Goal: Task Accomplishment & Management: Complete application form

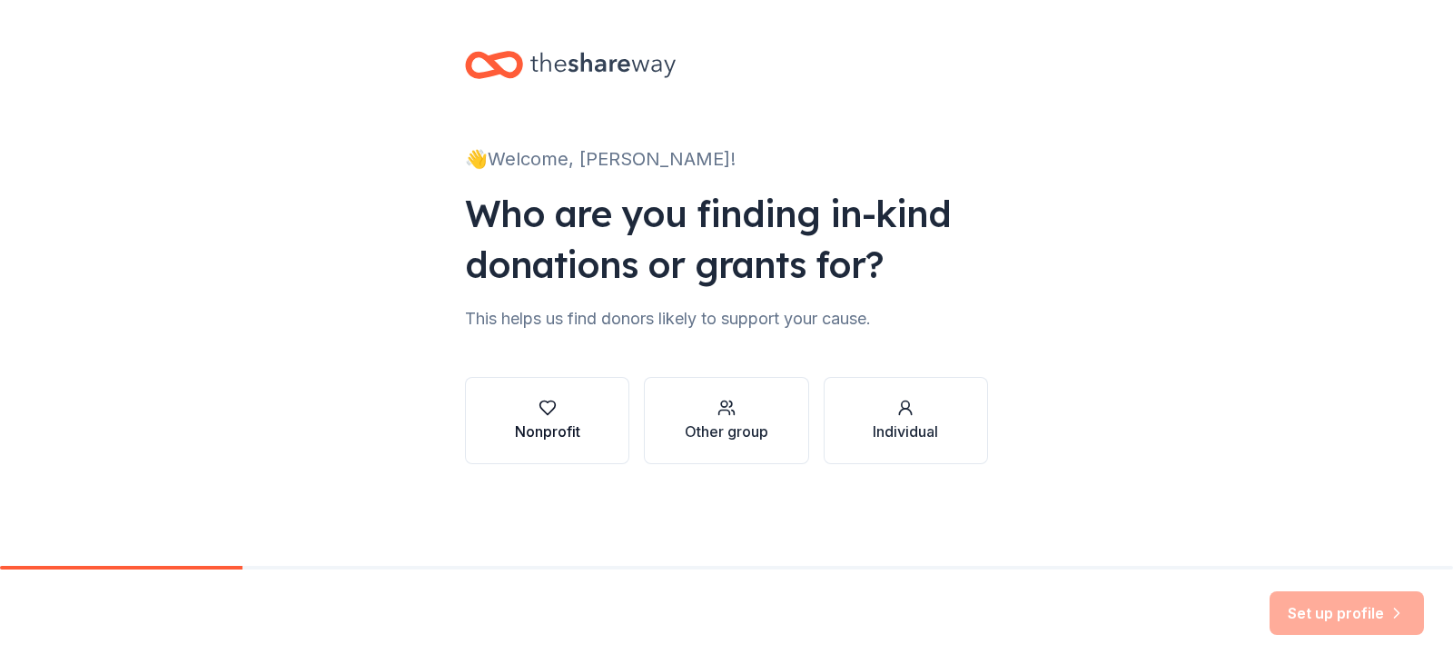
click at [574, 446] on button "Nonprofit" at bounding box center [547, 420] width 164 height 87
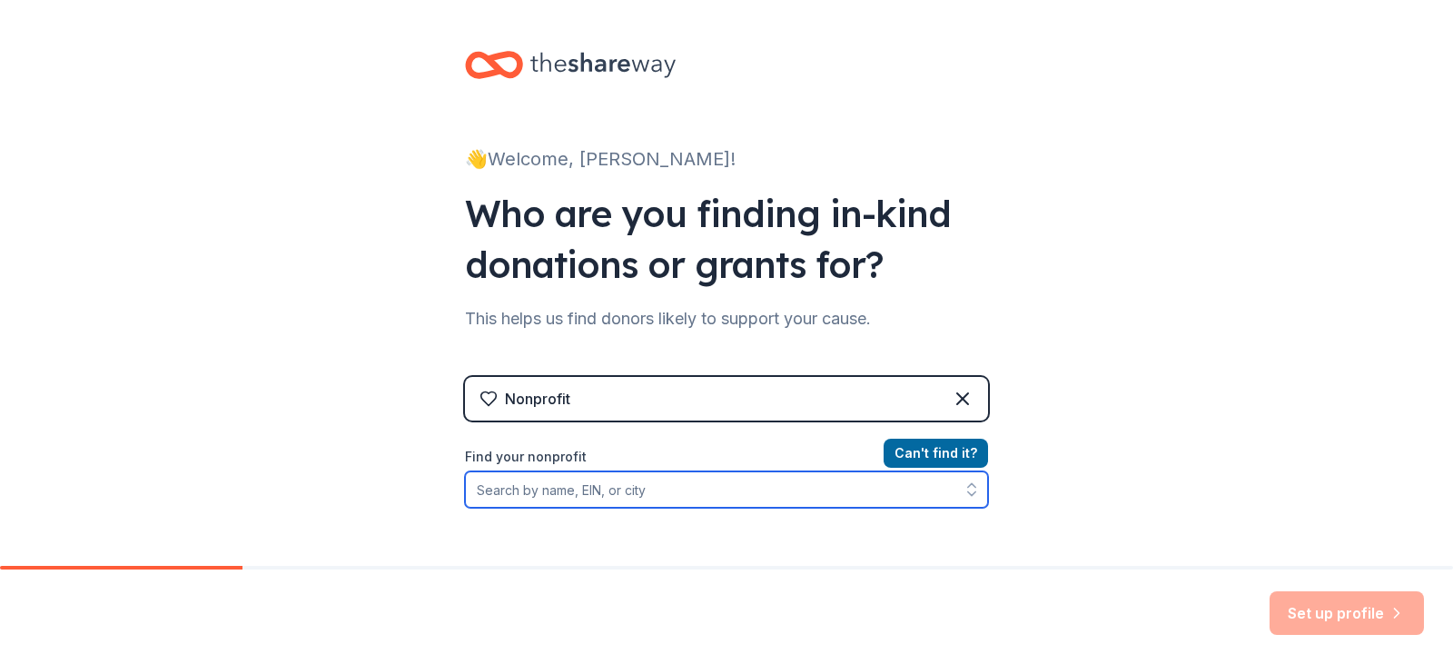
click at [596, 480] on input "Find your nonprofit" at bounding box center [726, 489] width 523 height 36
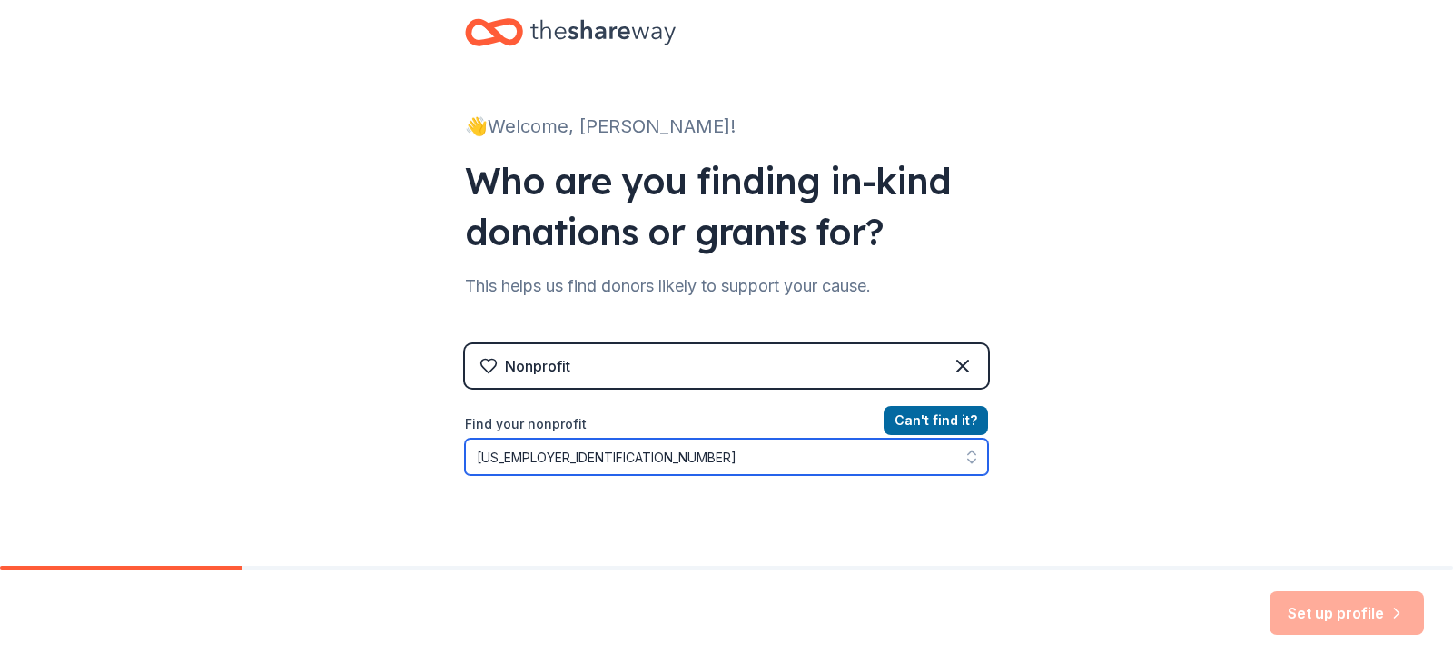
click at [482, 454] on input "[US_EMPLOYER_IDENTIFICATION_NUMBER]" at bounding box center [726, 457] width 523 height 36
drag, startPoint x: 601, startPoint y: 454, endPoint x: 363, endPoint y: 452, distance: 237.9
click at [363, 452] on div "👋 Welcome, Melanie! Who are you finding in-kind donations or grants for? This h…" at bounding box center [726, 355] width 1453 height 776
type input "11-"
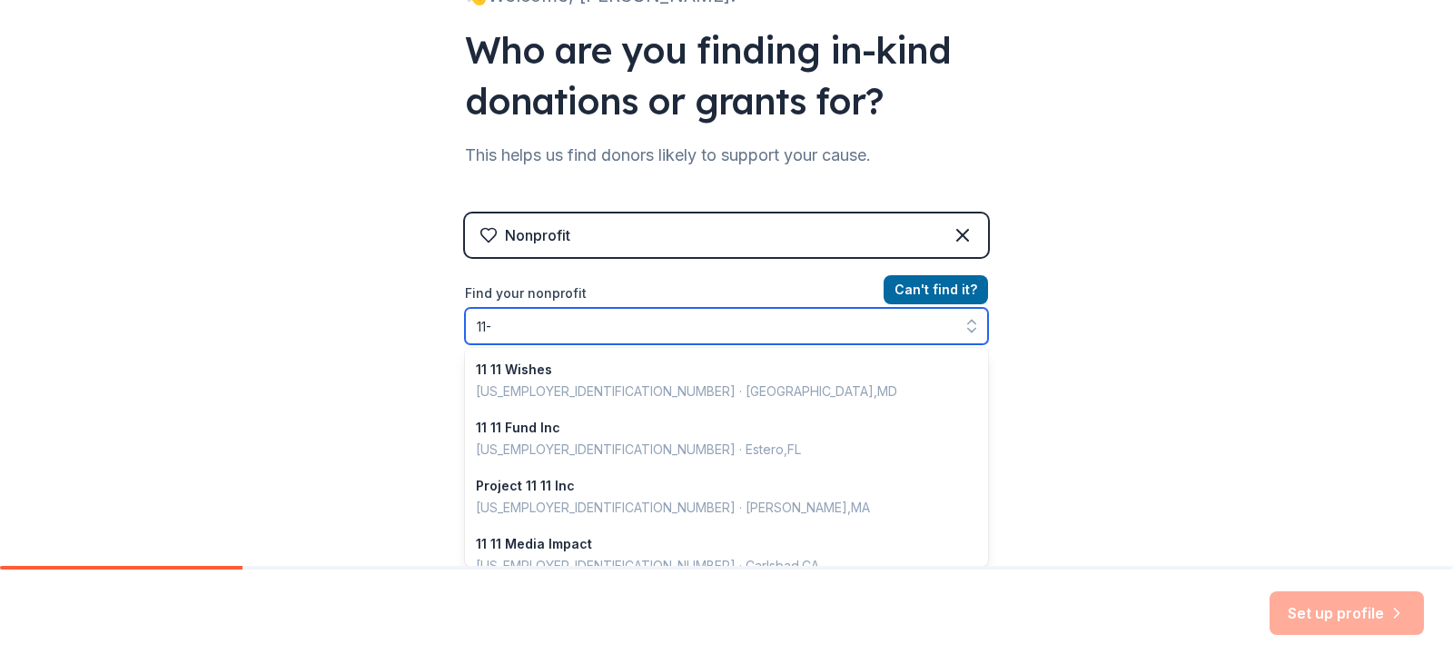
scroll to position [1282, 0]
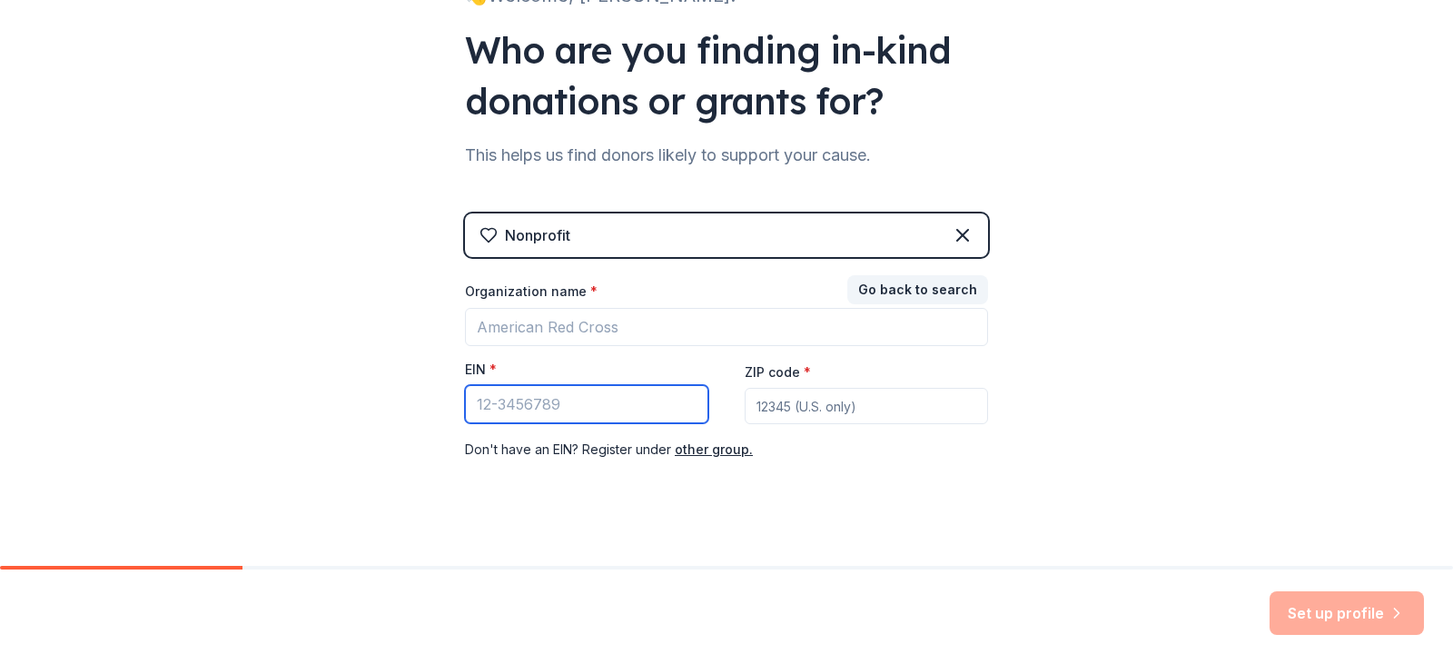
click at [646, 418] on input "EIN *" at bounding box center [586, 404] width 243 height 38
type input "11-1681136"
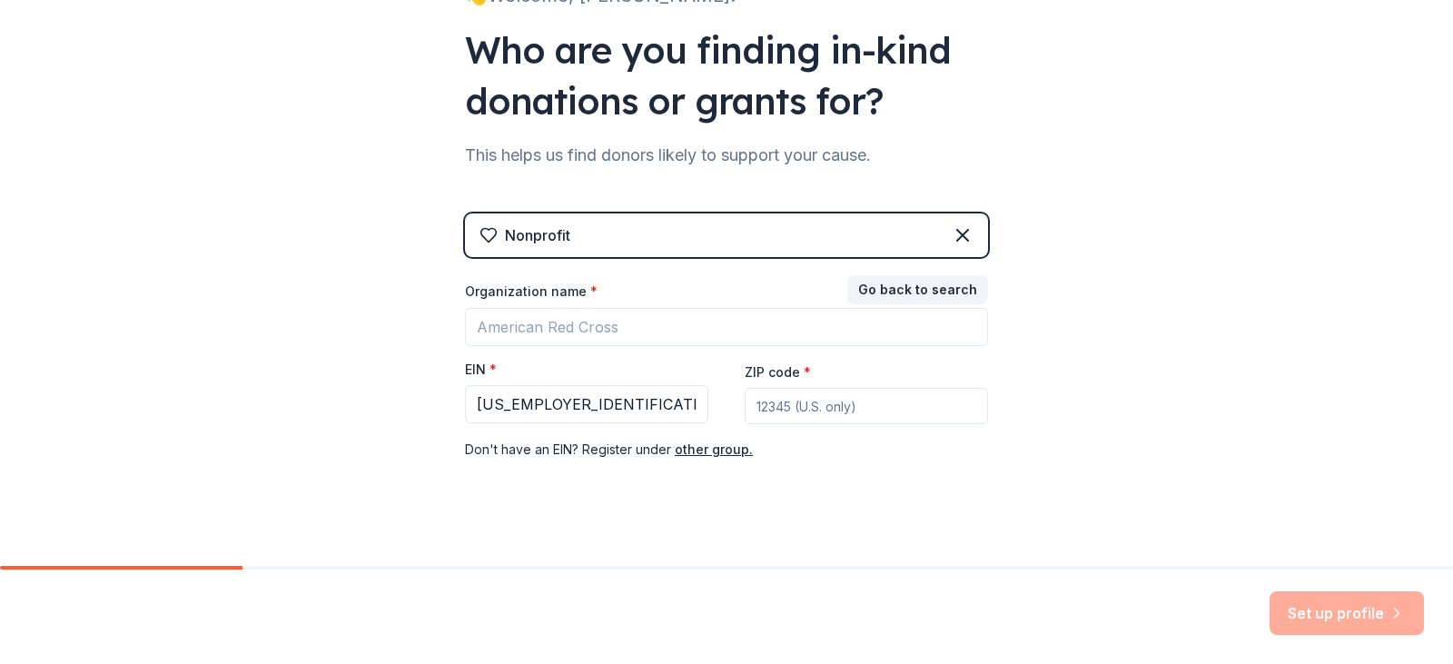
click at [831, 392] on input "ZIP code *" at bounding box center [865, 406] width 243 height 36
type input "11756"
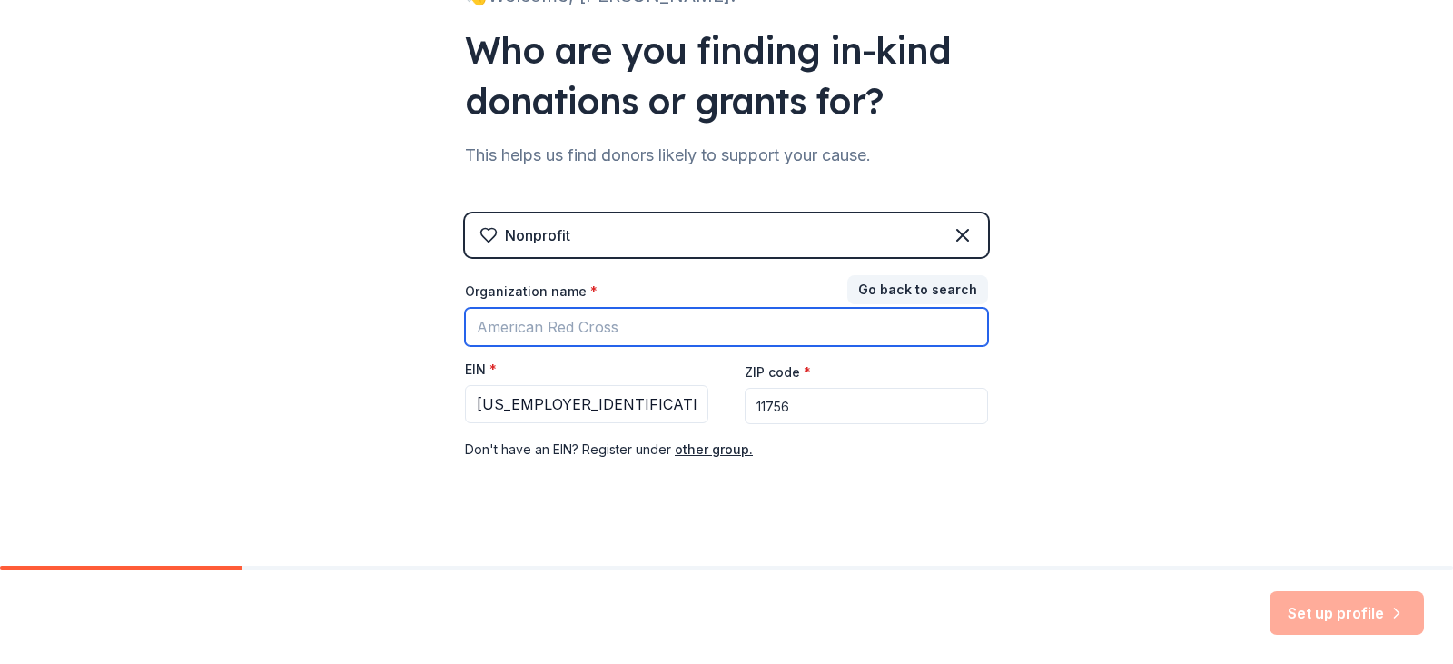
click at [812, 332] on input "Organization name *" at bounding box center [726, 327] width 523 height 38
type input "Holy Family School"
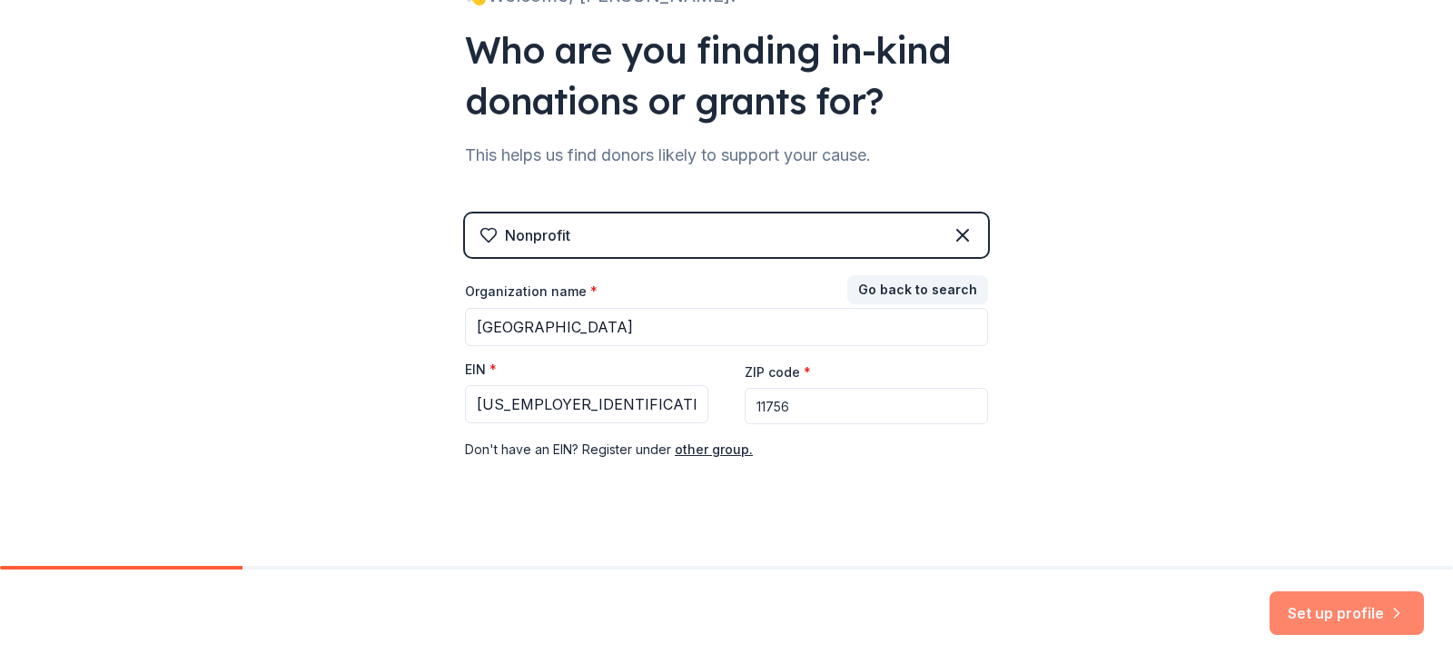
click at [1382, 599] on button "Set up profile" at bounding box center [1346, 613] width 154 height 44
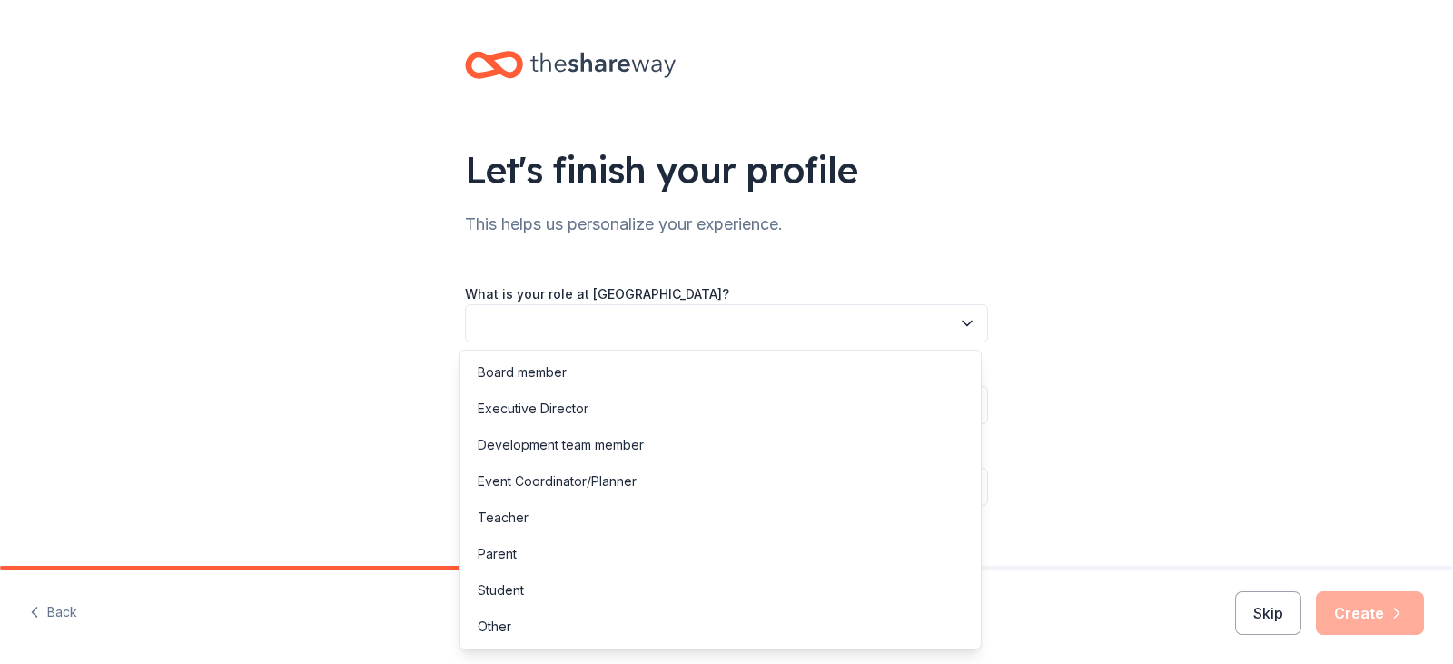
click at [639, 314] on button "button" at bounding box center [726, 323] width 523 height 38
drag, startPoint x: 626, startPoint y: 559, endPoint x: 619, endPoint y: 551, distance: 10.4
click at [625, 558] on div "Parent" at bounding box center [720, 554] width 514 height 36
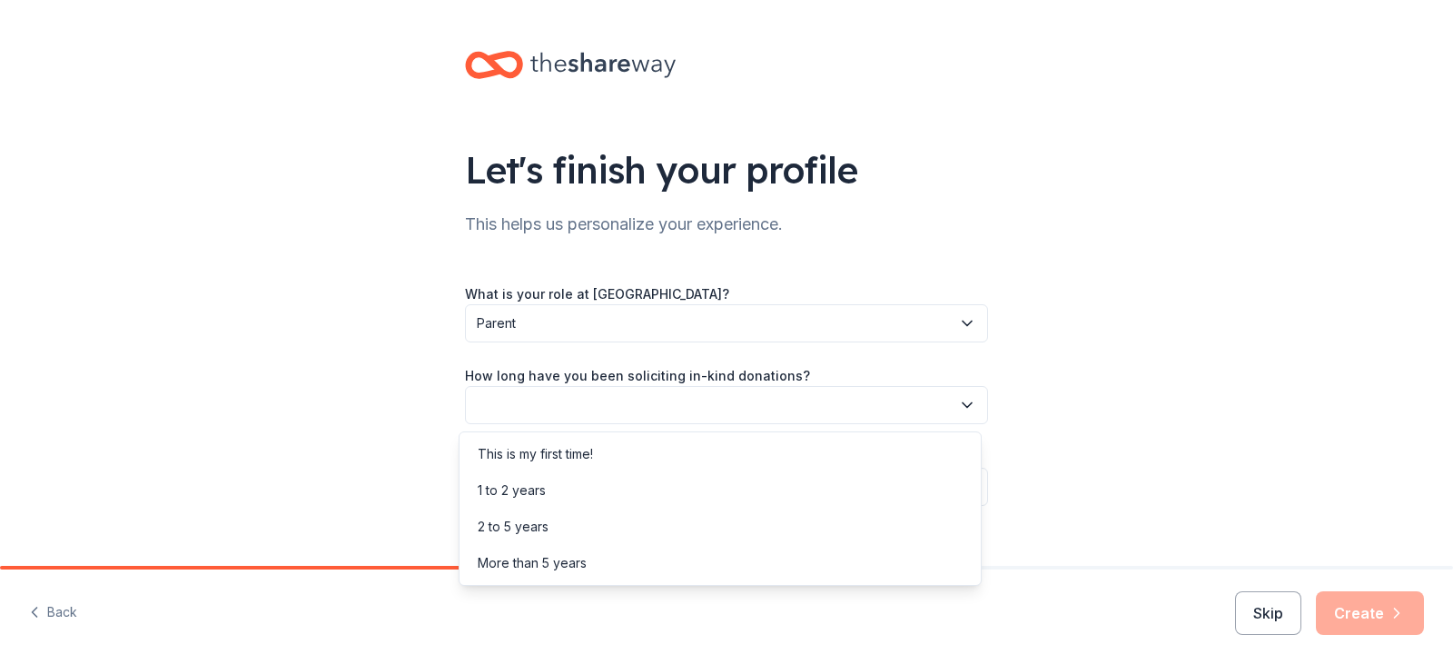
click at [646, 412] on button "button" at bounding box center [726, 405] width 523 height 38
click at [643, 446] on div "This is my first time!" at bounding box center [720, 454] width 514 height 36
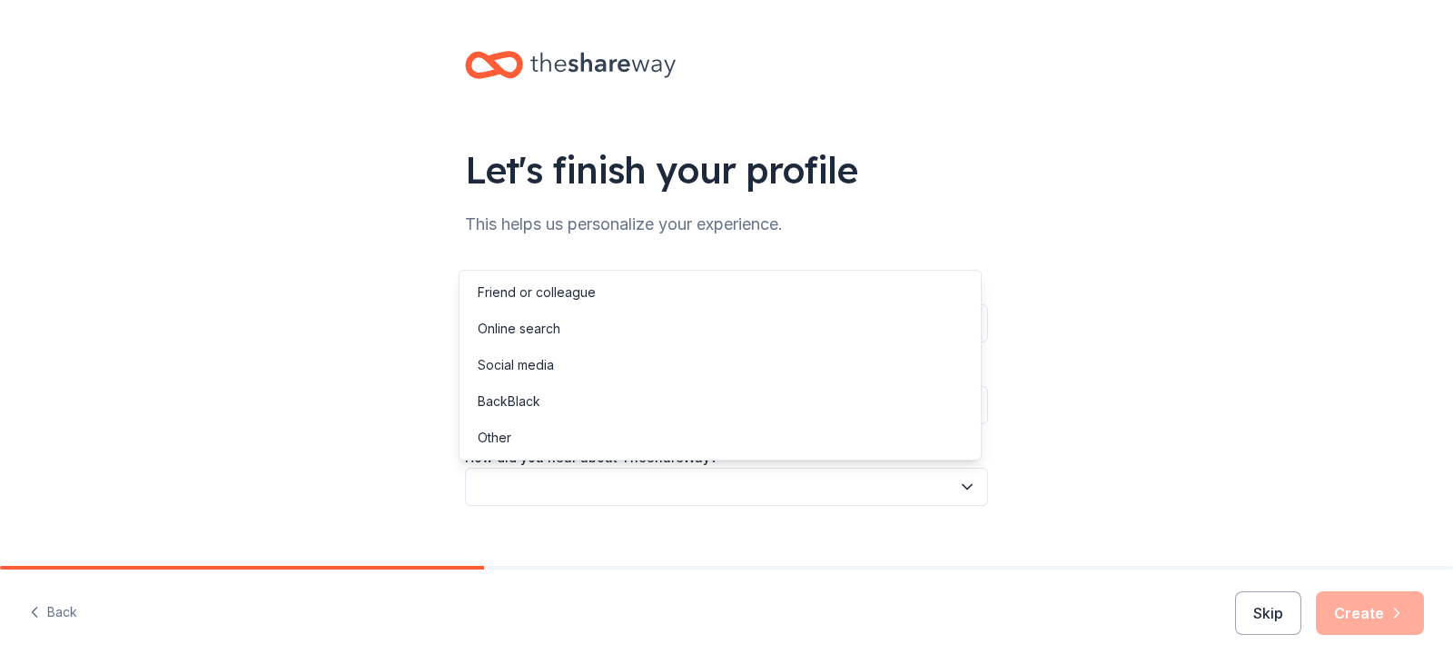
click at [648, 487] on button "button" at bounding box center [726, 487] width 523 height 38
click at [614, 337] on div "Online search" at bounding box center [720, 329] width 514 height 36
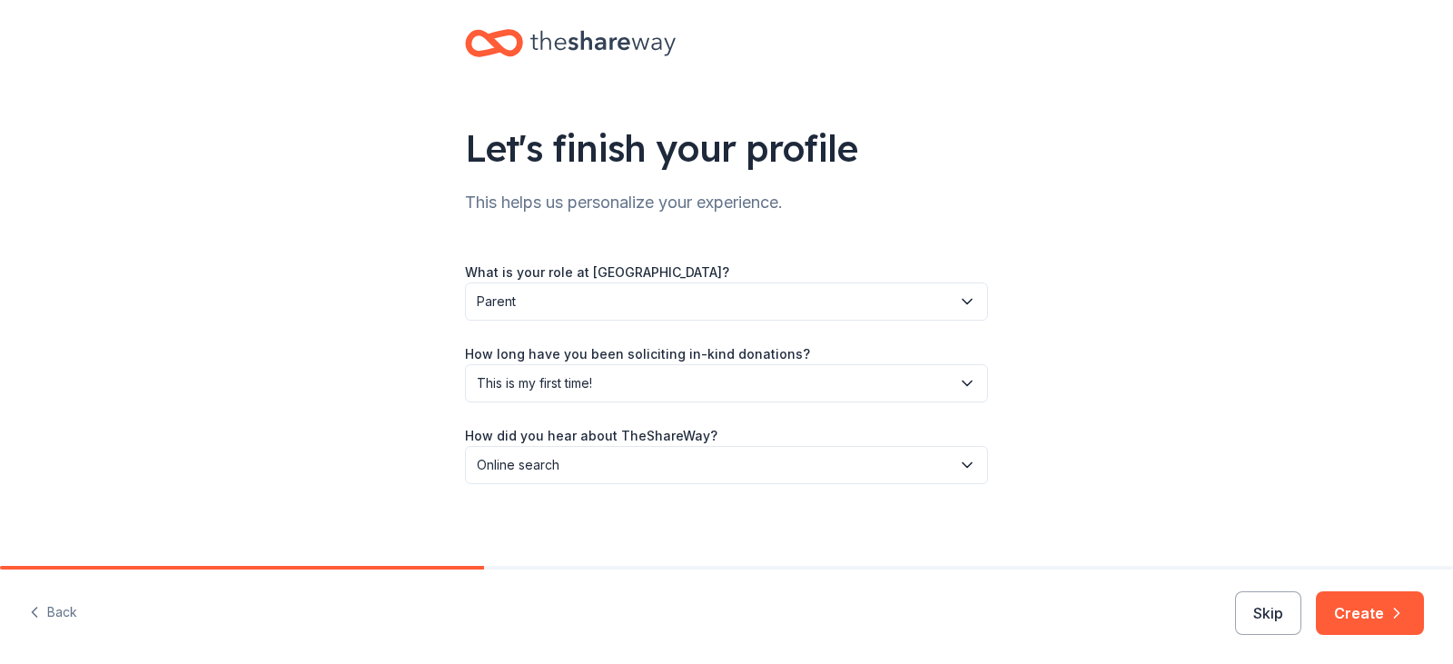
scroll to position [27, 0]
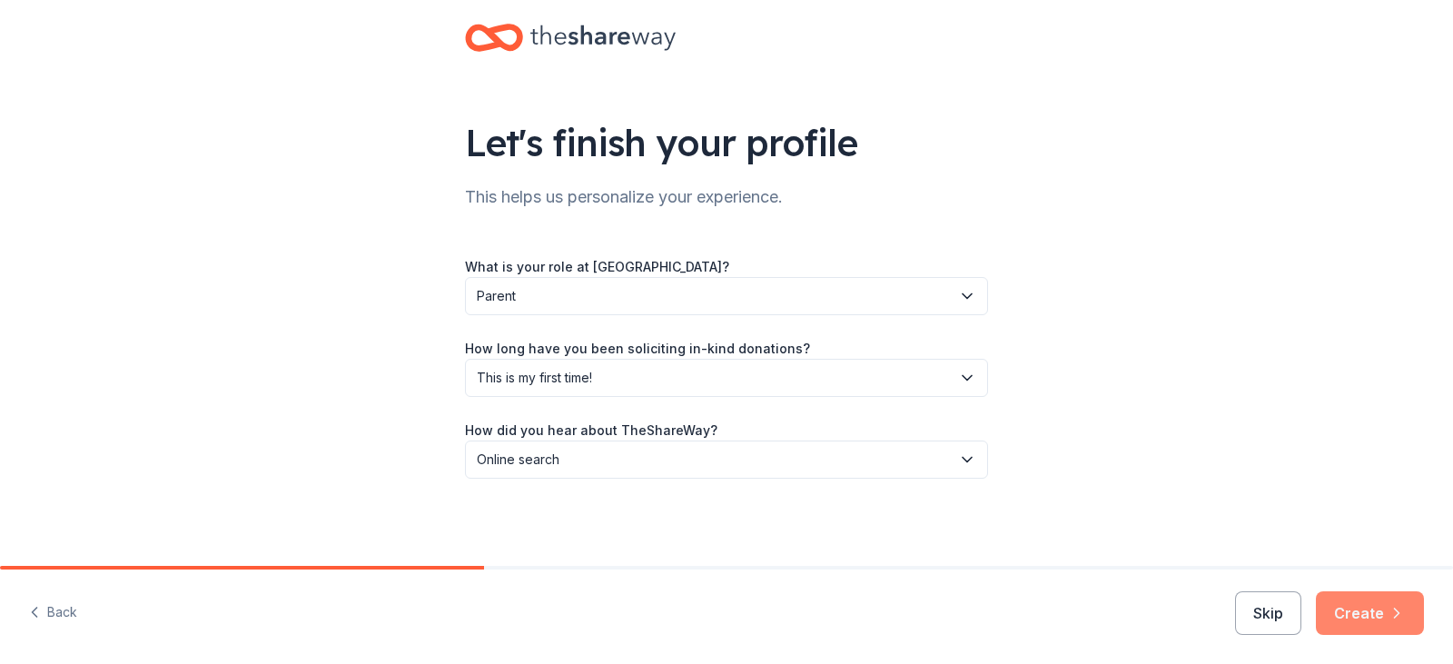
click at [1401, 616] on icon "button" at bounding box center [1396, 613] width 18 height 18
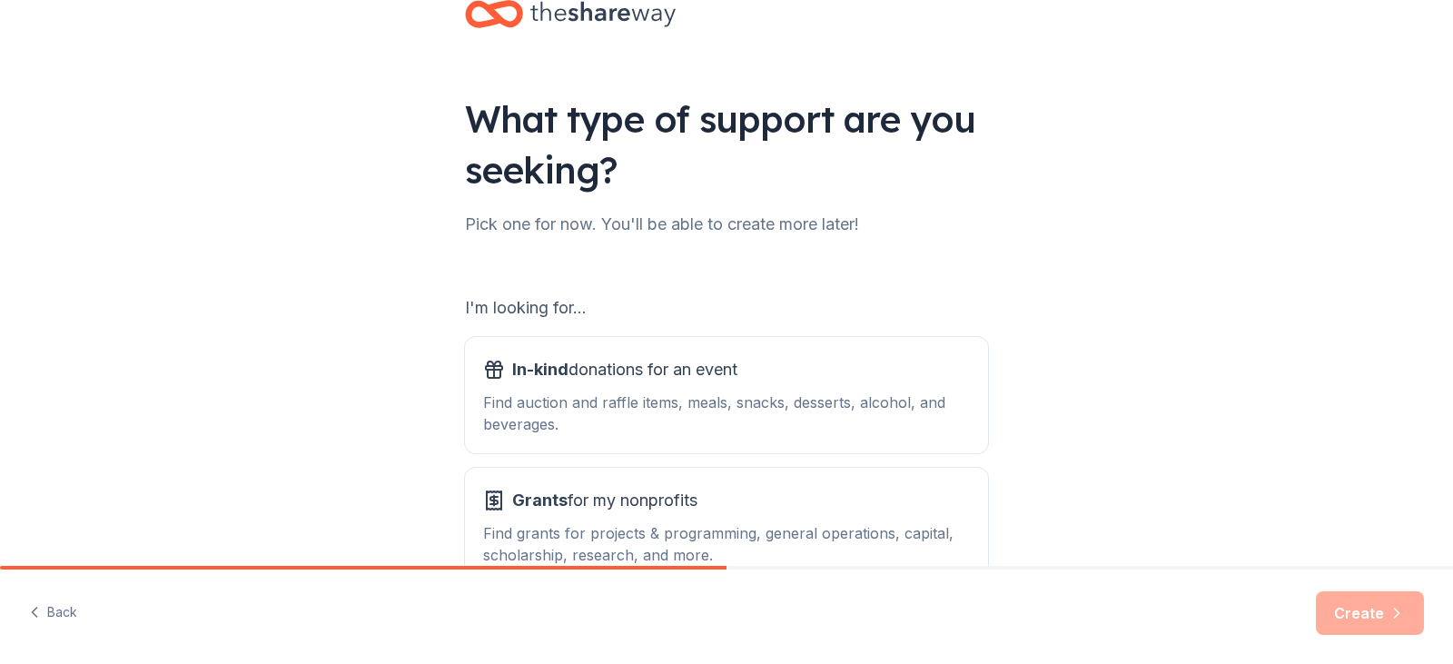
scroll to position [91, 0]
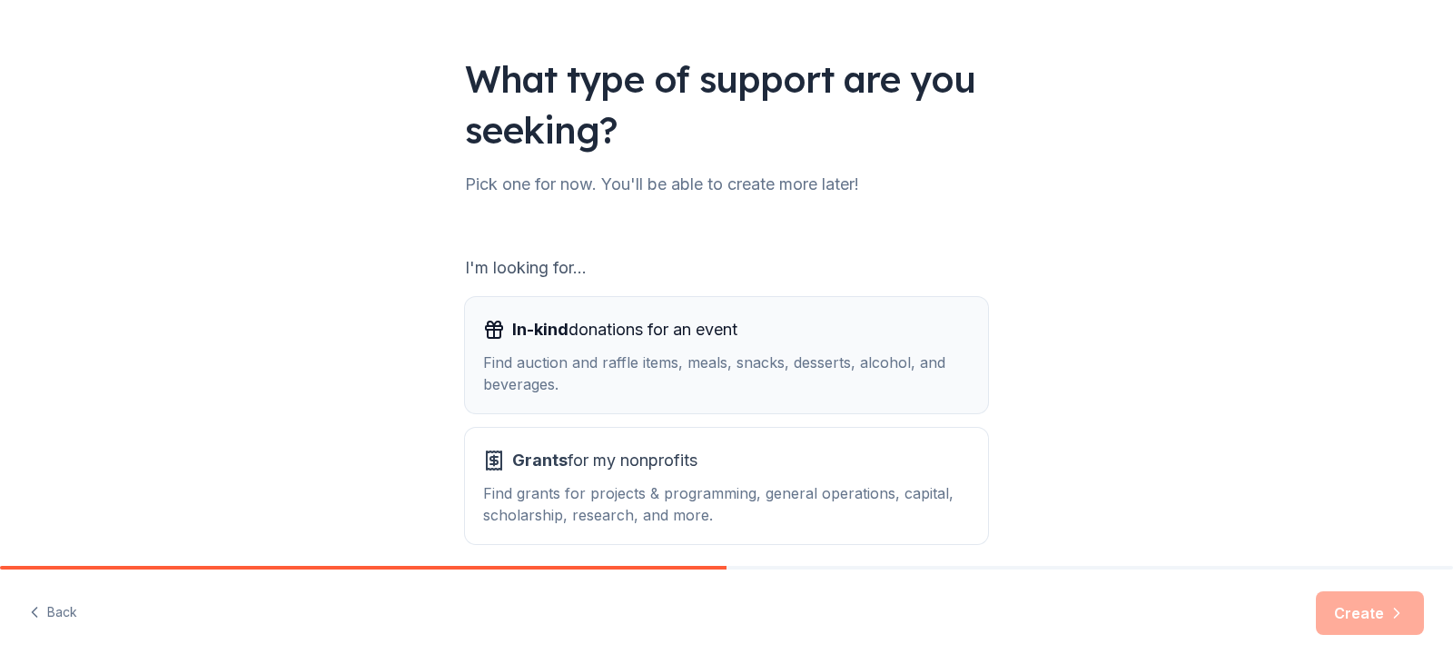
click at [798, 354] on div "Find auction and raffle items, meals, snacks, desserts, alcohol, and beverages." at bounding box center [726, 373] width 487 height 44
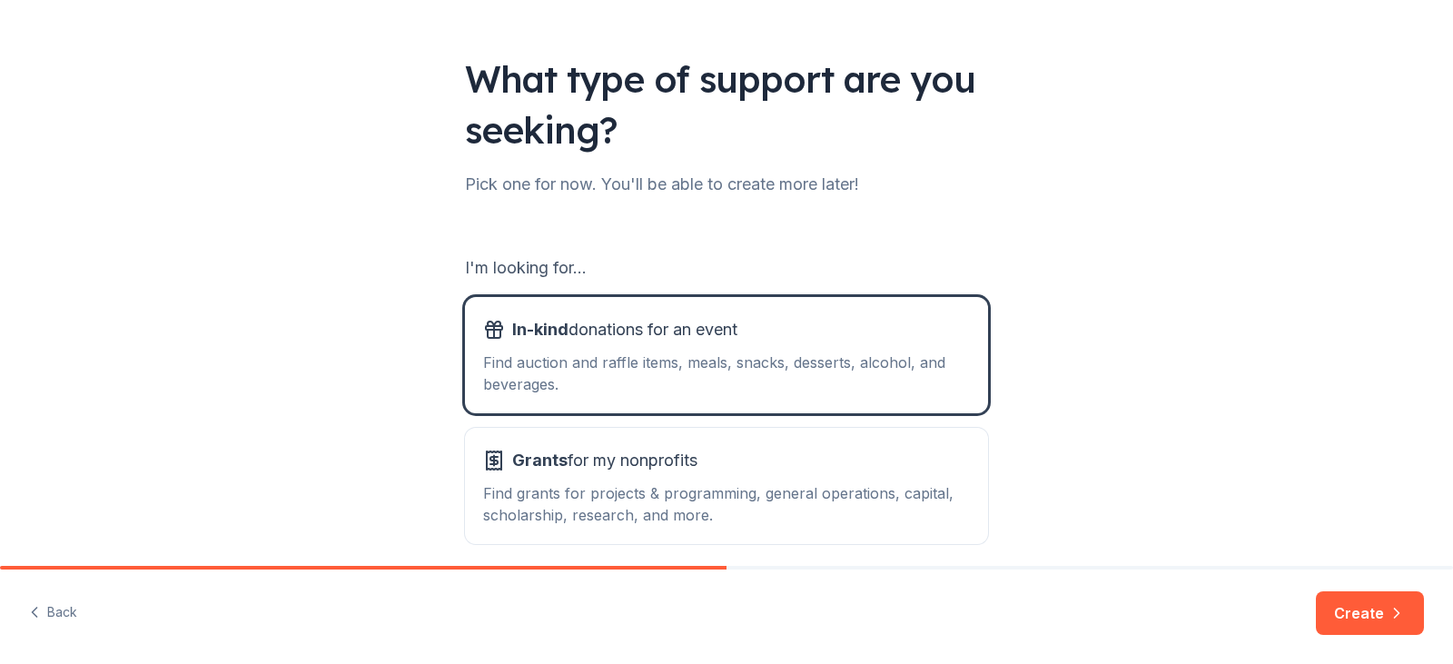
scroll to position [167, 0]
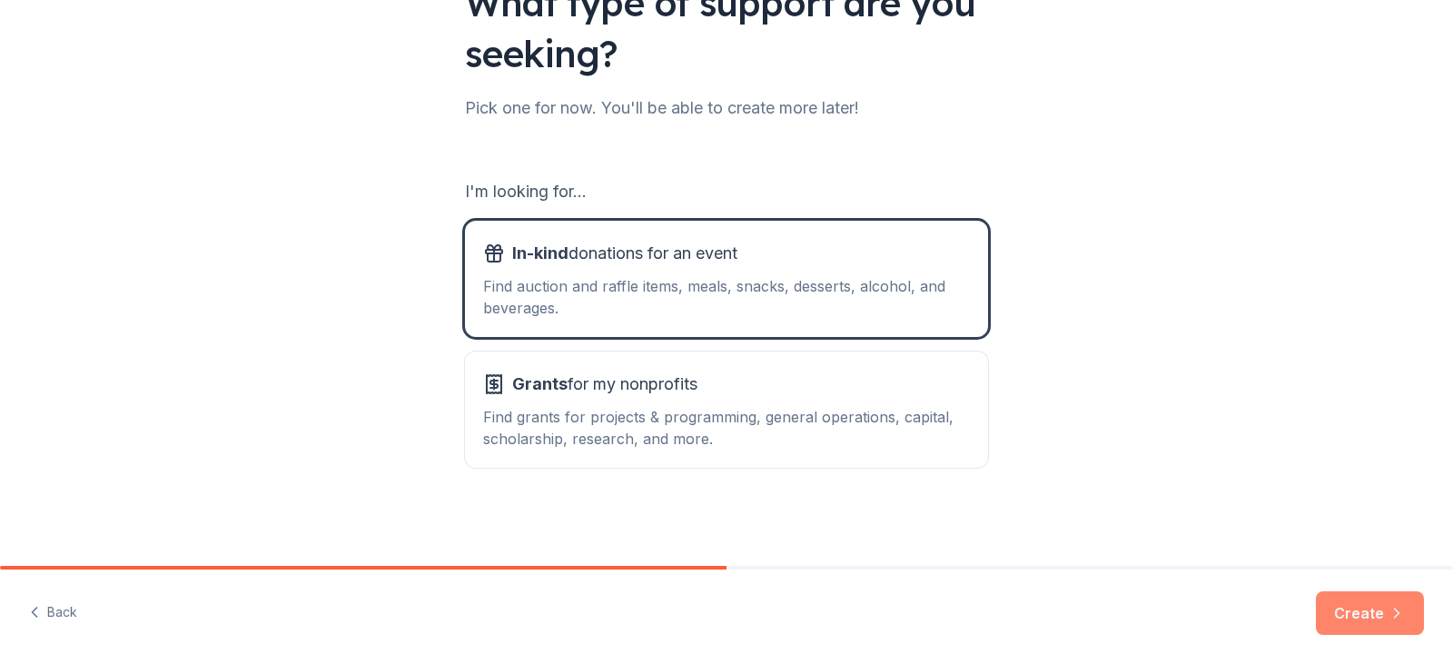
click at [1378, 613] on button "Create" at bounding box center [1370, 613] width 108 height 44
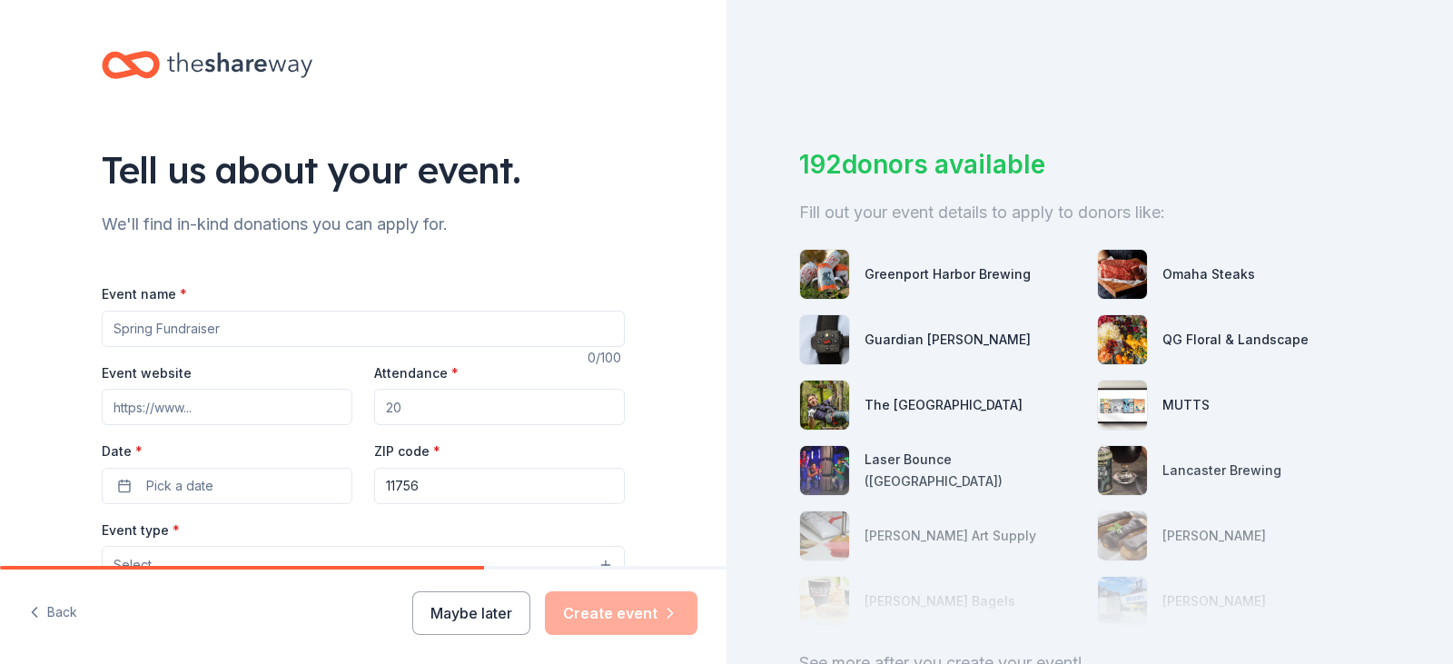
click at [233, 336] on input "Event name *" at bounding box center [363, 329] width 523 height 36
click at [317, 330] on input "Event name *" at bounding box center [363, 329] width 523 height 36
paste input "Pancake Breakfast with Santa"
type input "Pancake Breakfast with Santa"
click at [261, 397] on input "Event website" at bounding box center [227, 407] width 251 height 36
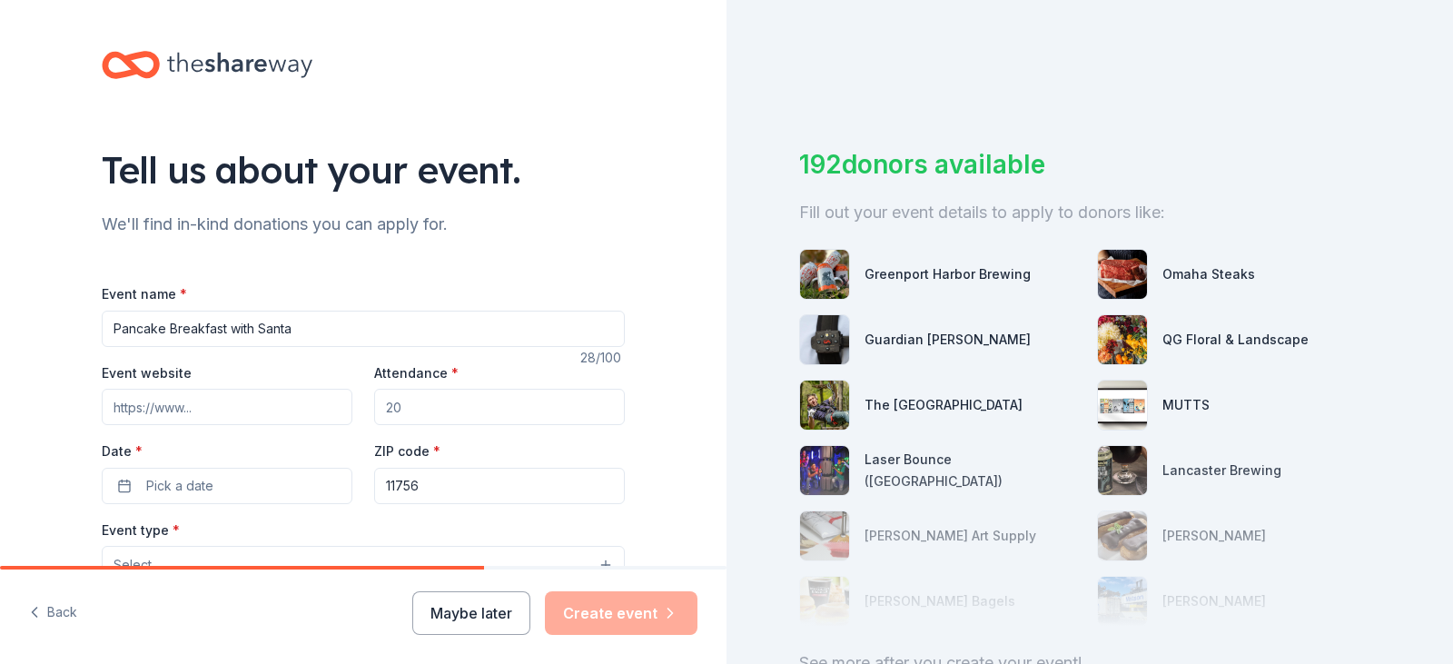
paste input "https://hfsli.org/"
type input "https://hfsli.org/"
drag, startPoint x: 434, startPoint y: 399, endPoint x: 175, endPoint y: 358, distance: 262.1
click at [199, 371] on div "Event website https://hfsli.org/ Attendance * Date * Pick a date ZIP code * 117…" at bounding box center [363, 432] width 523 height 143
type input "1000"
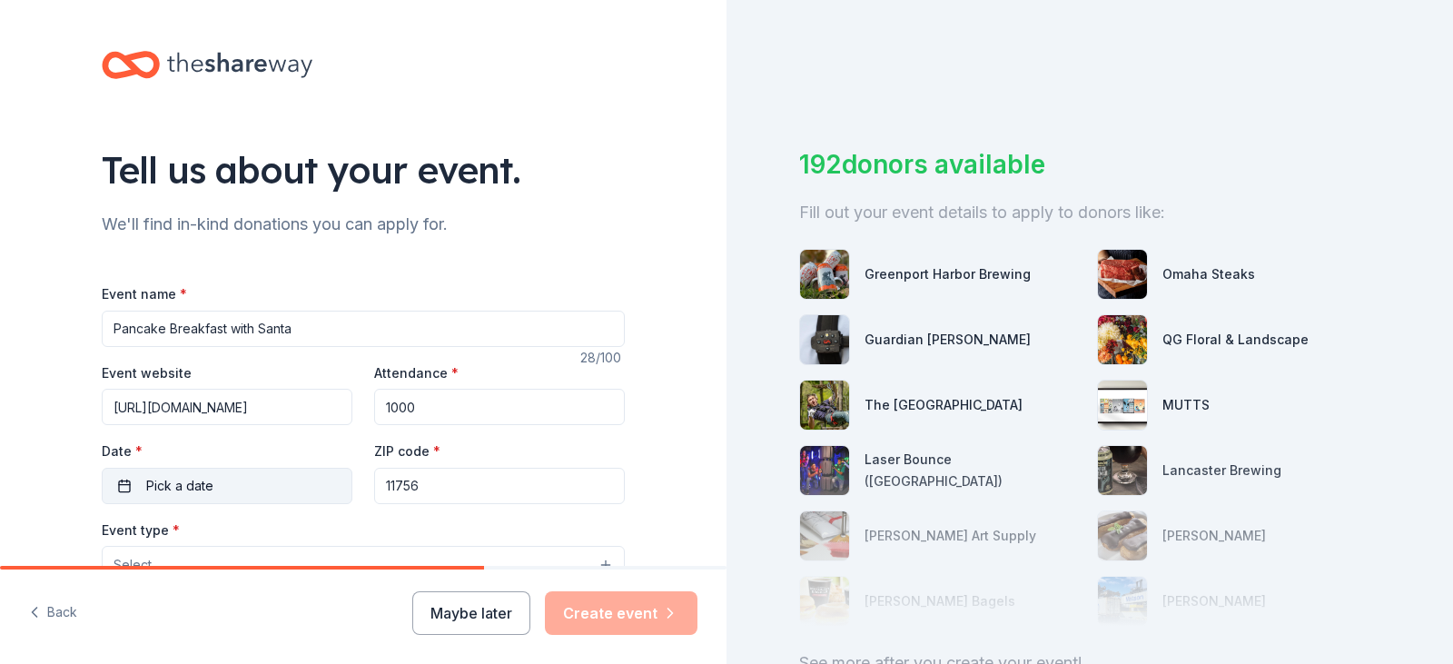
click at [179, 490] on span "Pick a date" at bounding box center [179, 486] width 67 height 22
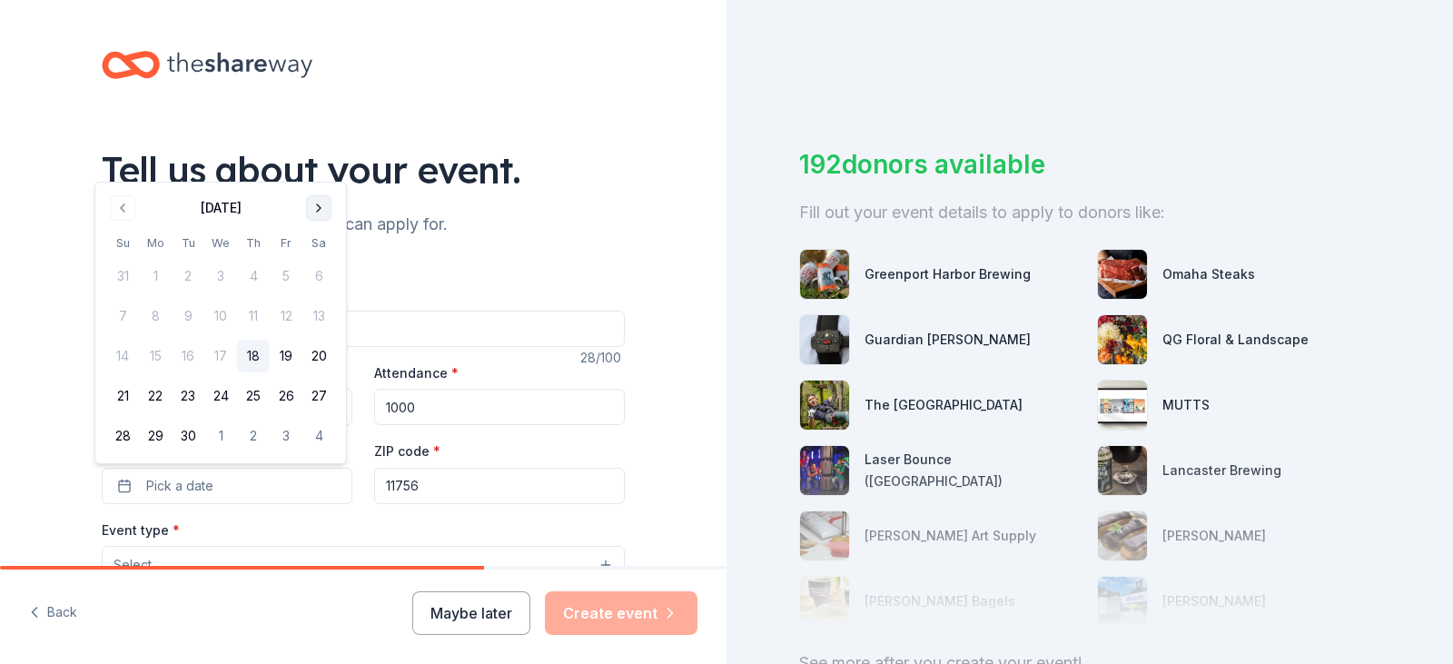
click at [325, 214] on button "Go to next month" at bounding box center [318, 207] width 25 height 25
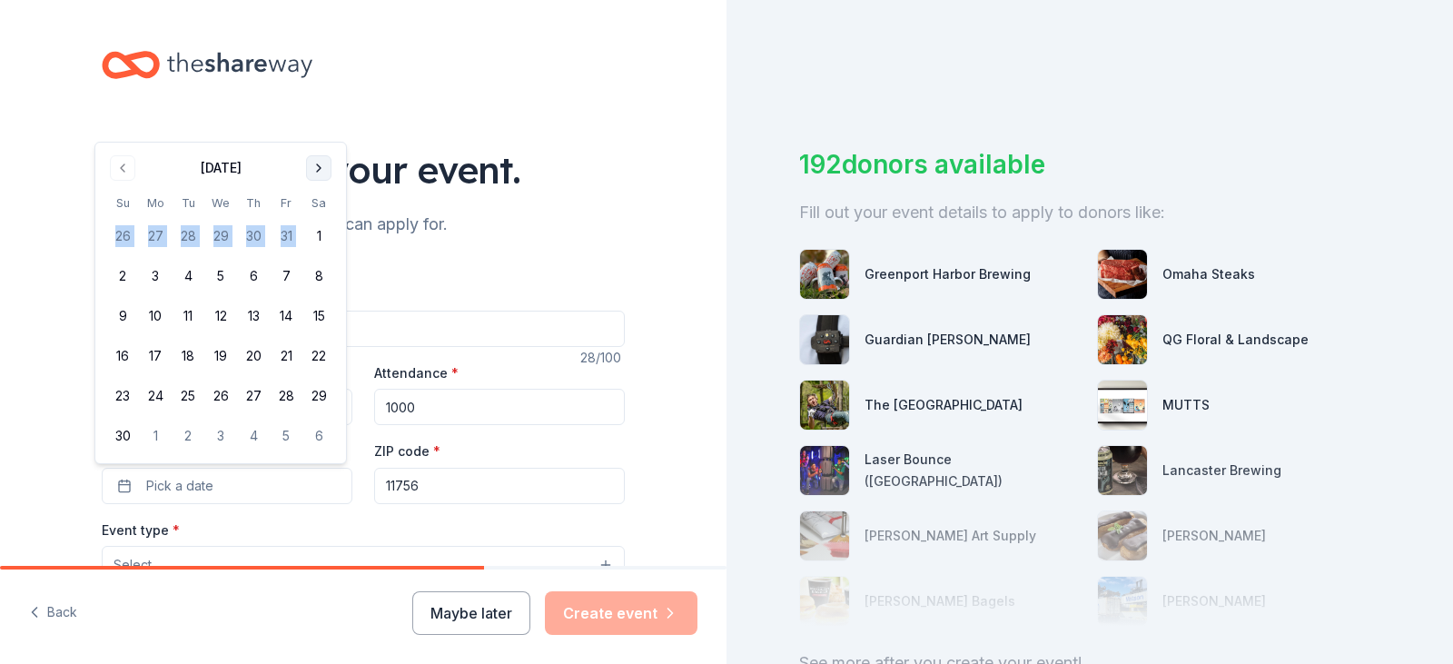
click at [325, 214] on tbody "26 27 28 29 30 31 1 2 3 4 5 6 7 8 9 10 11 12 13 14 15 16 17 18 19 20 21 22 23 2…" at bounding box center [220, 332] width 229 height 240
click at [327, 170] on button "Go to next month" at bounding box center [318, 167] width 25 height 25
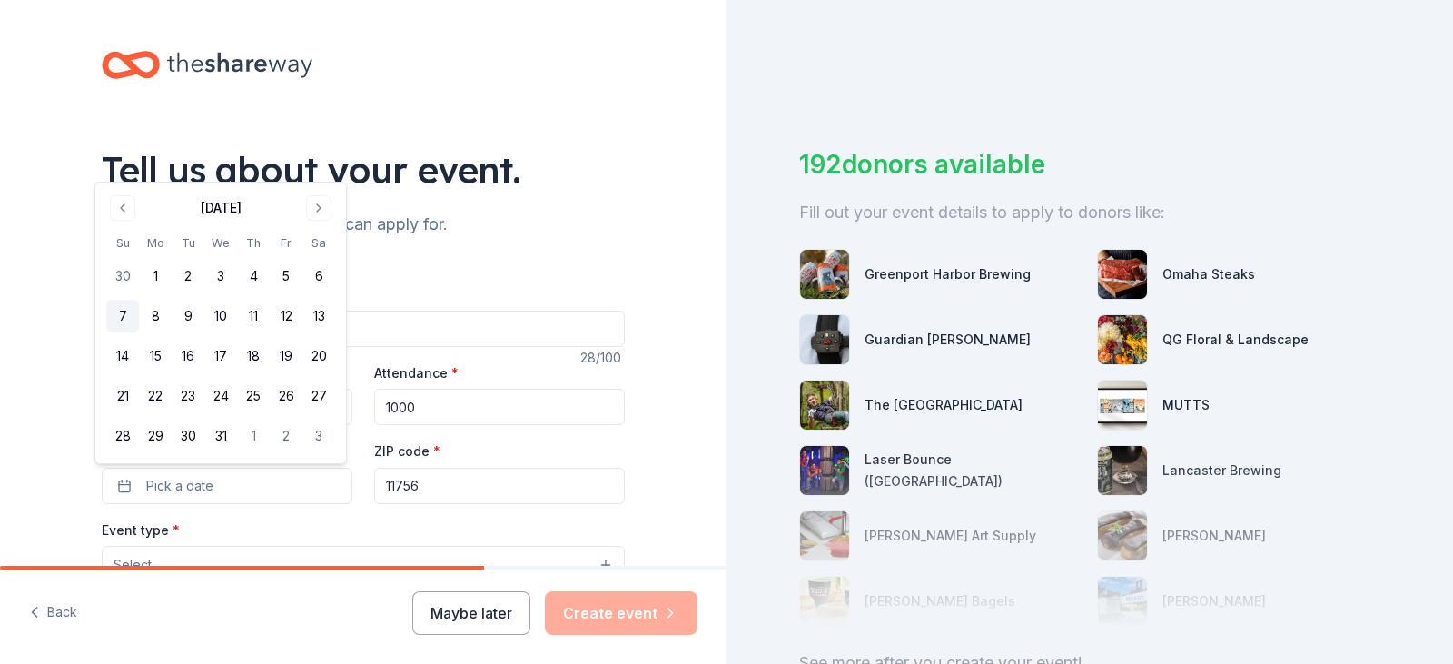
click at [128, 319] on button "7" at bounding box center [122, 316] width 33 height 33
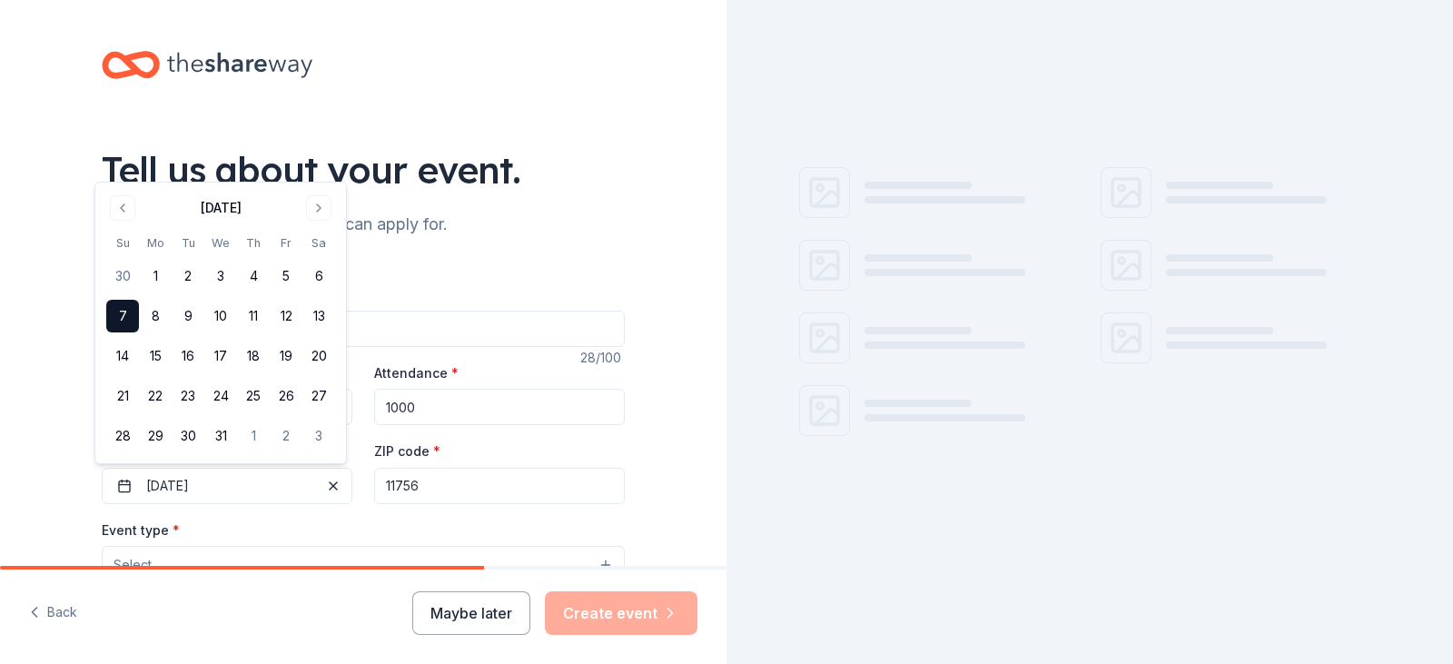
click at [523, 478] on input "11756" at bounding box center [499, 486] width 251 height 36
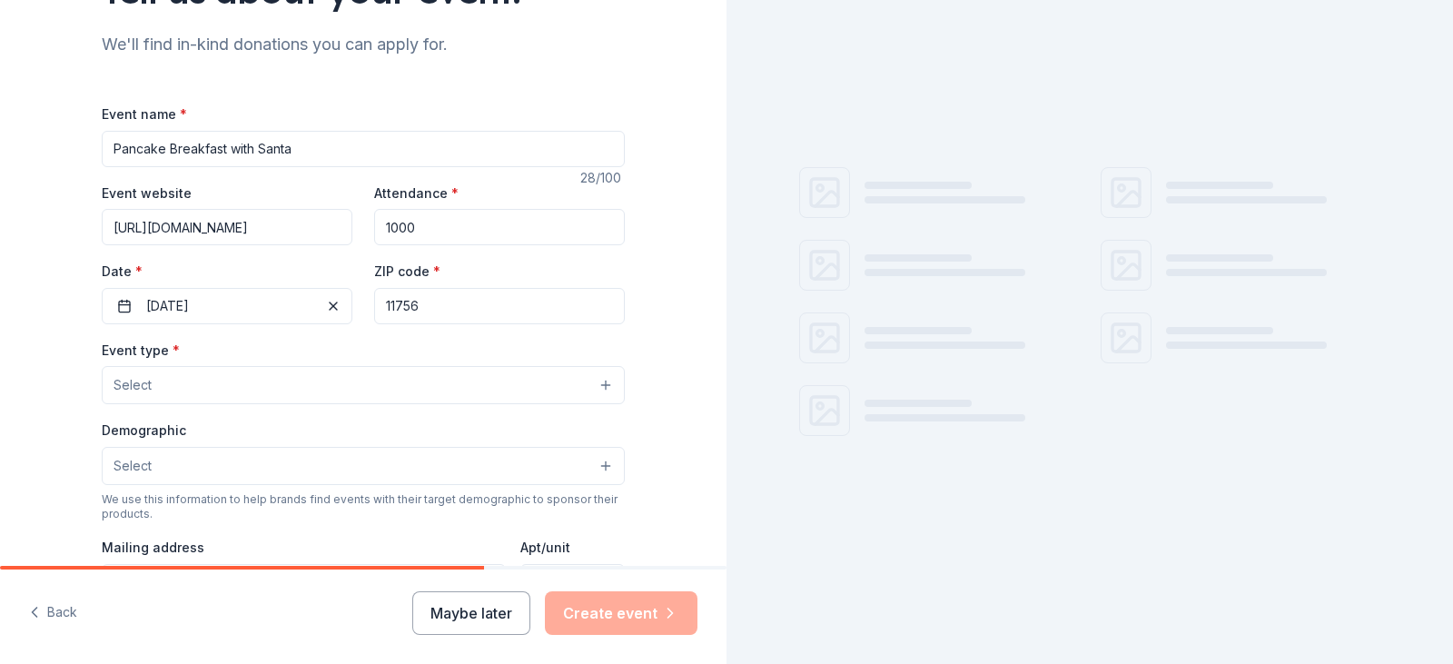
scroll to position [182, 0]
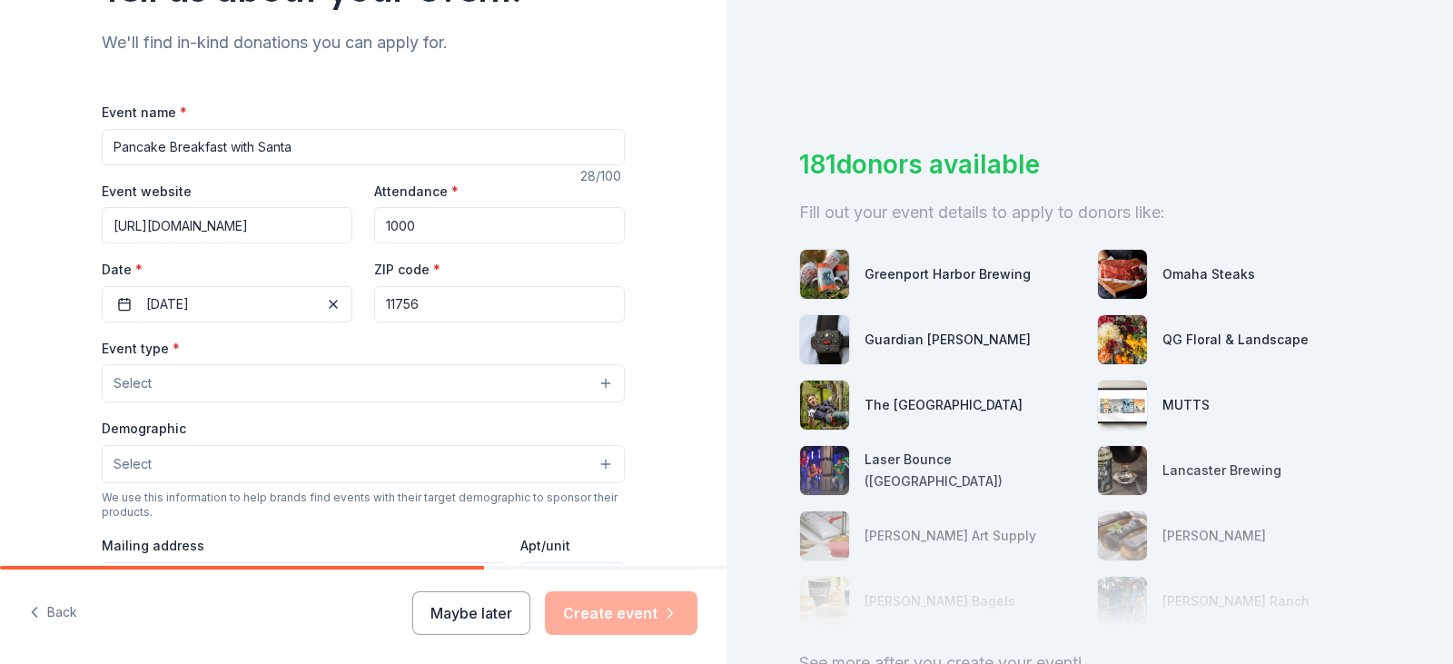
click at [158, 389] on button "Select" at bounding box center [363, 383] width 523 height 38
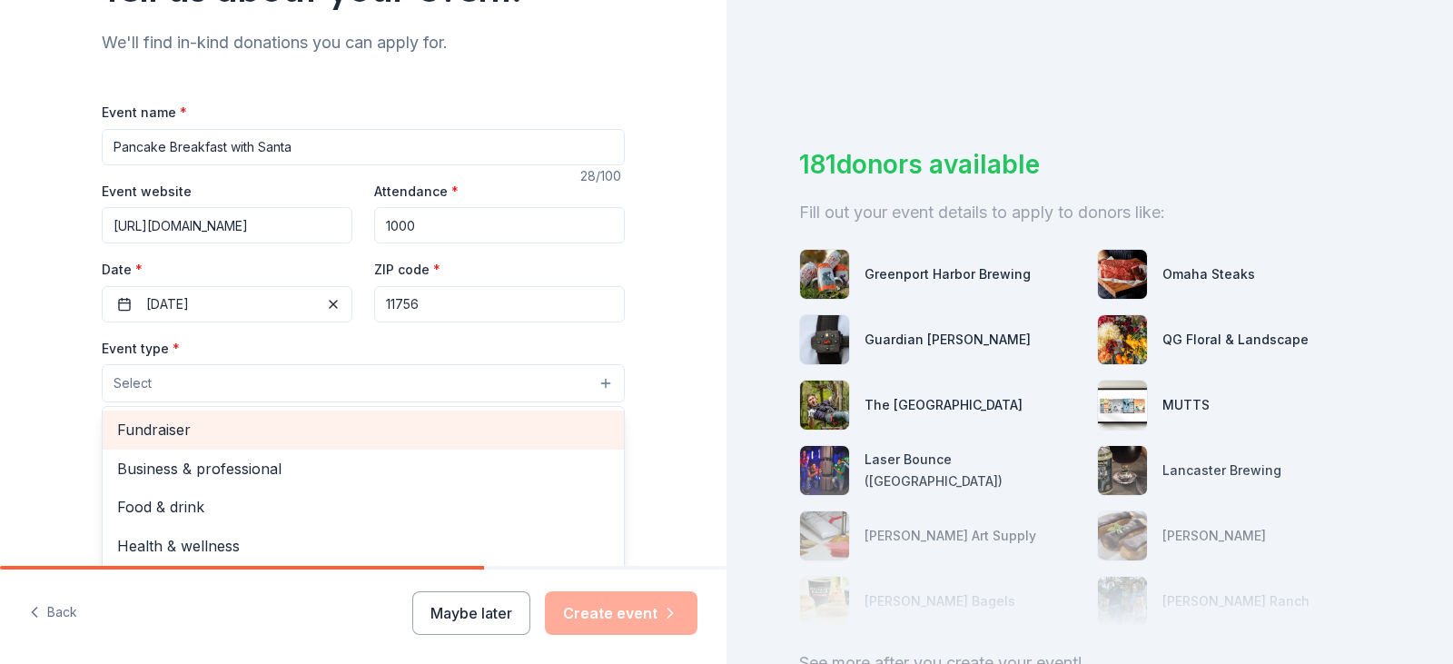
click at [199, 426] on span "Fundraiser" at bounding box center [363, 430] width 492 height 24
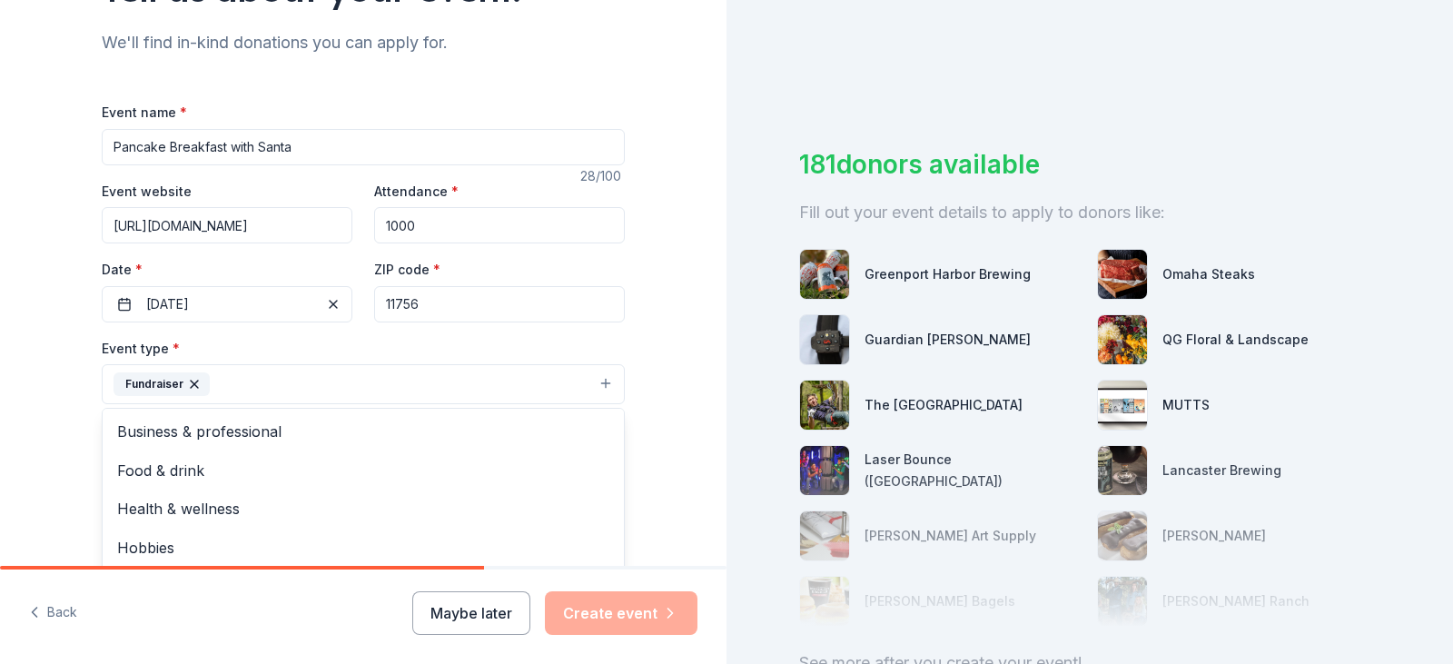
click at [74, 392] on div "Tell us about your event. We'll find in-kind donations you can apply for. Event…" at bounding box center [363, 423] width 581 height 1210
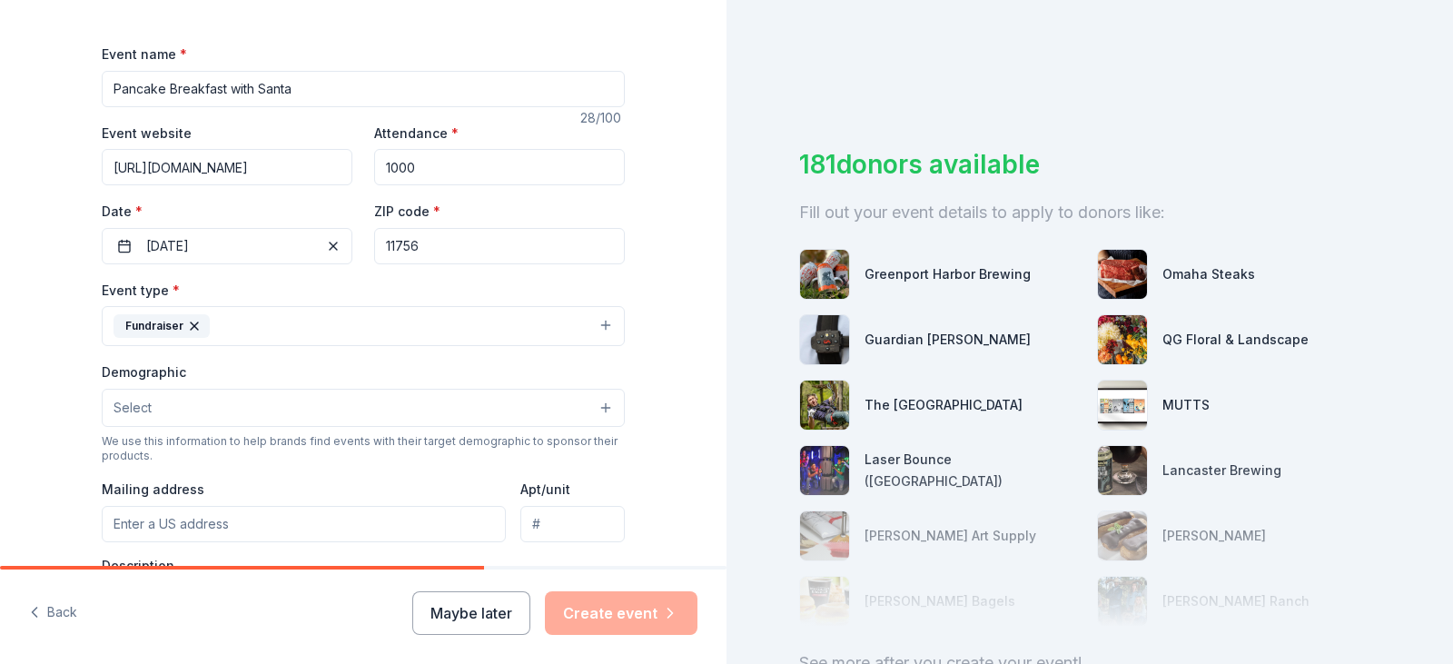
scroll to position [272, 0]
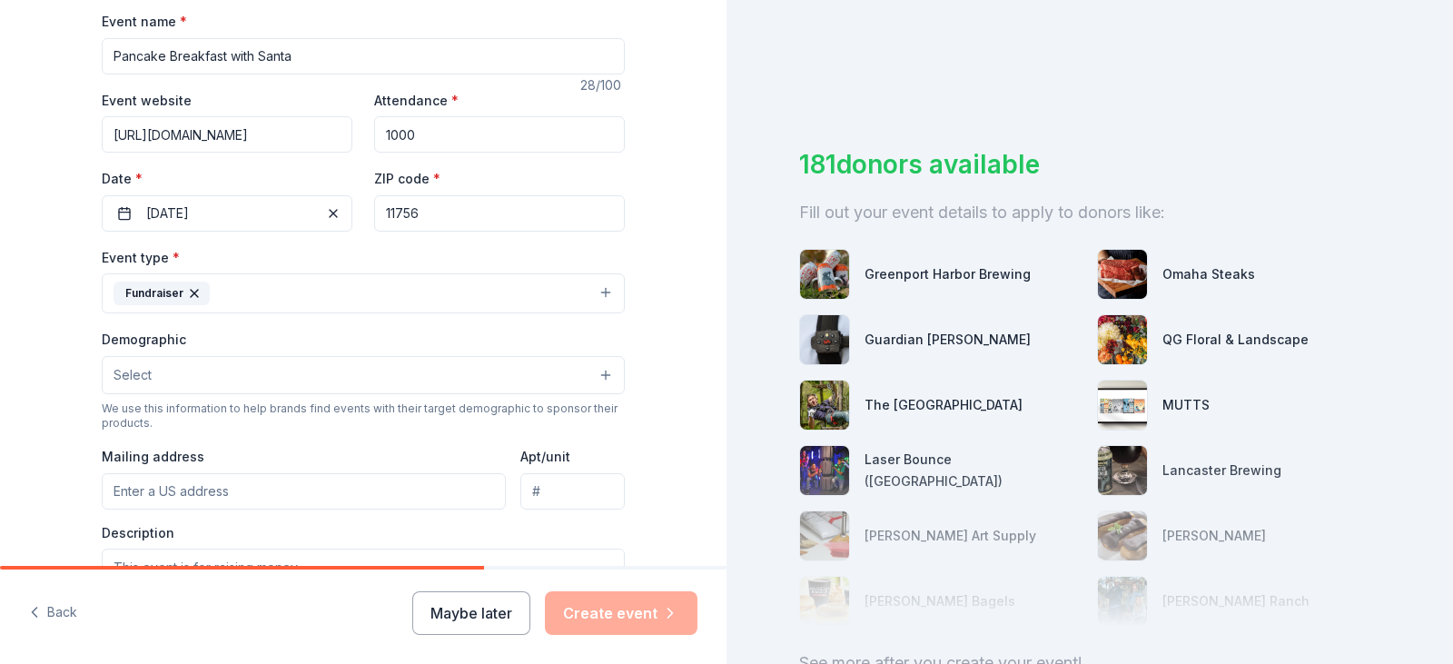
click at [137, 368] on span "Select" at bounding box center [132, 375] width 38 height 22
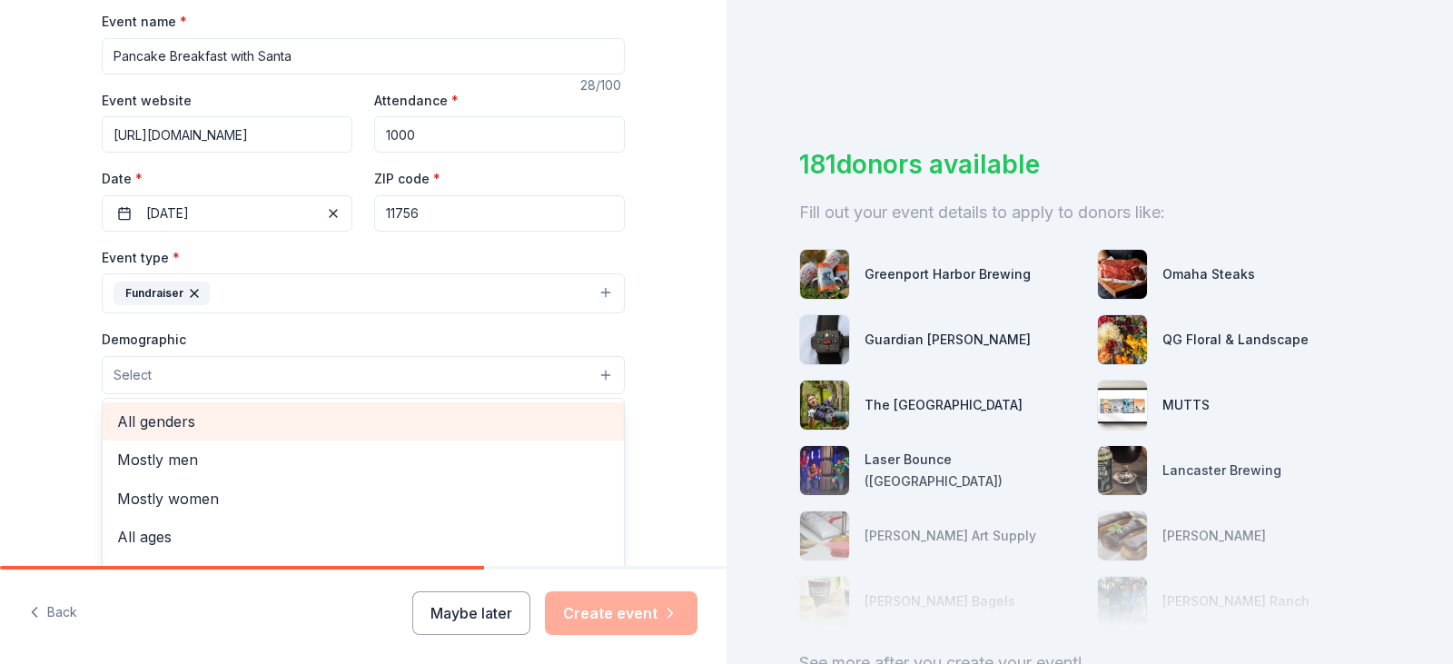
click at [198, 420] on span "All genders" at bounding box center [363, 421] width 492 height 24
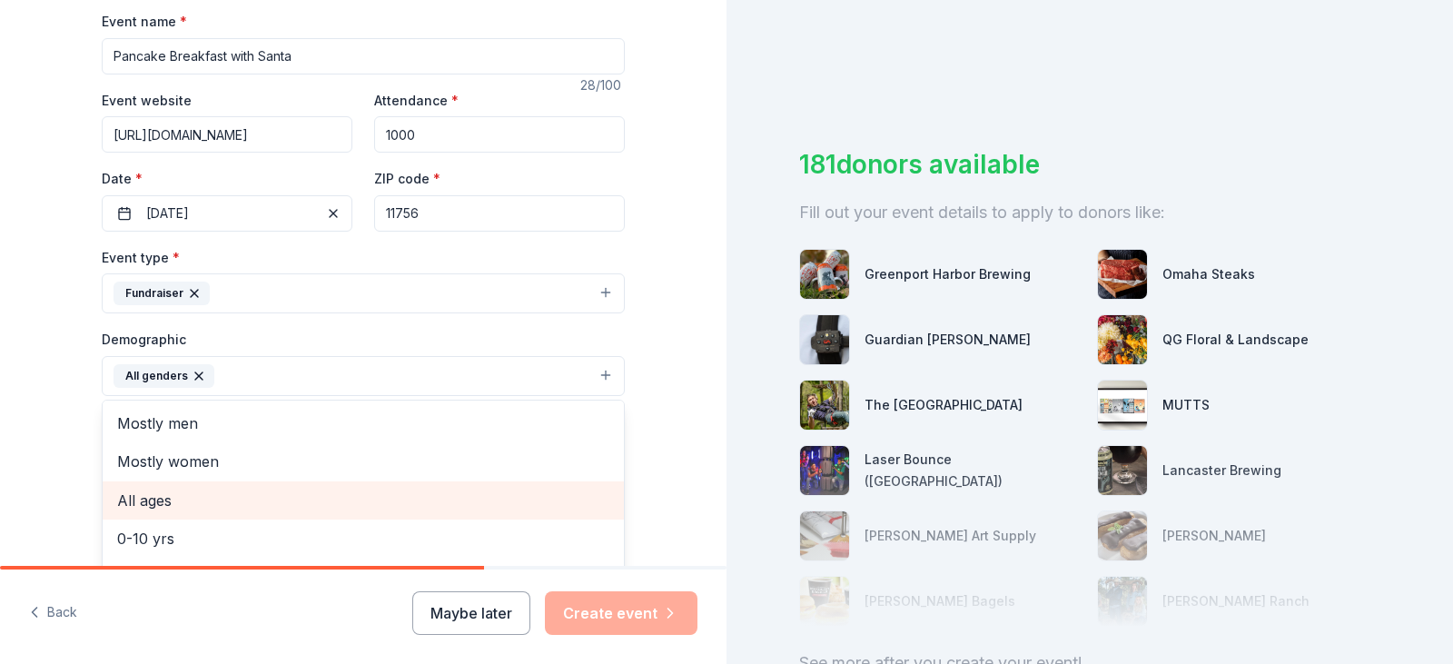
click at [177, 492] on span "All ages" at bounding box center [363, 500] width 492 height 24
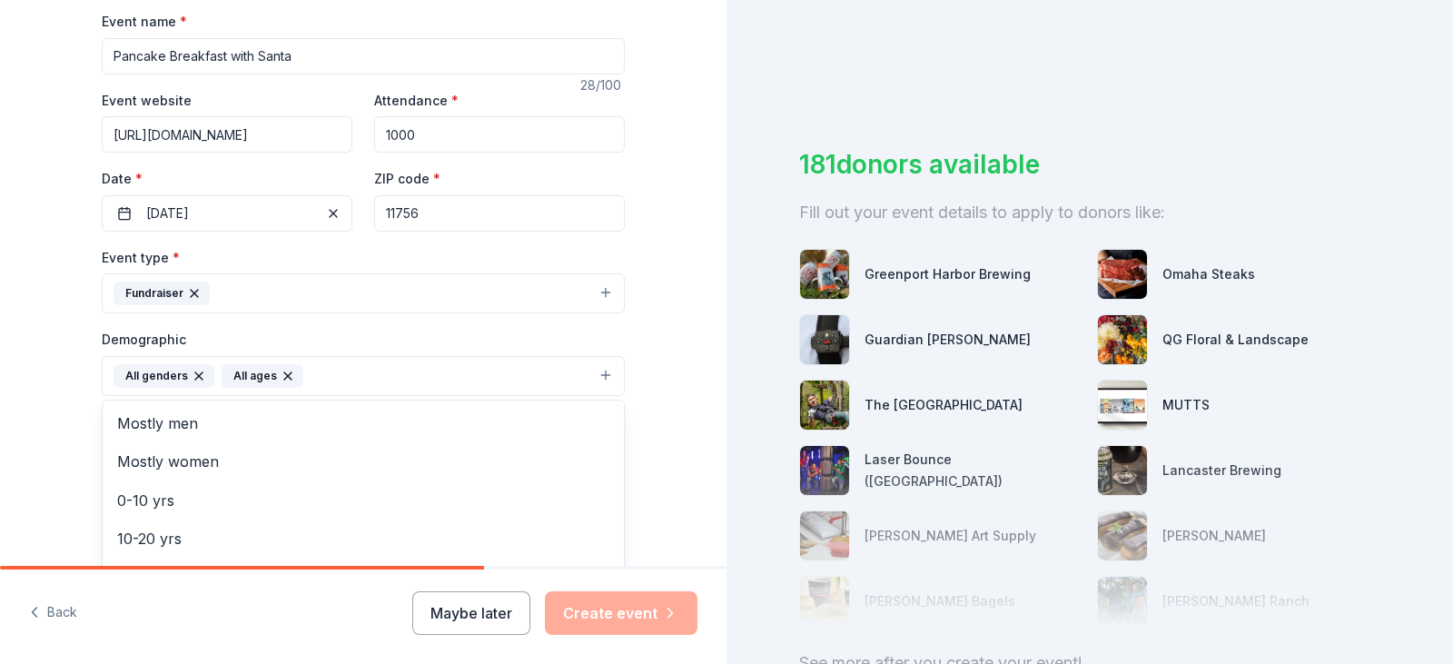
click at [44, 365] on div "Tell us about your event. We'll find in-kind donations you can apply for. Event…" at bounding box center [363, 334] width 726 height 1212
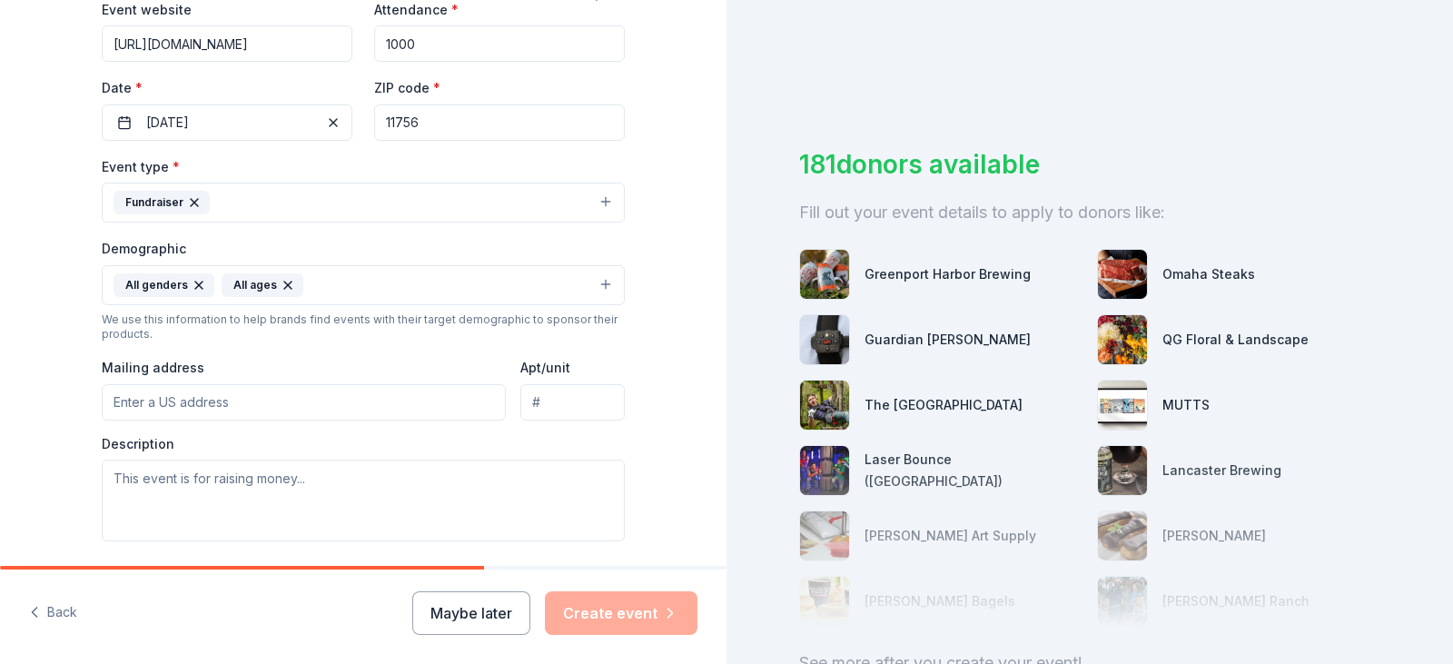
click at [198, 395] on input "Mailing address" at bounding box center [304, 402] width 404 height 36
type input "17 Fordham Avenue, Hicksville, NY, 11801"
click at [333, 466] on textarea at bounding box center [363, 500] width 523 height 82
click at [266, 507] on textarea at bounding box center [363, 500] width 523 height 82
paste textarea "Holy Family School’s largest and longest-running fundraiser is the annual Panca…"
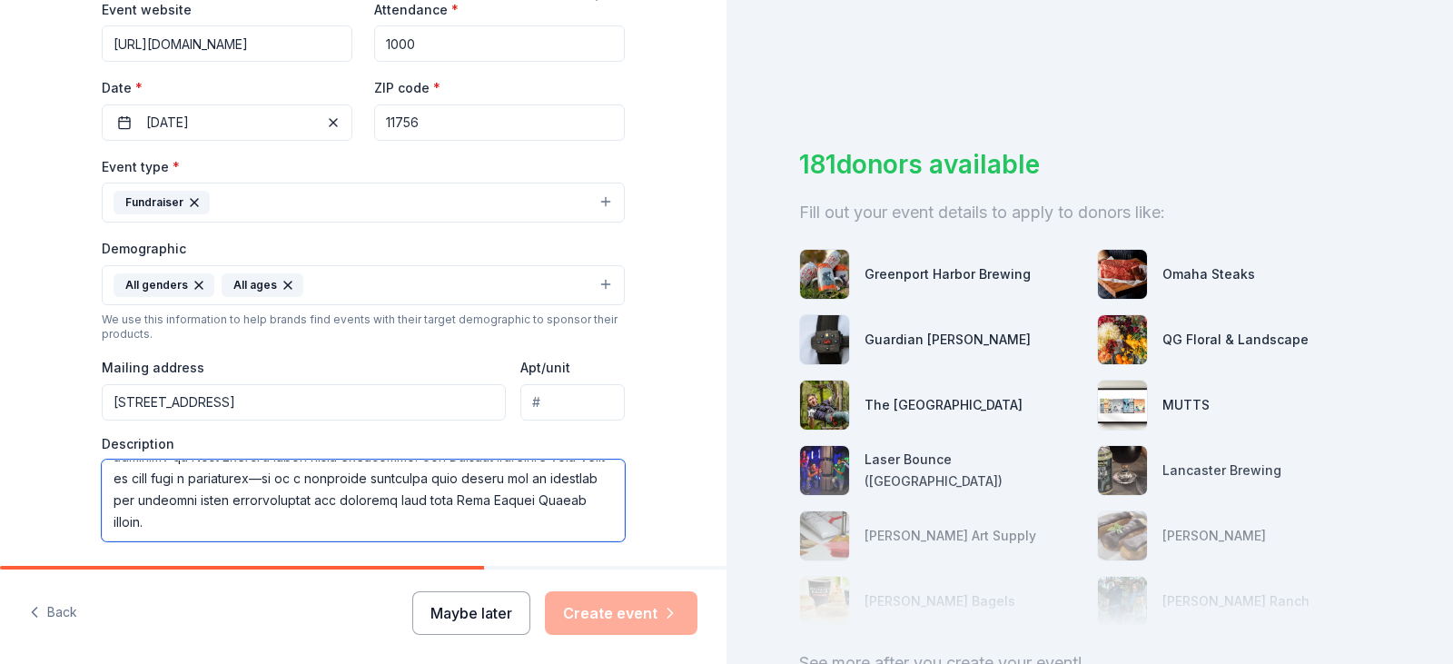
scroll to position [646, 0]
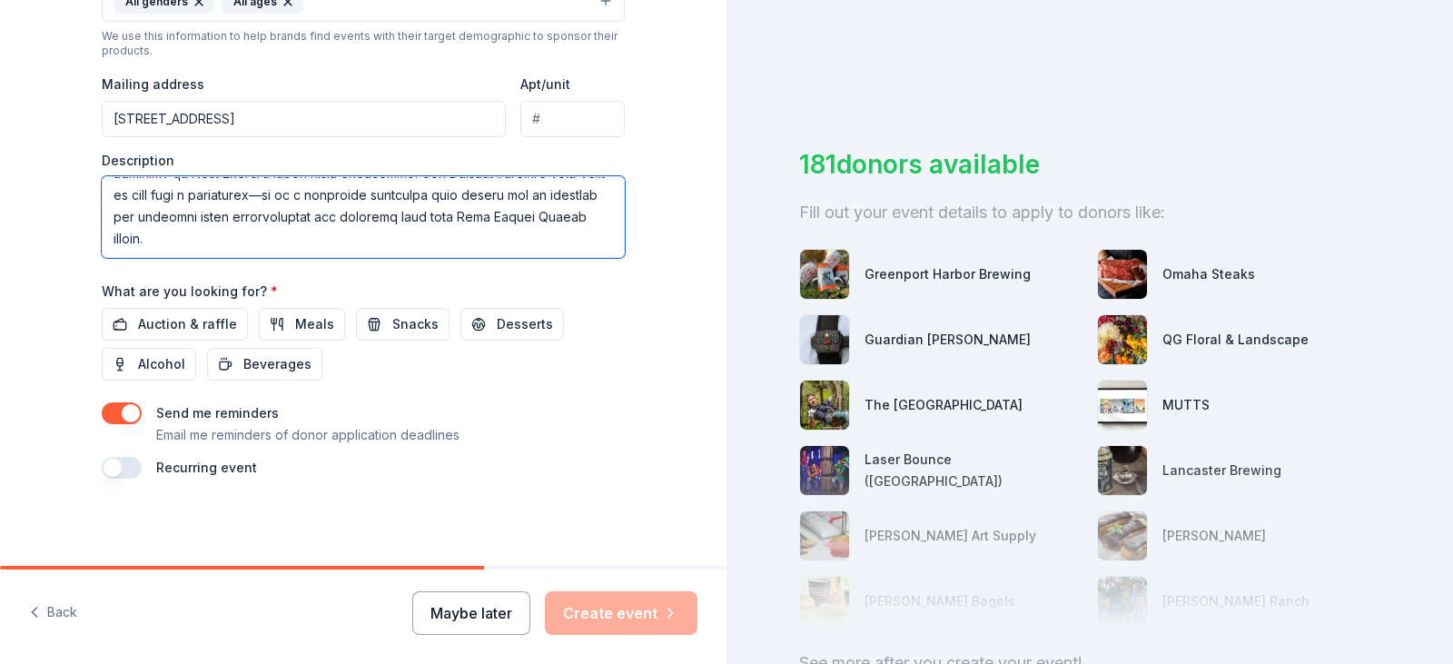
drag, startPoint x: 399, startPoint y: 486, endPoint x: 441, endPoint y: 594, distance: 116.2
click at [441, 594] on div "Tell us about your event. We'll find in-kind donations you can apply for. Event…" at bounding box center [363, 332] width 726 height 664
click at [231, 192] on textarea at bounding box center [363, 217] width 523 height 82
type textarea "Holy Family School’s largest and longest-running fundraiser is the annual Panca…"
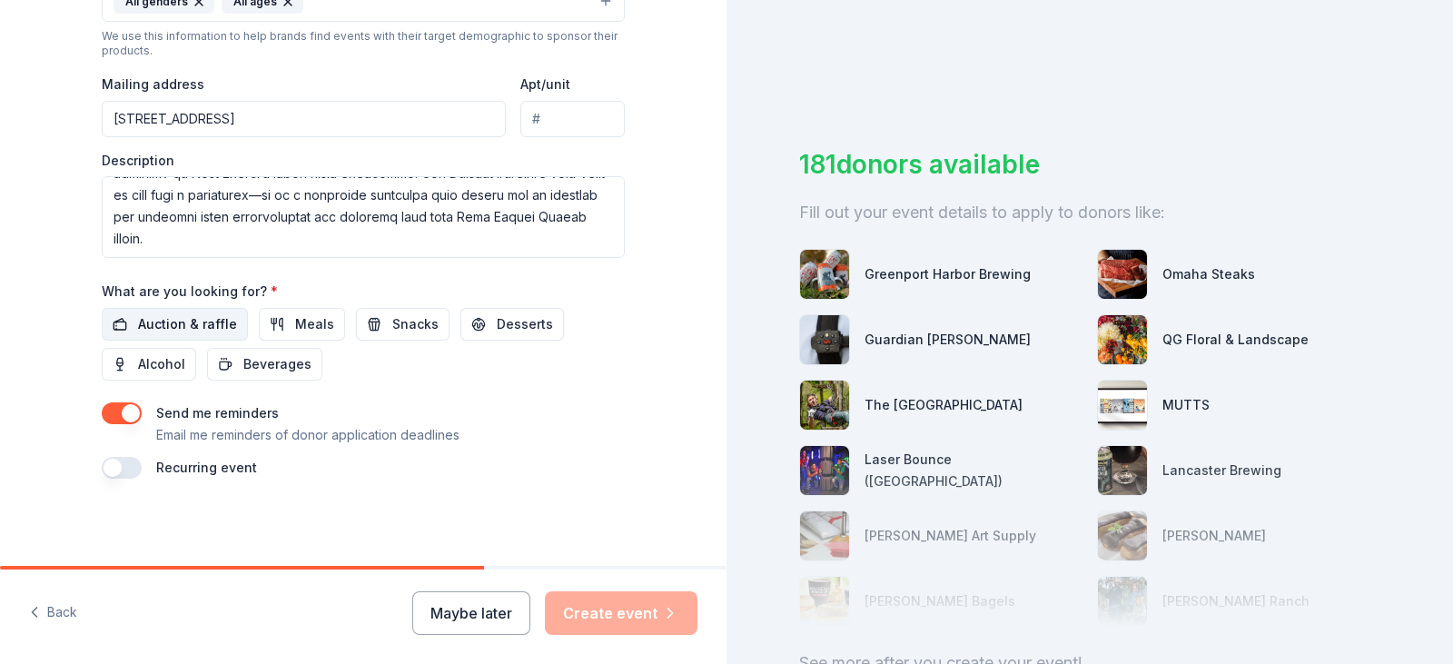
click at [182, 315] on span "Auction & raffle" at bounding box center [187, 324] width 99 height 22
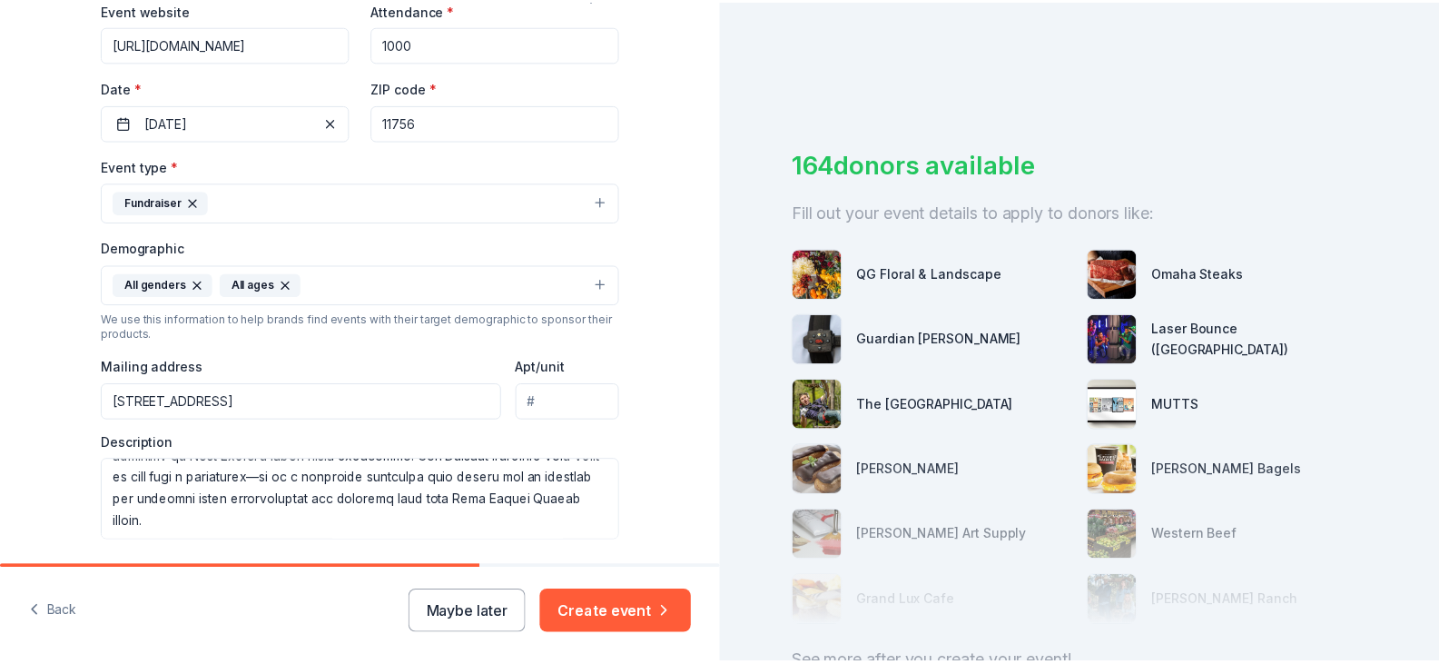
scroll to position [646, 0]
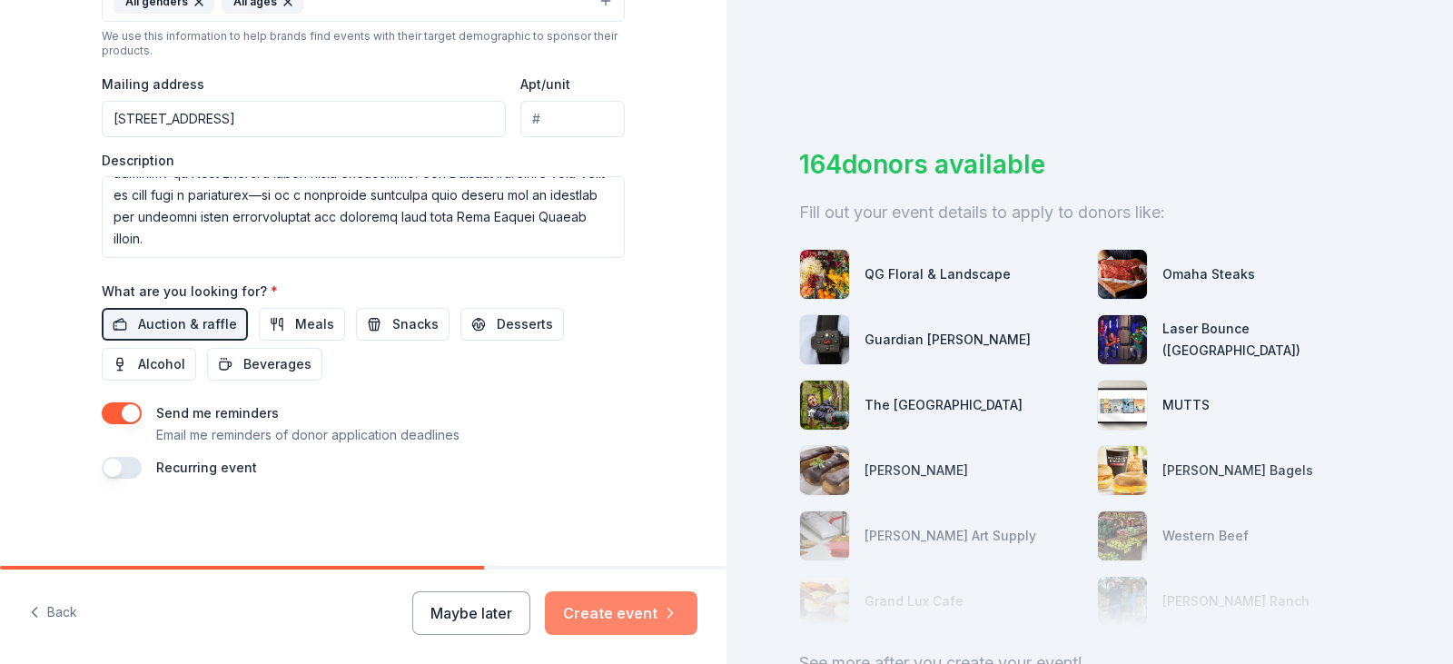
click at [648, 607] on button "Create event" at bounding box center [621, 613] width 153 height 44
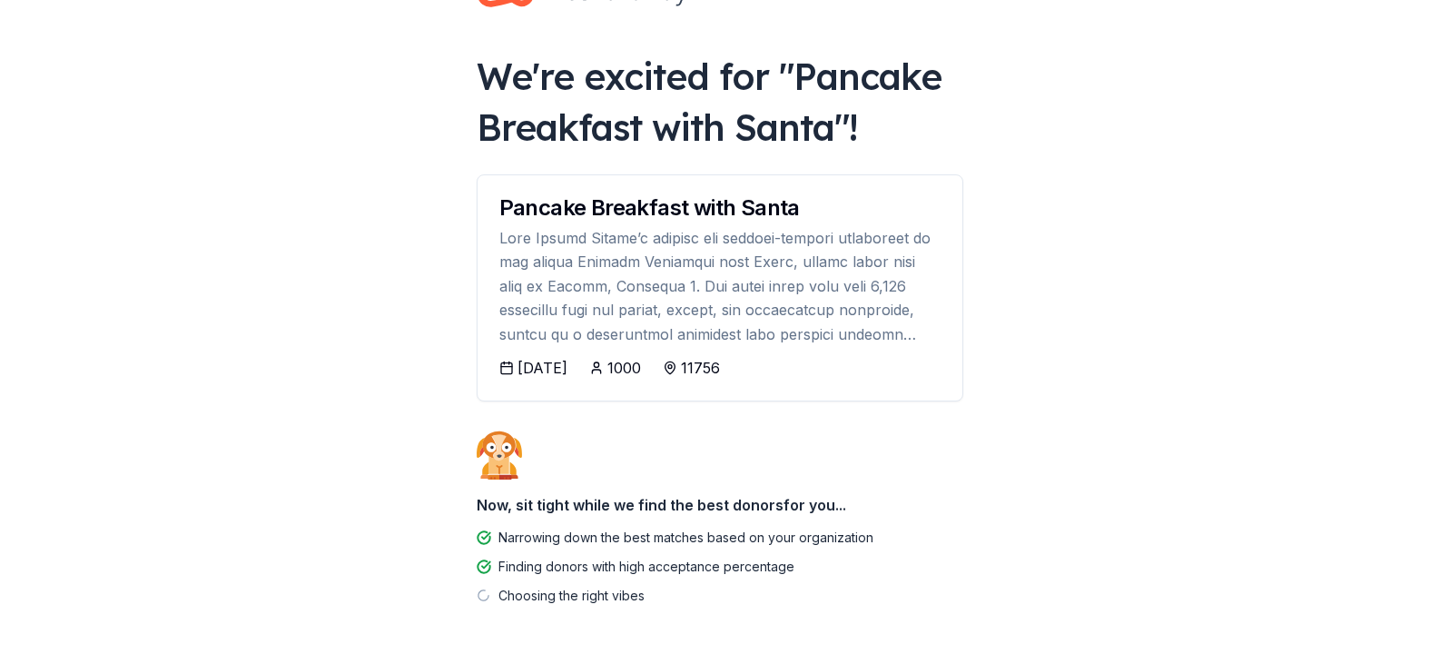
scroll to position [127, 0]
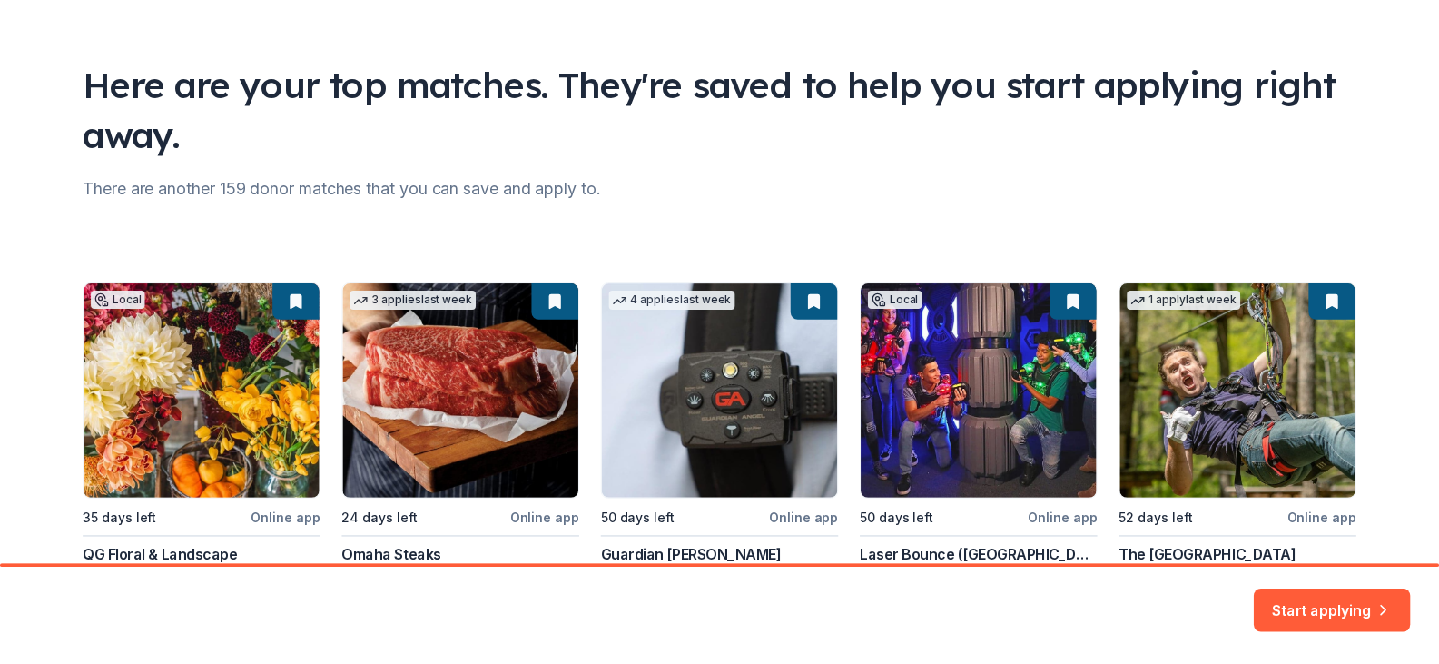
scroll to position [242, 0]
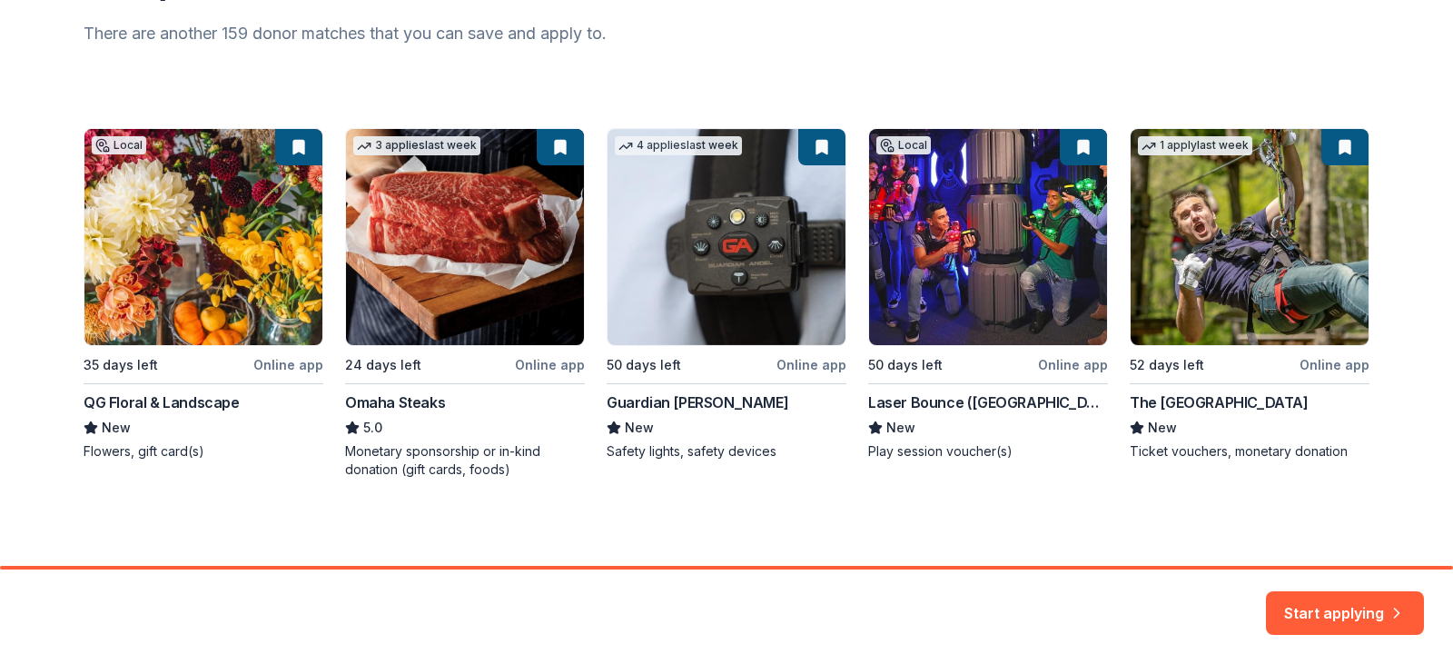
click at [934, 401] on div "Local 35 days left Online app QG Floral & Landscape New Flowers, gift card(s) 3…" at bounding box center [727, 303] width 1286 height 350
click at [960, 222] on div "Local 35 days left Online app QG Floral & Landscape New Flowers, gift card(s) 3…" at bounding box center [727, 303] width 1286 height 350
click at [1340, 614] on button "Start applying" at bounding box center [1345, 603] width 158 height 44
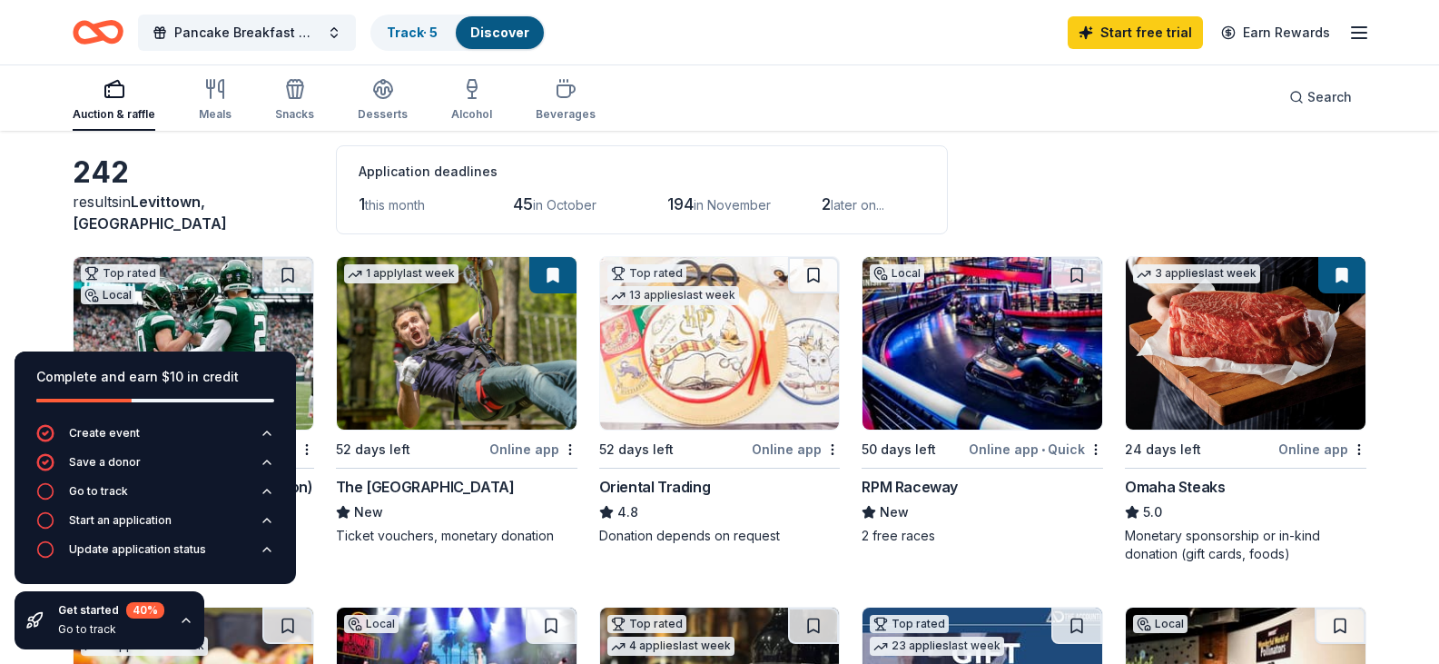
scroll to position [182, 0]
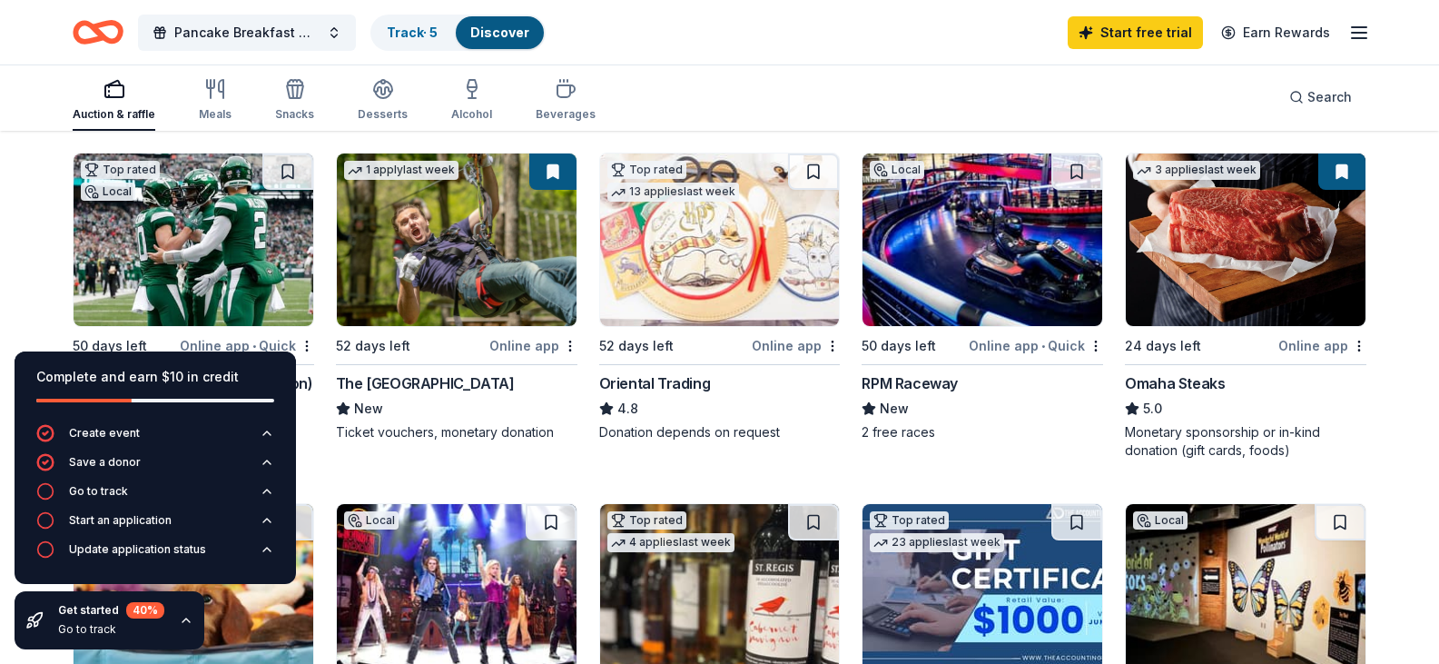
click at [418, 326] on img at bounding box center [457, 239] width 240 height 173
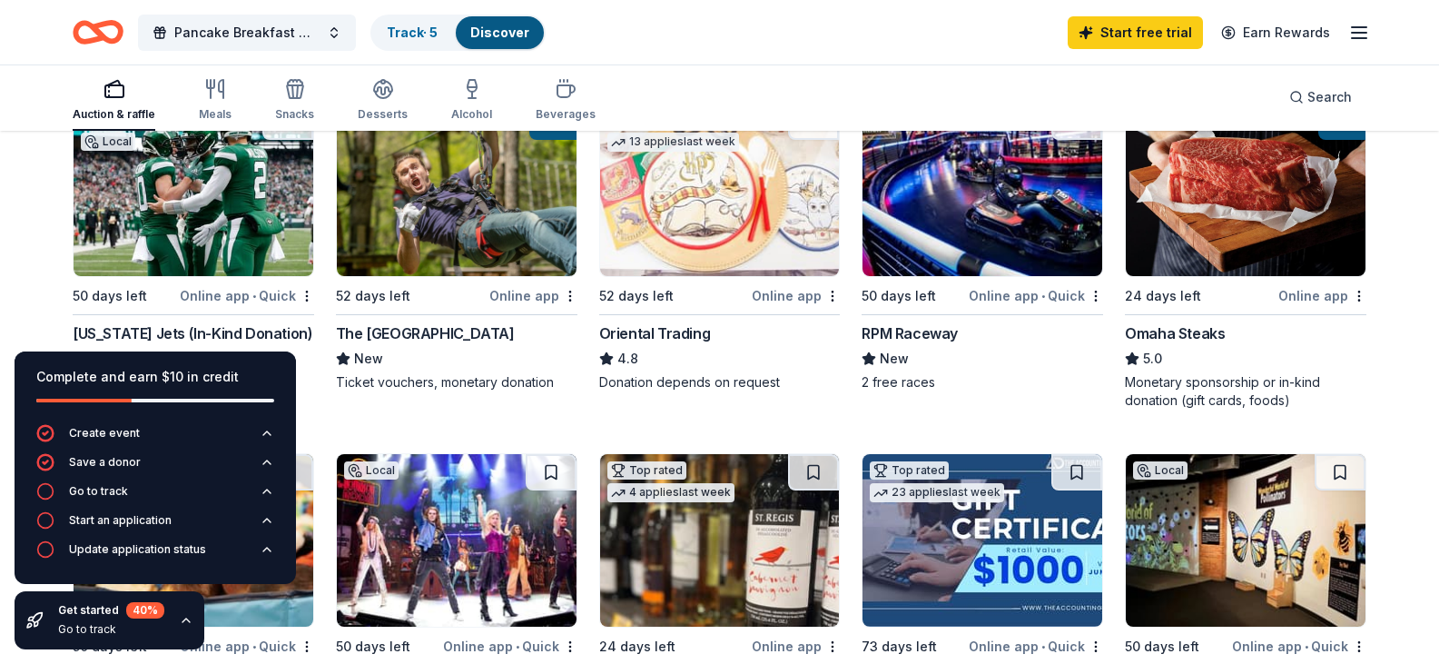
scroll to position [363, 0]
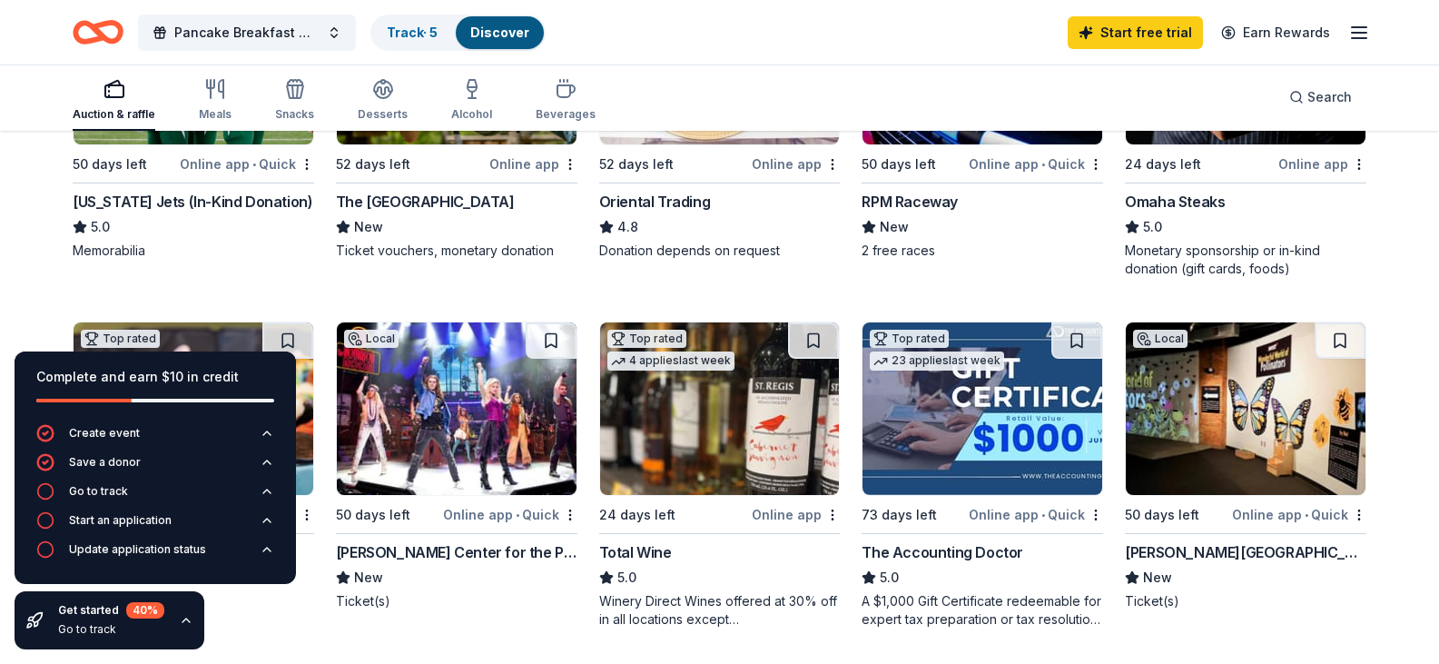
click at [294, 212] on div "New York Jets (In-Kind Donation)" at bounding box center [193, 202] width 240 height 22
click at [186, 618] on icon "button" at bounding box center [186, 620] width 15 height 15
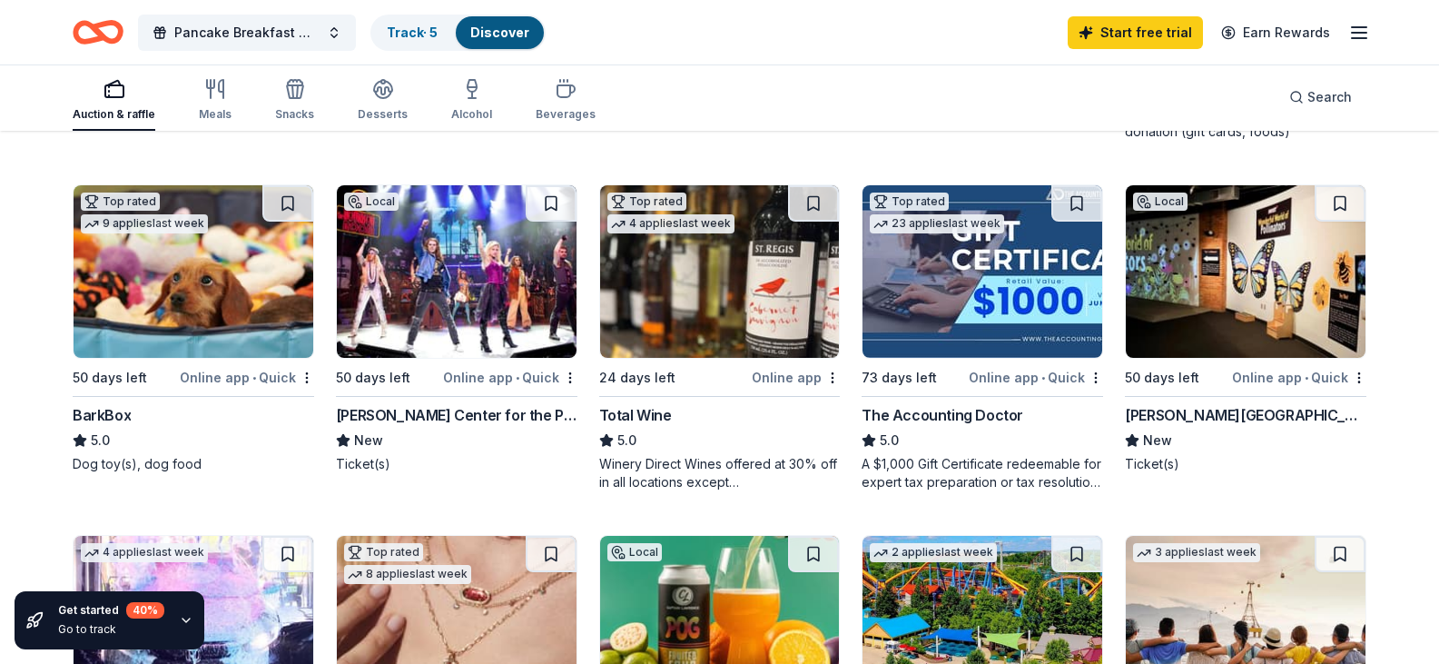
scroll to position [545, 0]
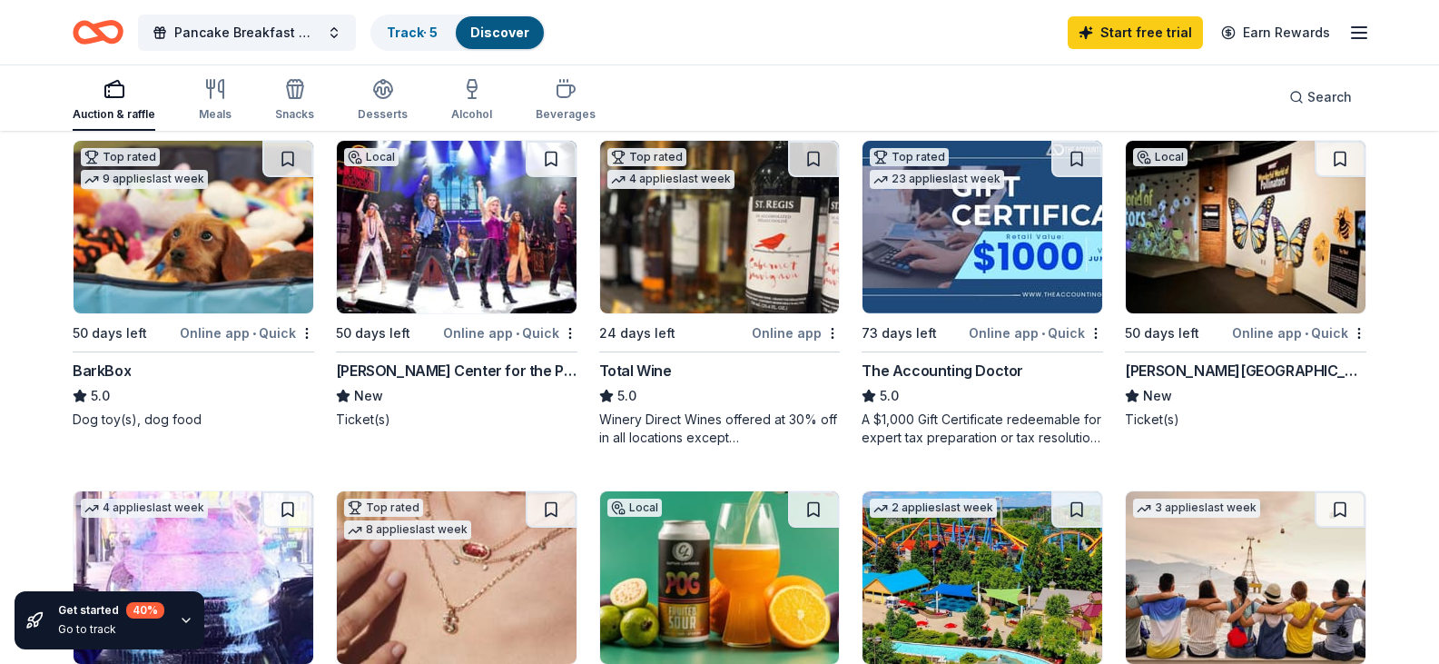
click at [244, 313] on img at bounding box center [194, 227] width 240 height 173
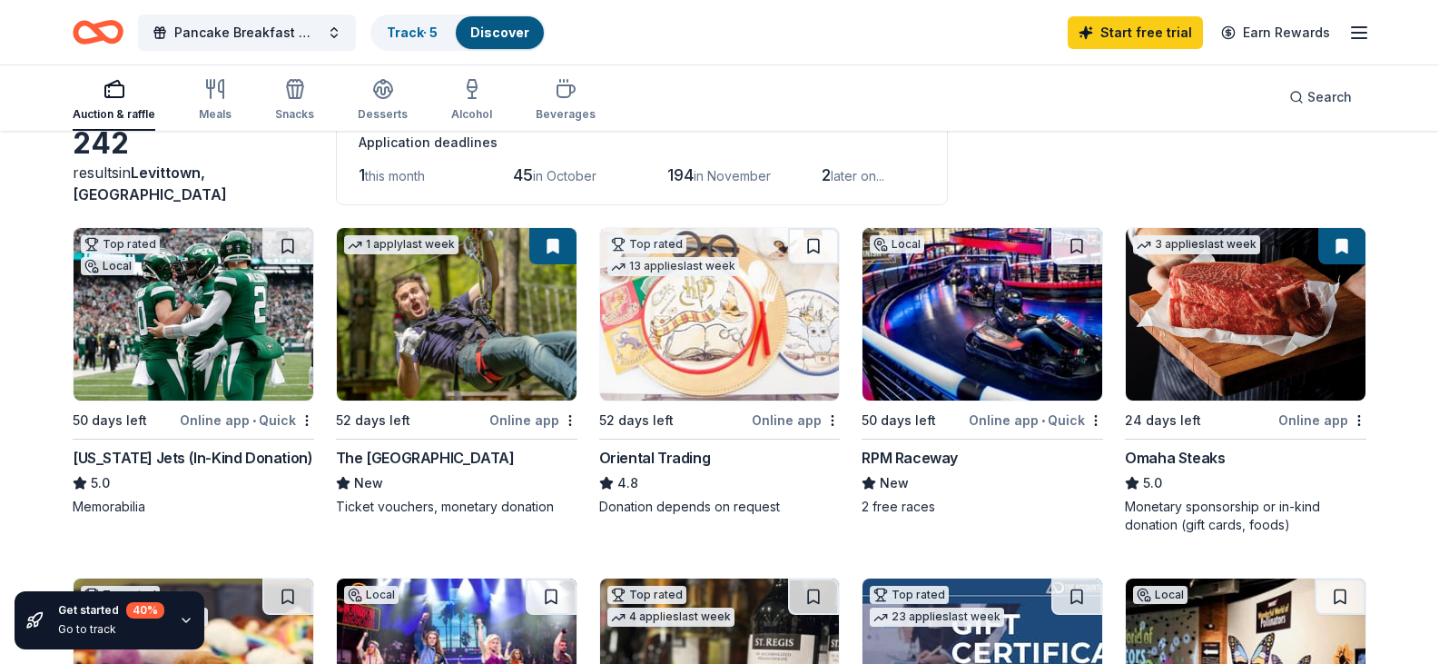
scroll to position [91, 0]
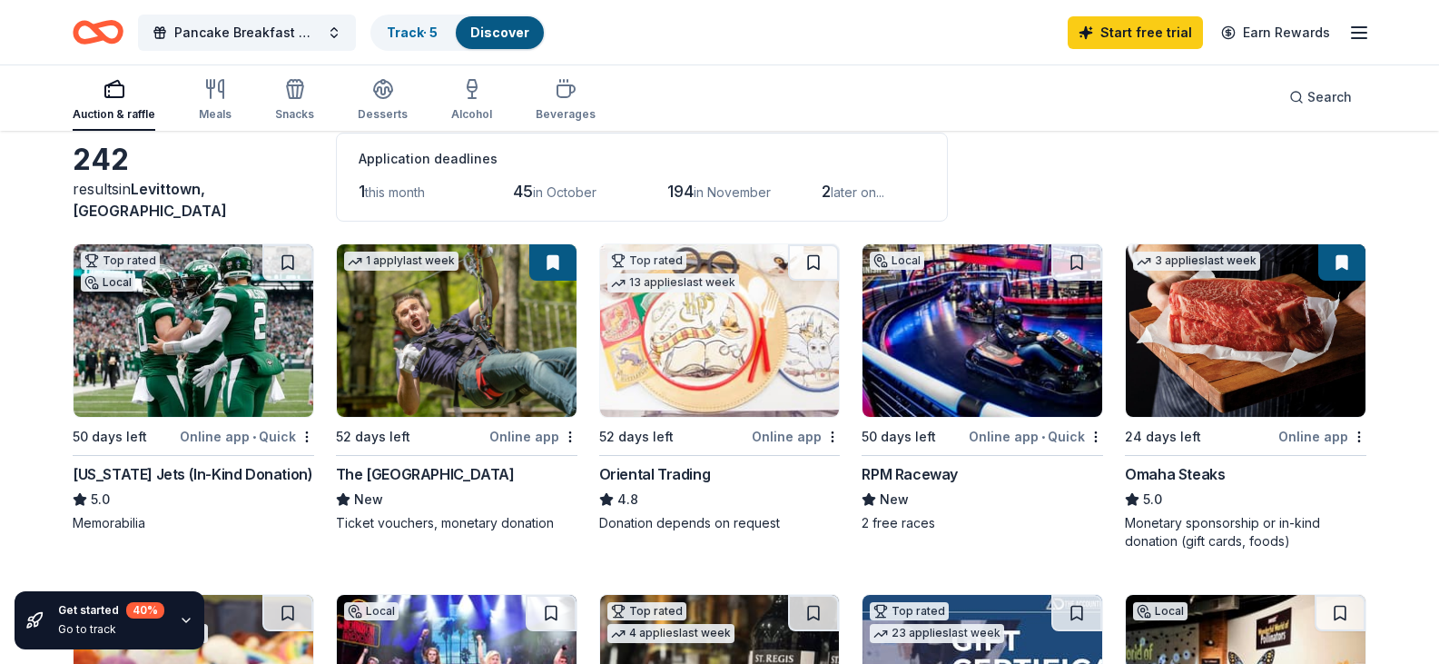
click at [905, 485] on div "RPM Raceway" at bounding box center [910, 474] width 96 height 22
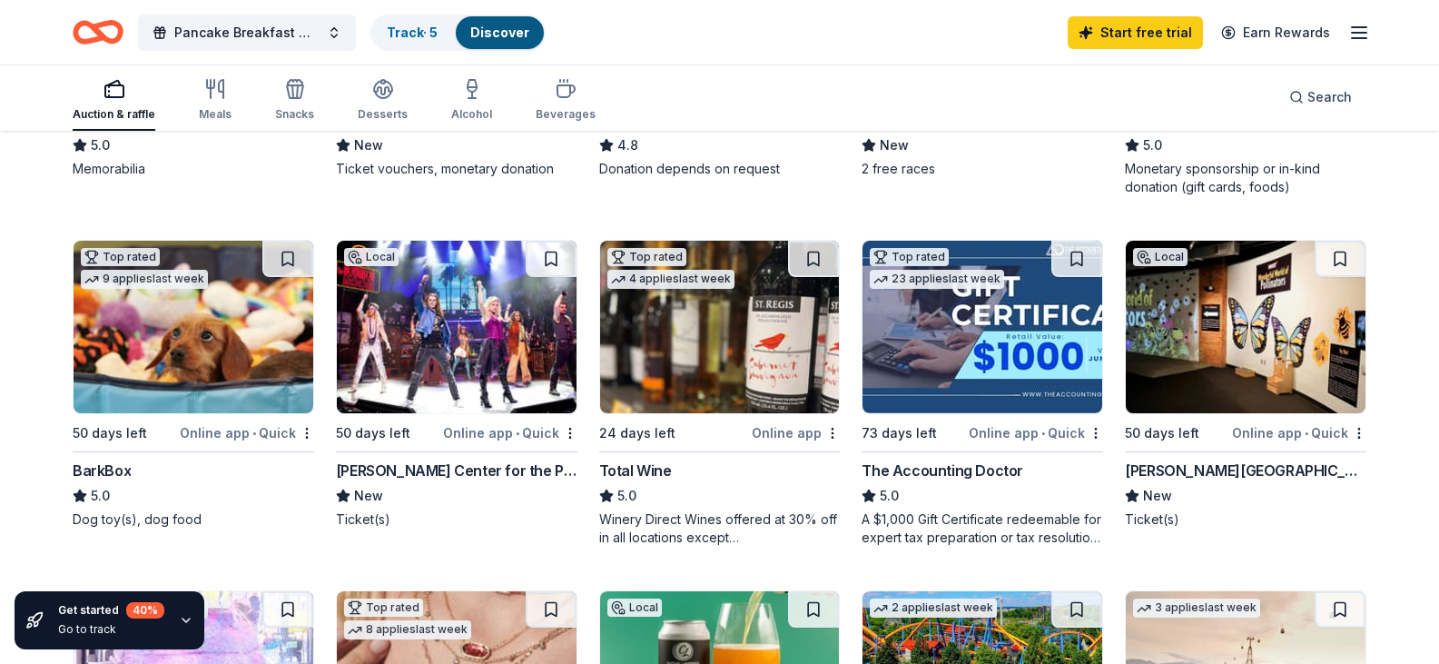
scroll to position [454, 0]
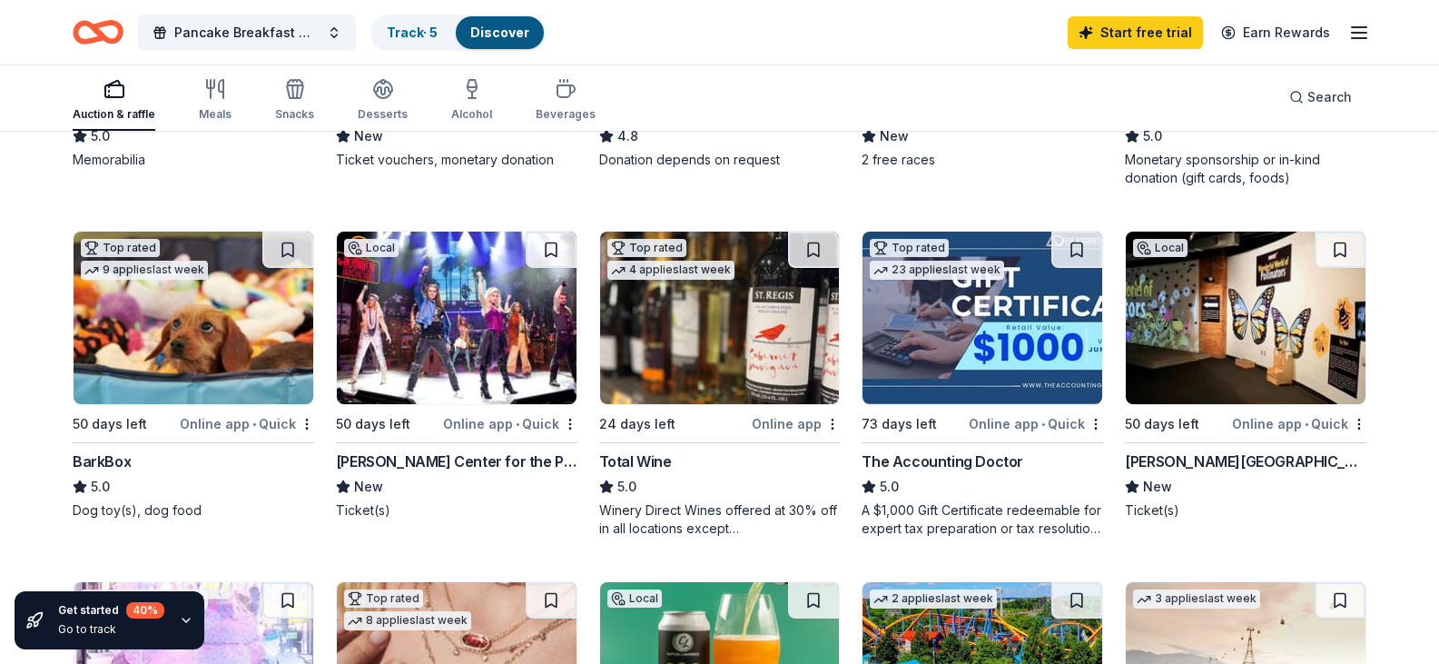
click at [563, 343] on img at bounding box center [457, 318] width 240 height 173
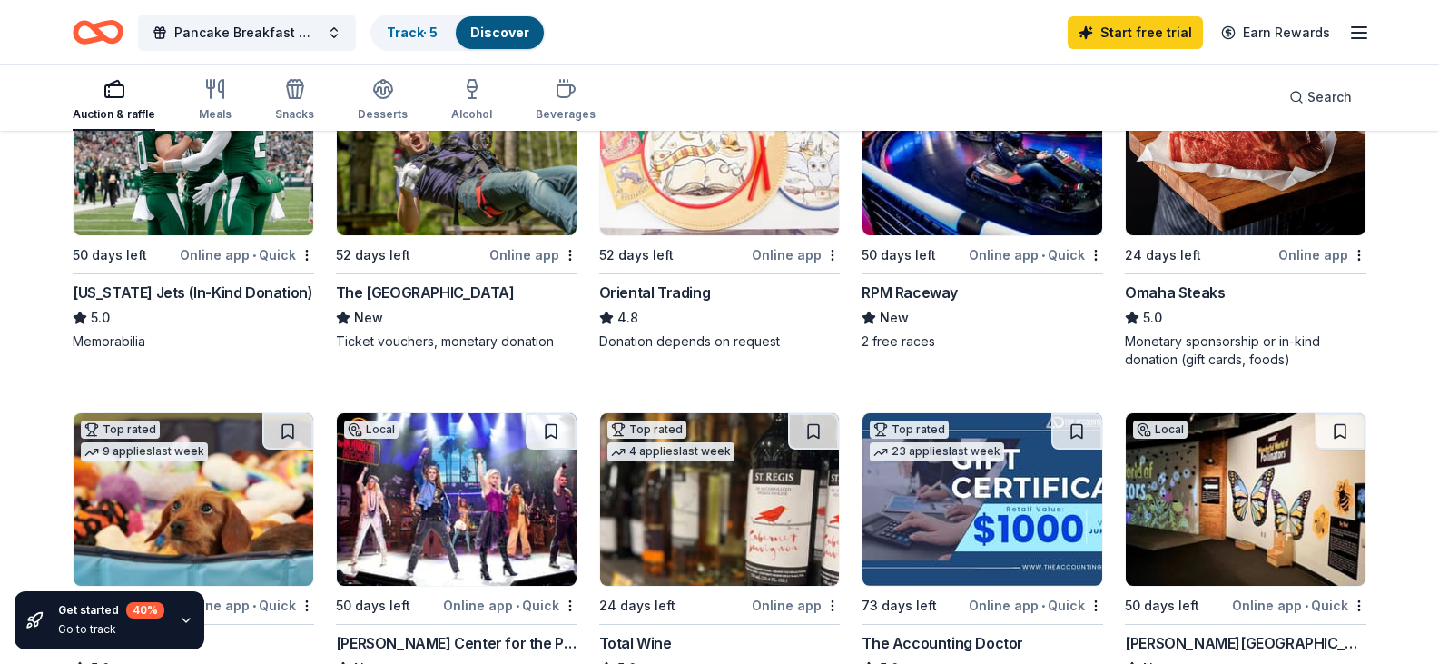
scroll to position [0, 0]
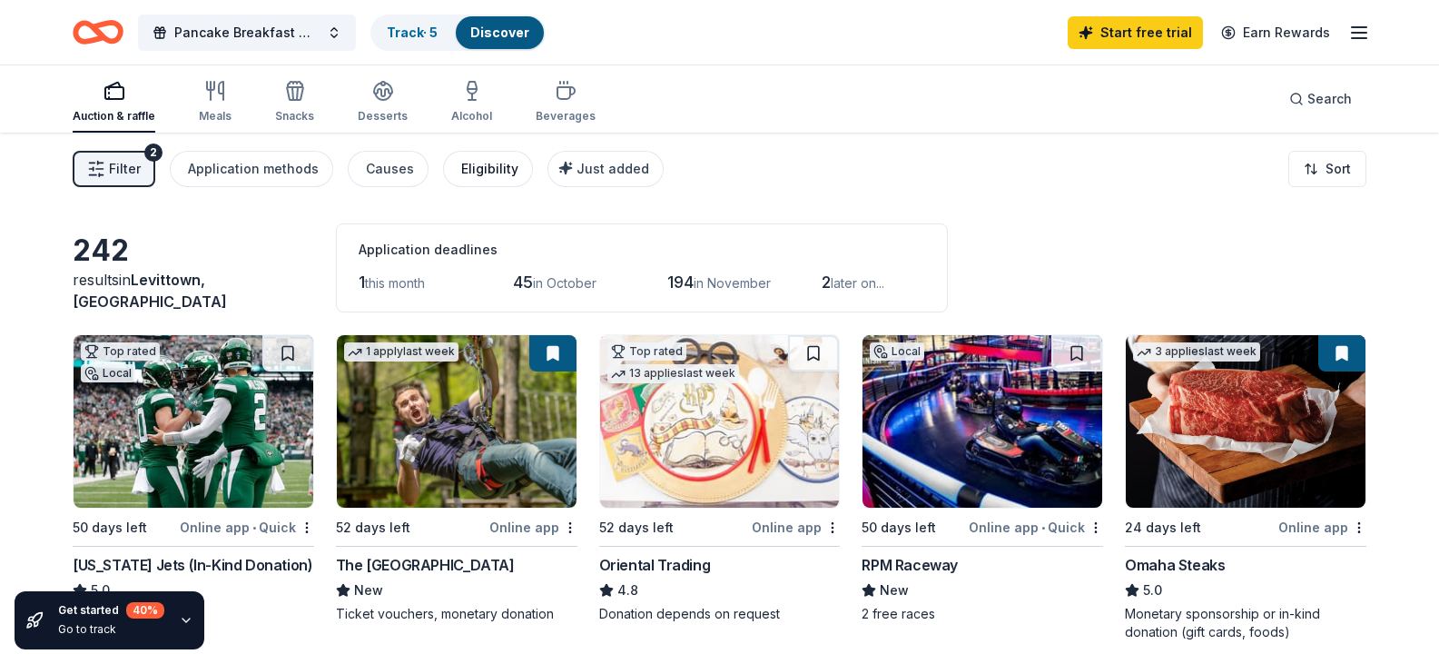
click at [474, 187] on div "Filter 2 Application methods Causes Eligibility Just added Sort" at bounding box center [719, 169] width 1439 height 73
click at [476, 180] on button "Eligibility" at bounding box center [488, 169] width 90 height 36
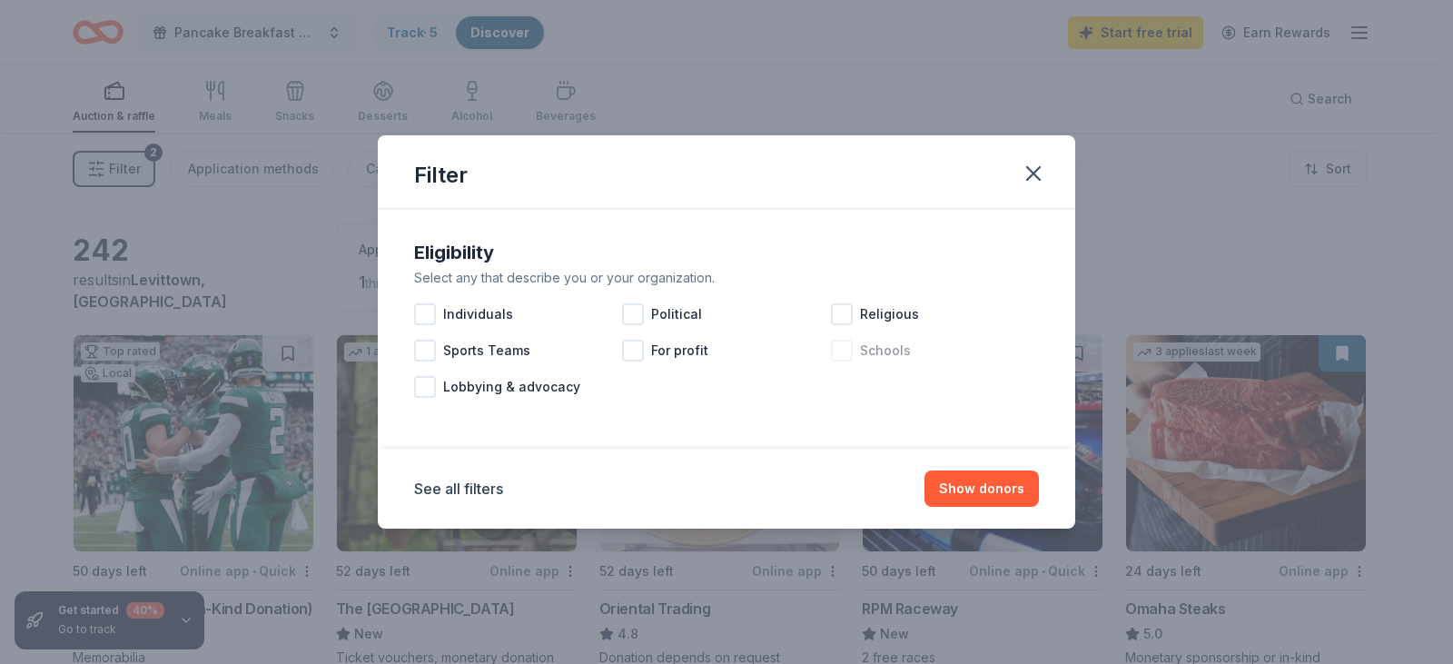
click at [841, 351] on div at bounding box center [842, 351] width 22 height 22
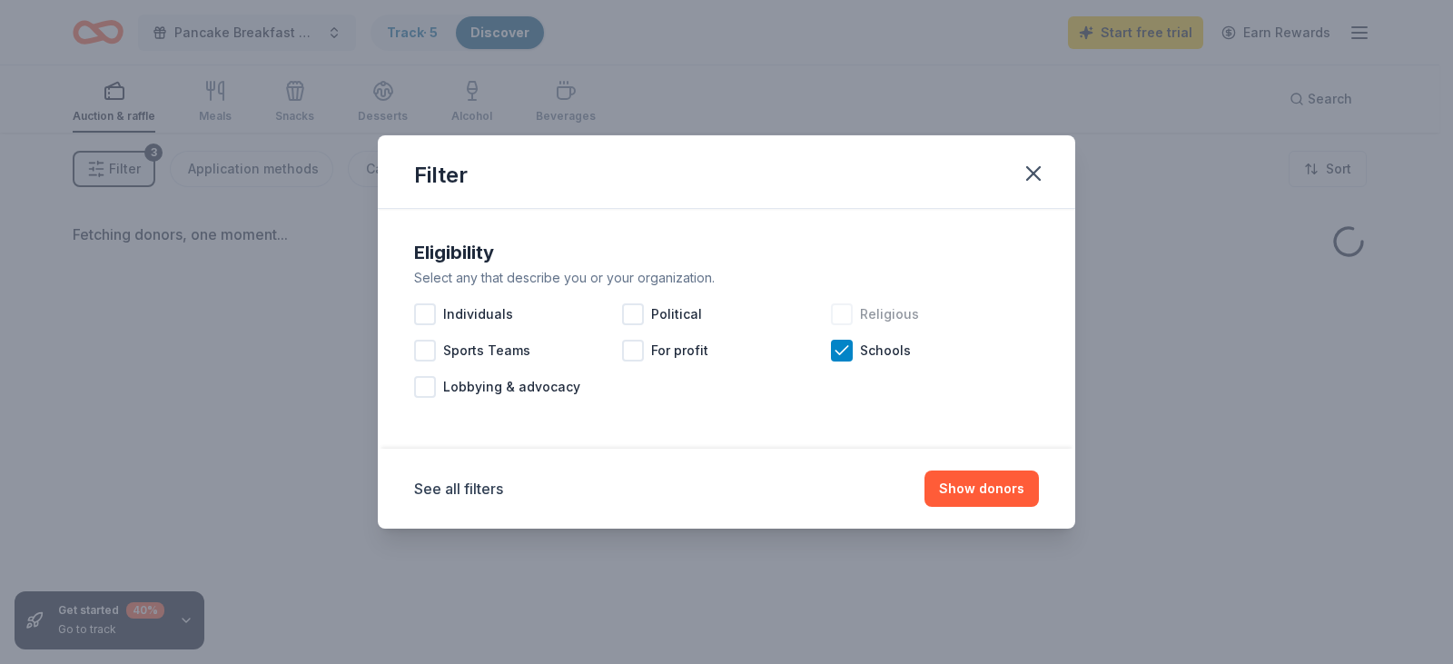
click at [844, 313] on div at bounding box center [842, 314] width 22 height 22
click at [992, 491] on button "Show donors" at bounding box center [981, 488] width 114 height 36
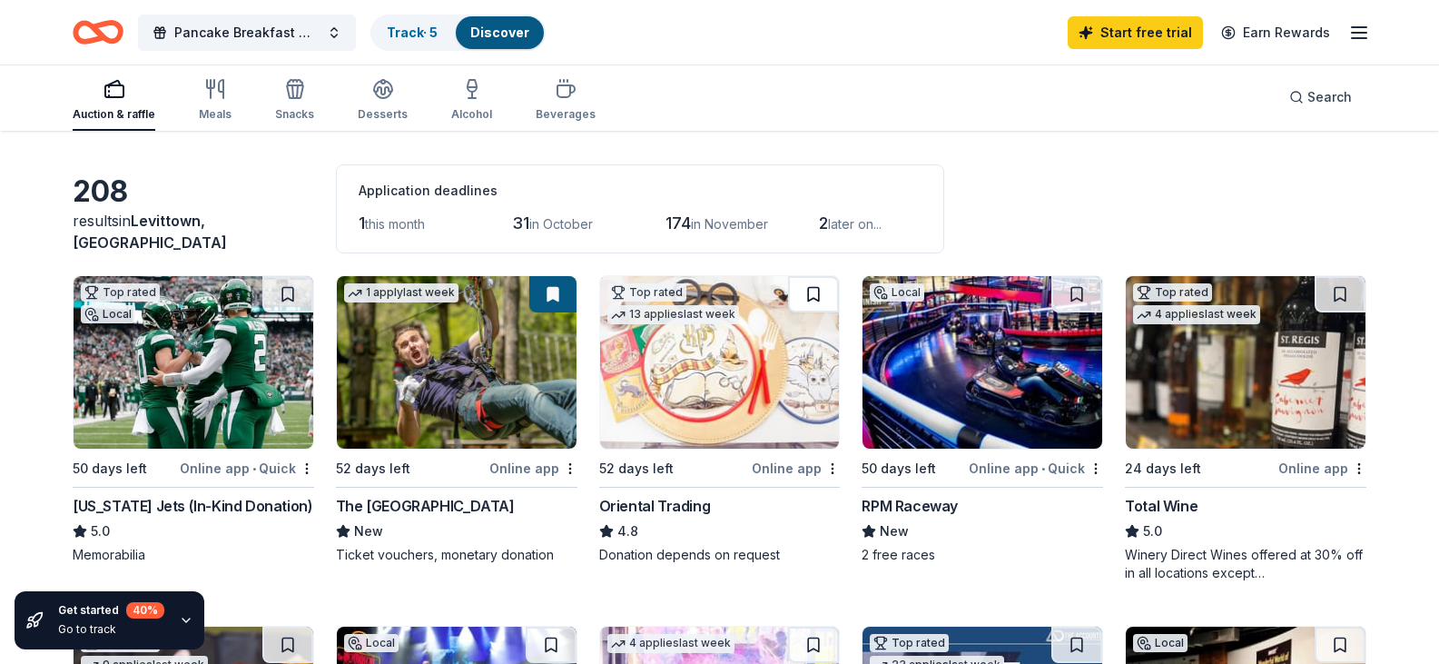
scroll to position [91, 0]
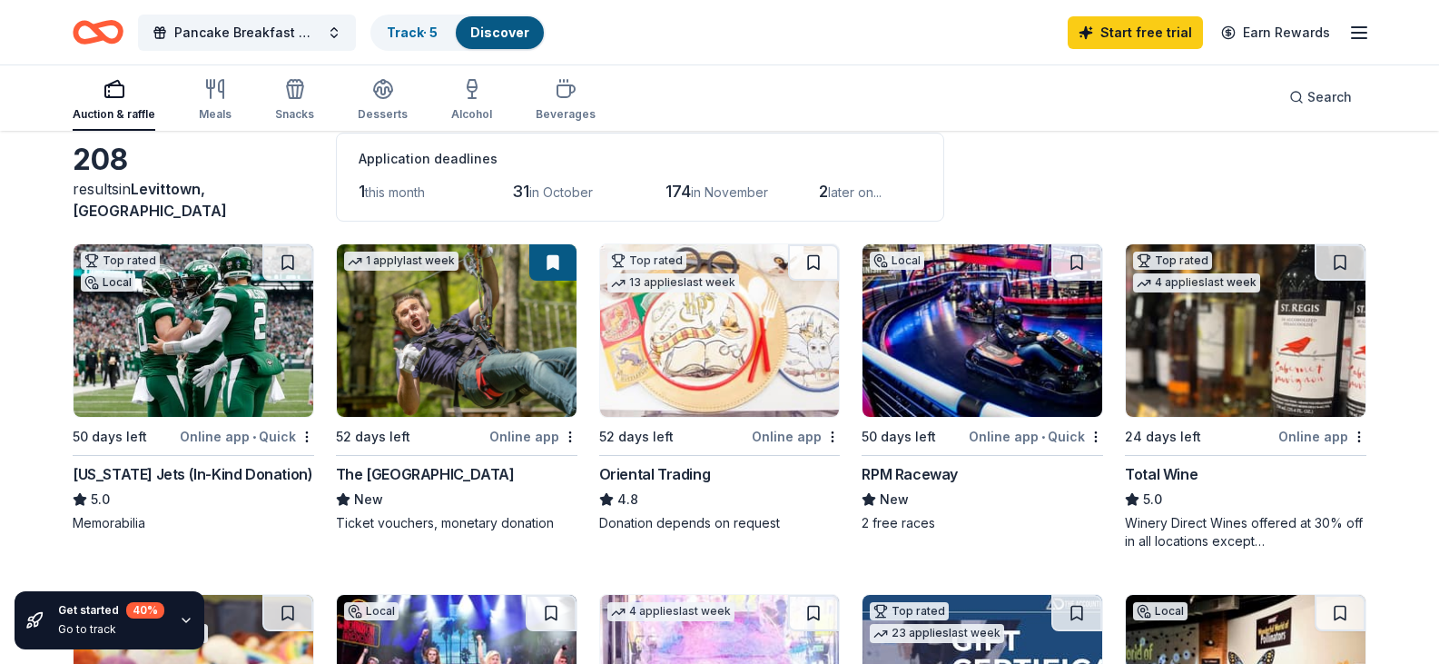
click at [1299, 369] on img at bounding box center [1246, 330] width 240 height 173
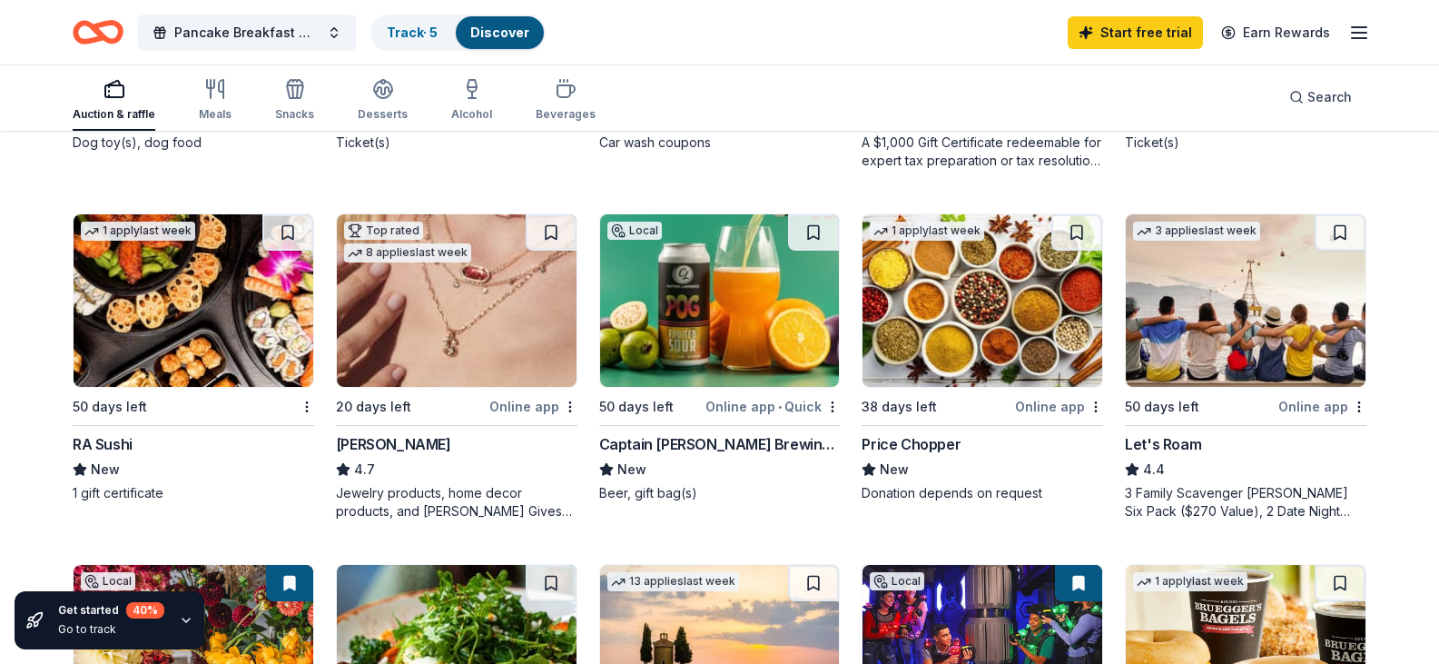
scroll to position [908, 0]
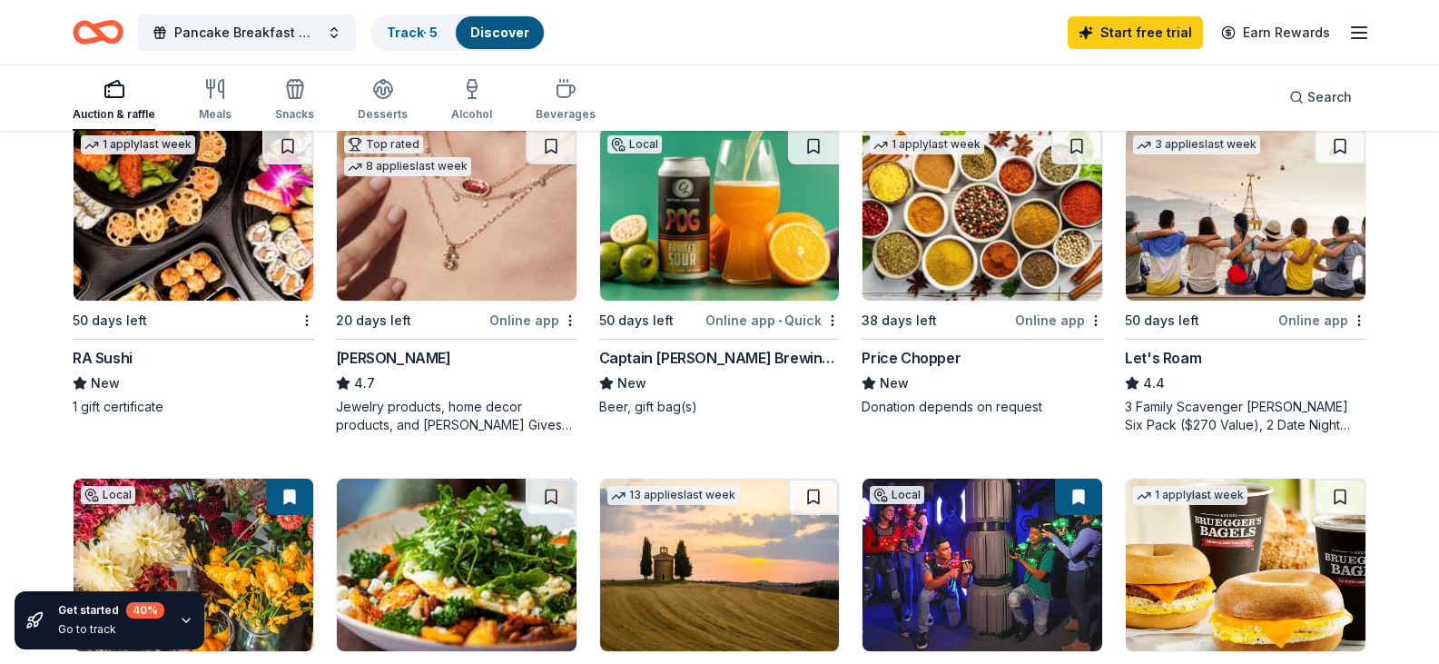
click at [427, 434] on div "Jewelry products, home decor products, and [PERSON_NAME] Gives Back event in-st…" at bounding box center [457, 416] width 242 height 36
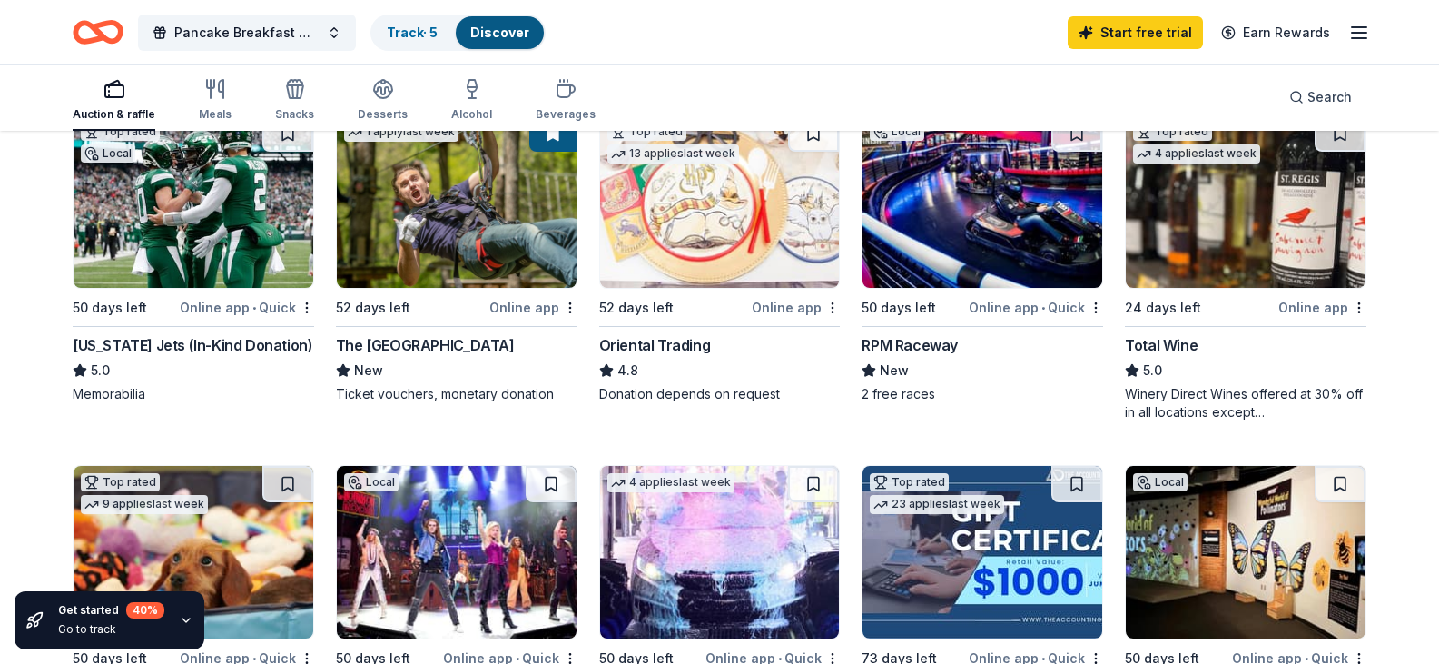
scroll to position [68, 0]
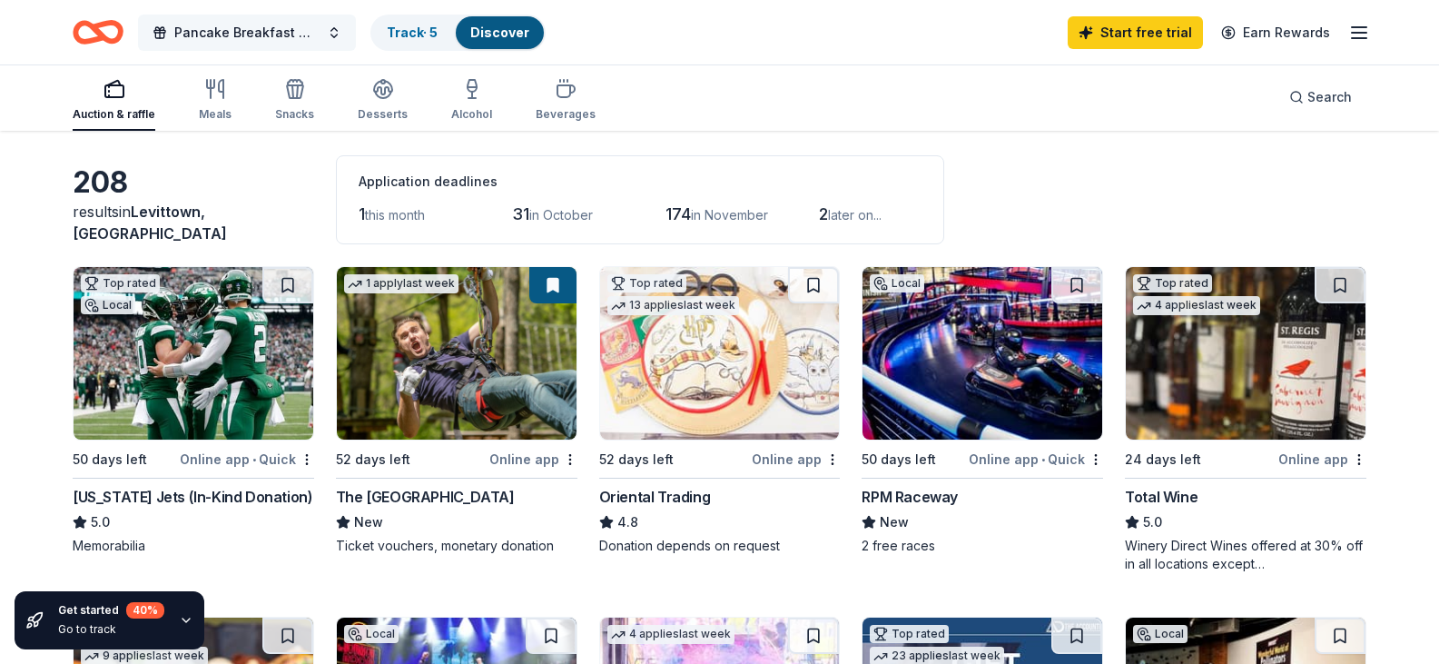
click at [306, 35] on span "Pancake Breakfast with Santa" at bounding box center [246, 33] width 145 height 22
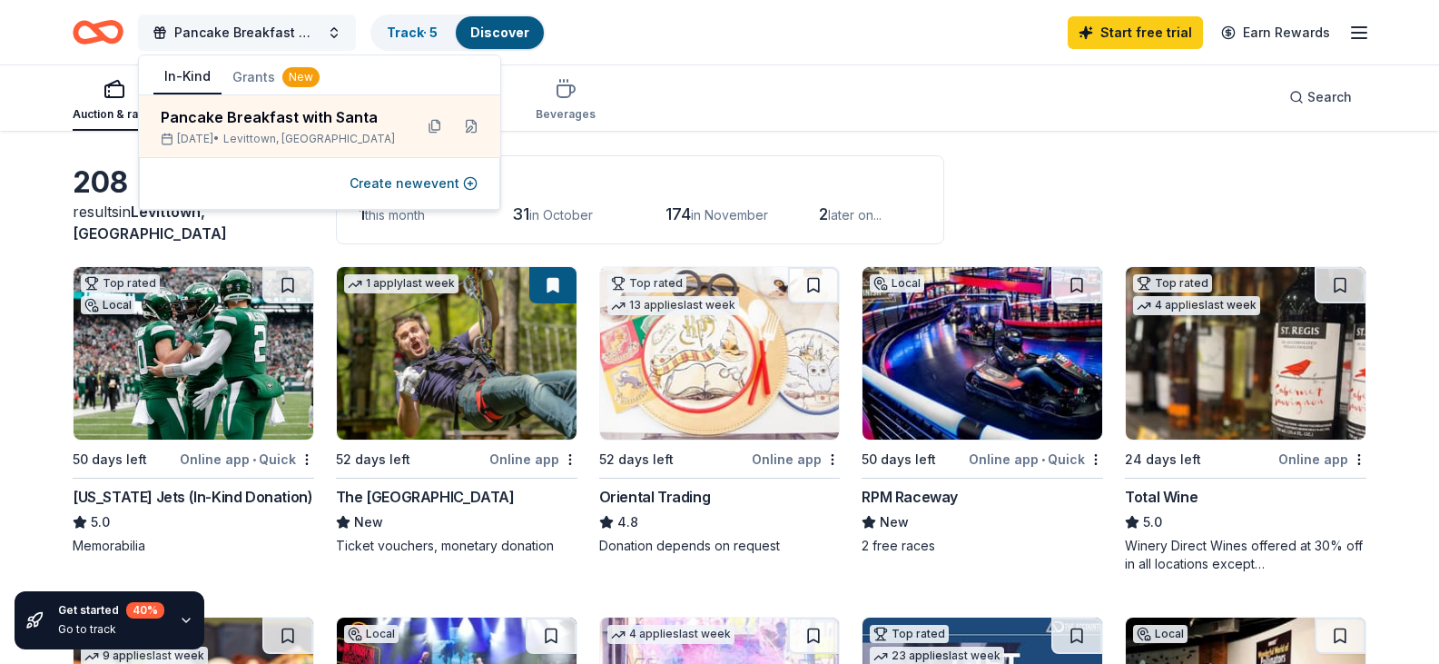
click at [306, 35] on span "Pancake Breakfast with Santa" at bounding box center [246, 33] width 145 height 22
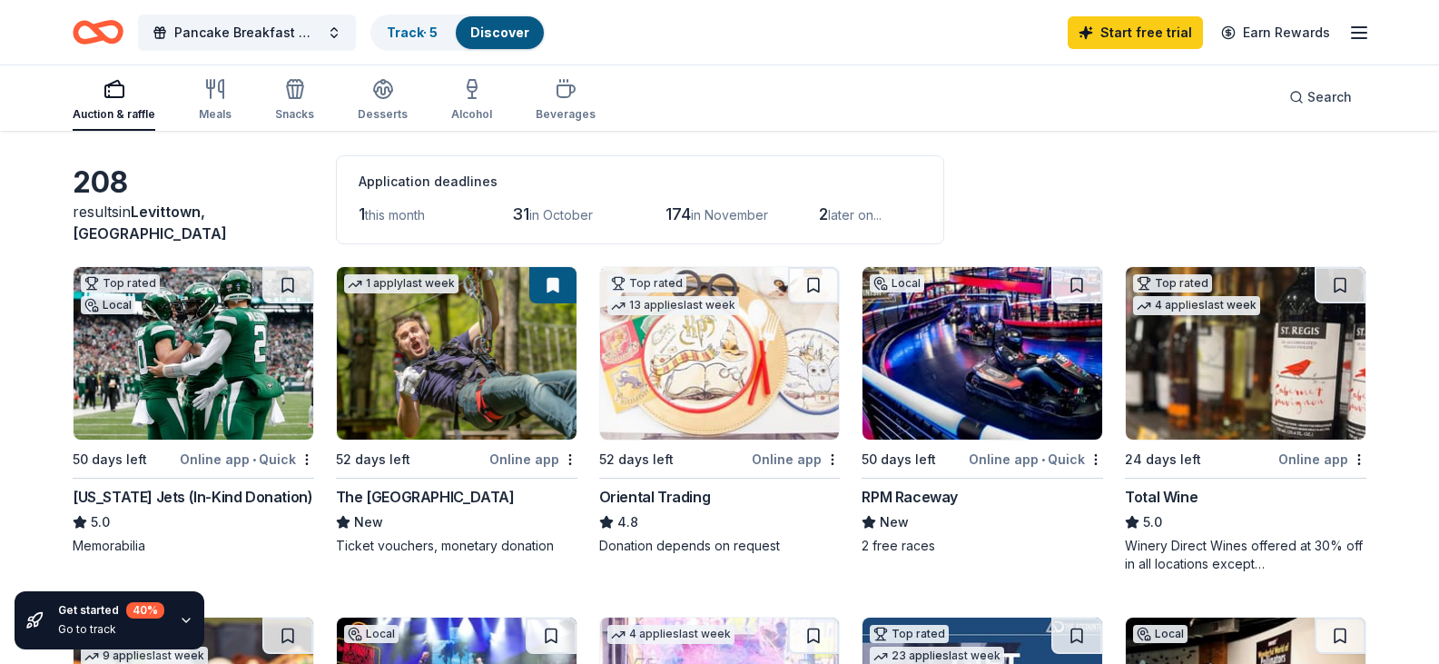
click at [130, 113] on div "Auction & raffle" at bounding box center [114, 114] width 83 height 15
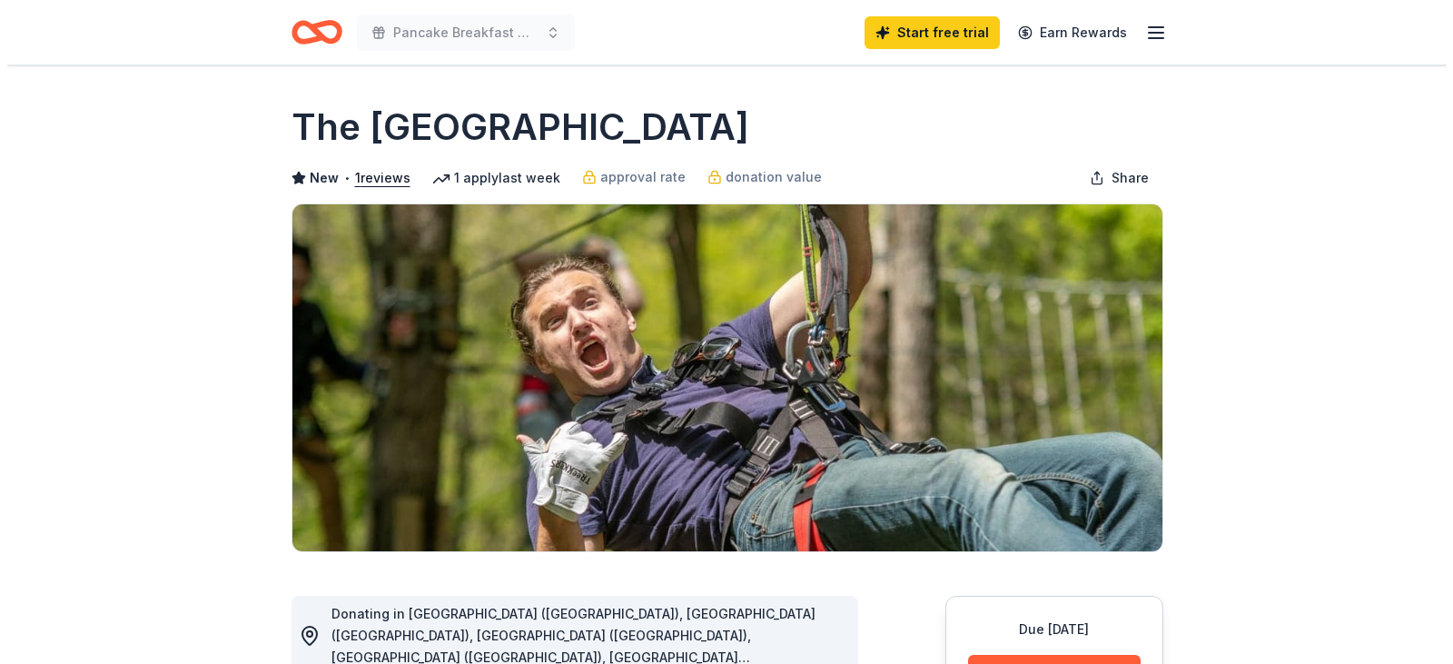
scroll to position [454, 0]
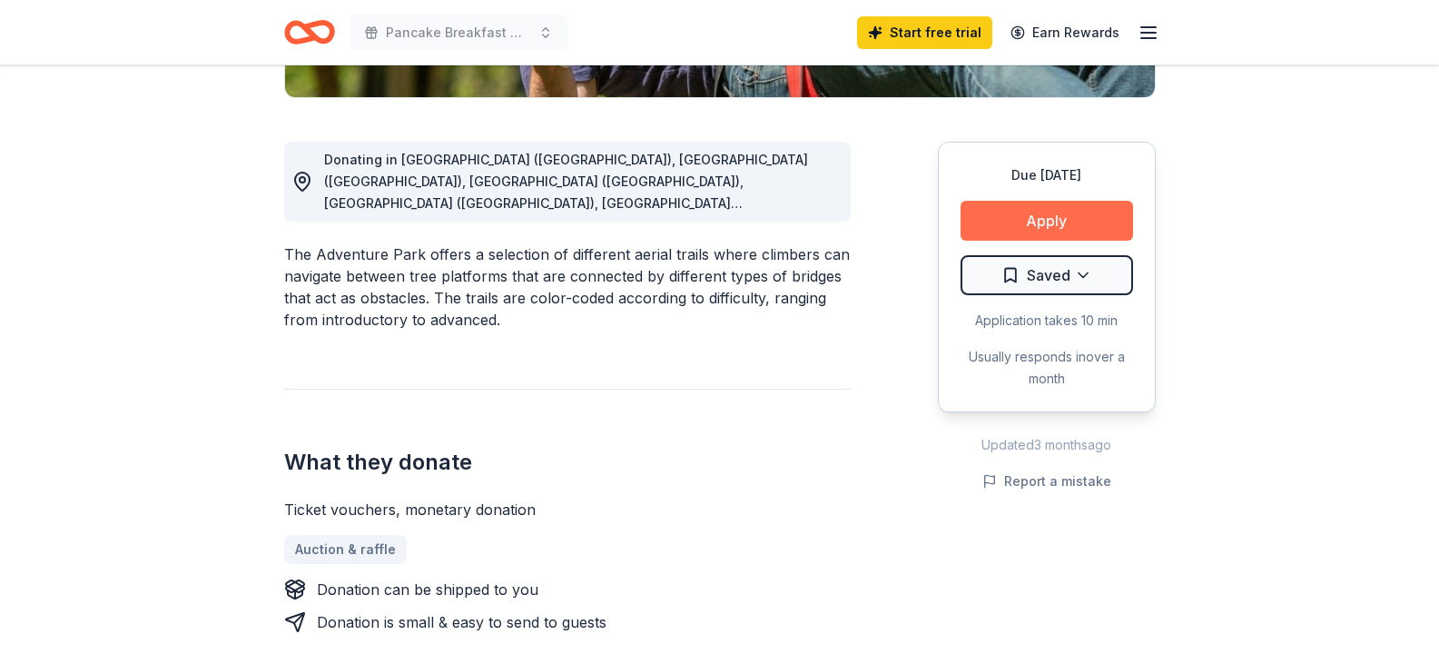
click at [1019, 206] on button "Apply" at bounding box center [1047, 221] width 173 height 40
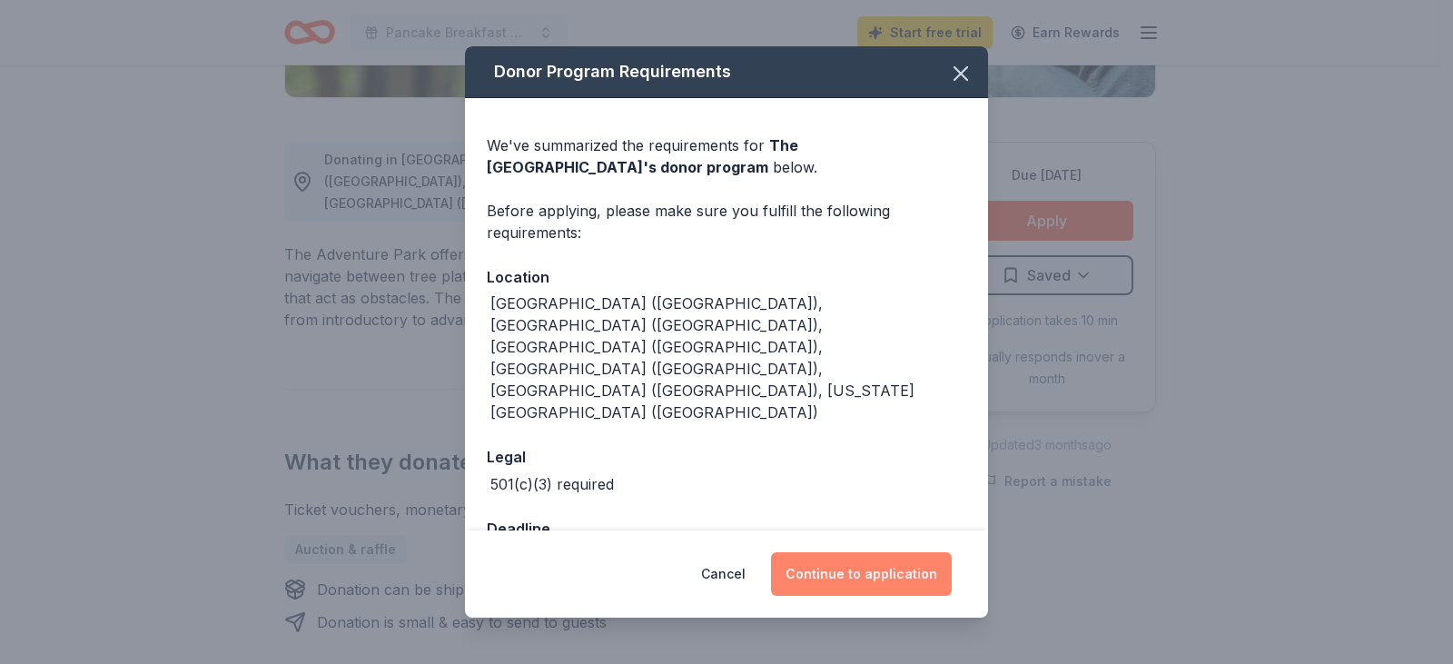
click at [855, 552] on button "Continue to application" at bounding box center [861, 574] width 181 height 44
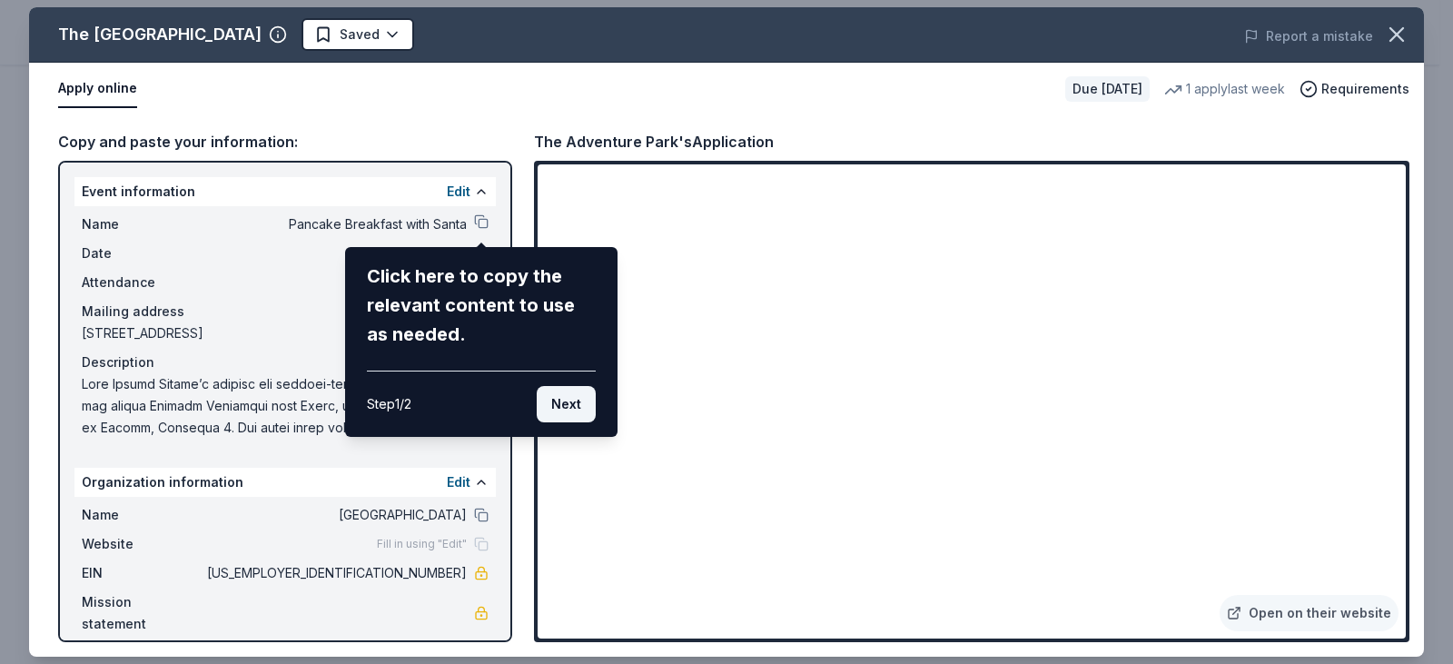
click at [567, 409] on button "Next" at bounding box center [566, 404] width 59 height 36
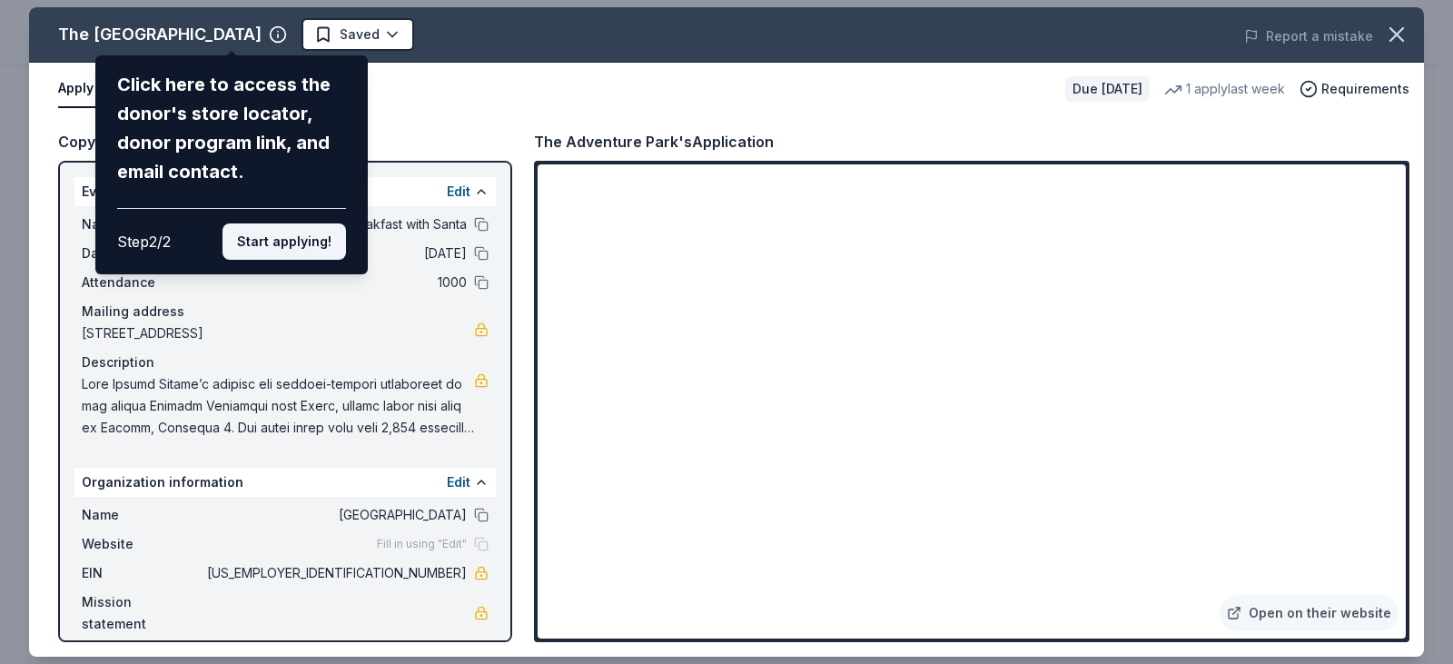
click at [285, 234] on button "Start applying!" at bounding box center [283, 241] width 123 height 36
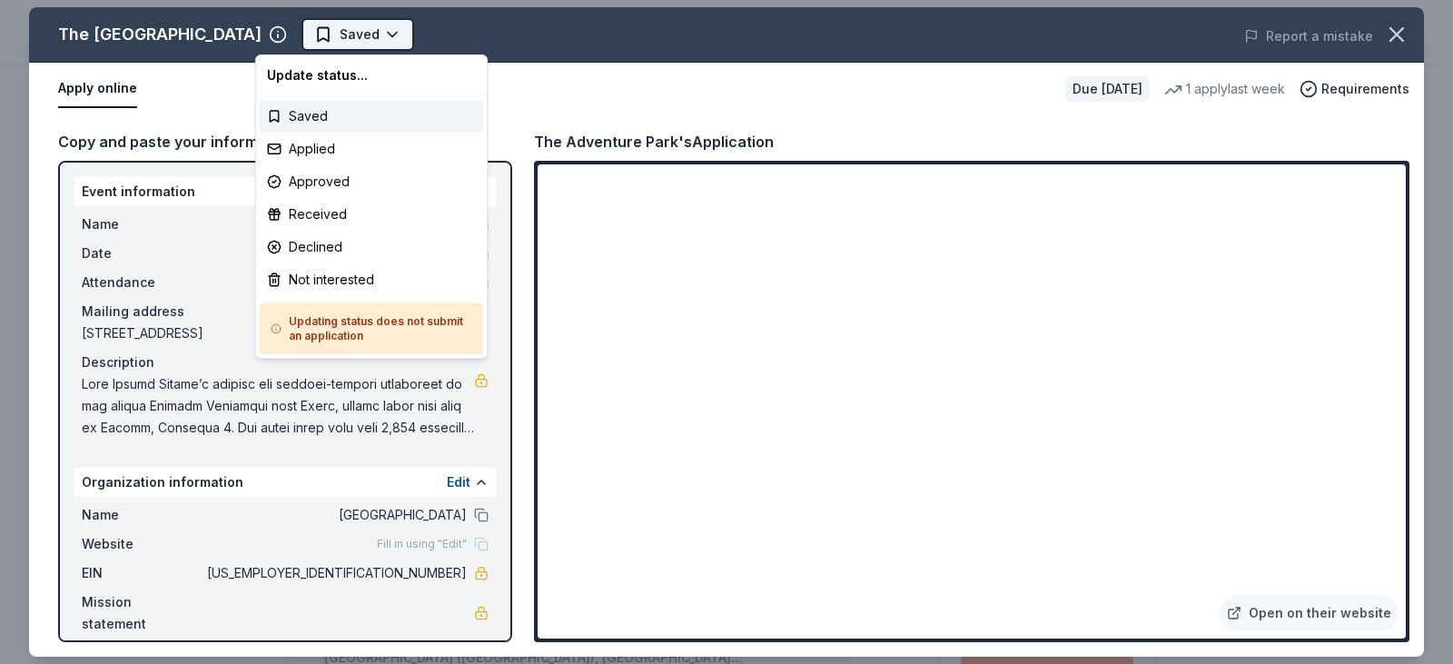
click at [301, 24] on html "Pancake Breakfast with Santa Saved Apply Due in 52 days Share The Adventure Par…" at bounding box center [726, 332] width 1453 height 664
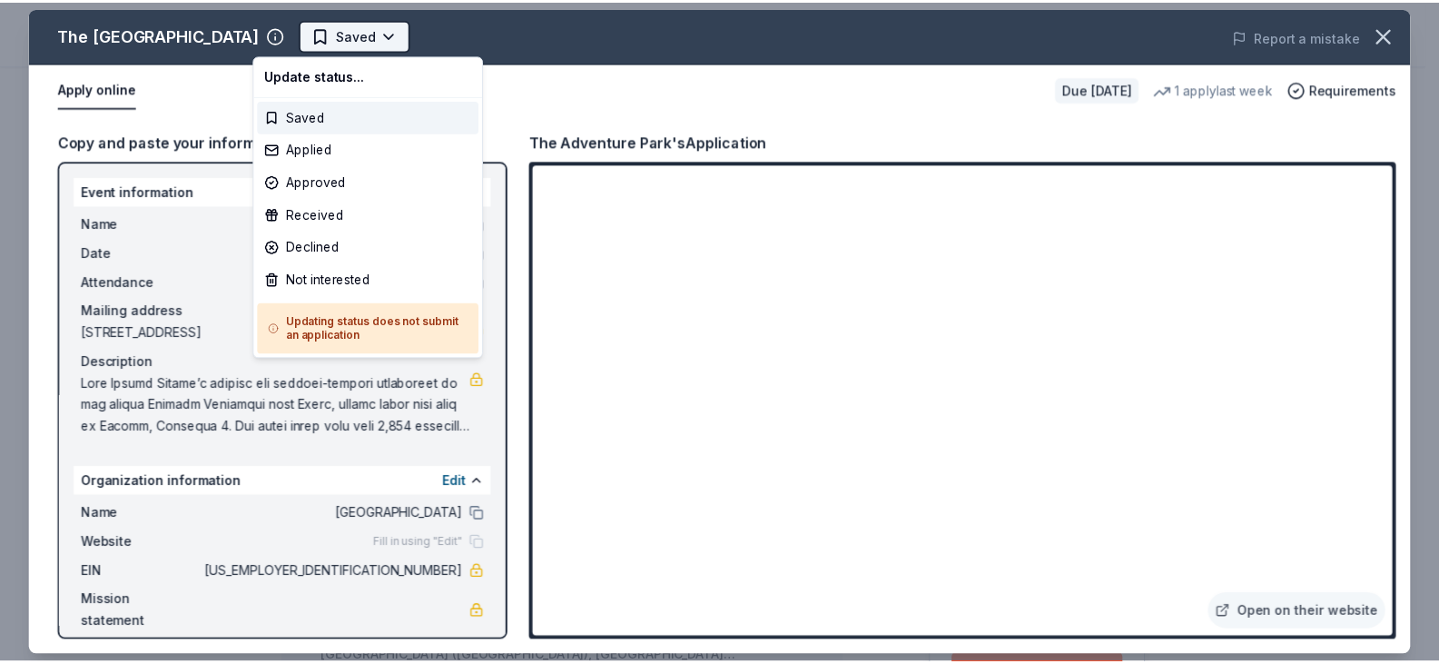
scroll to position [0, 0]
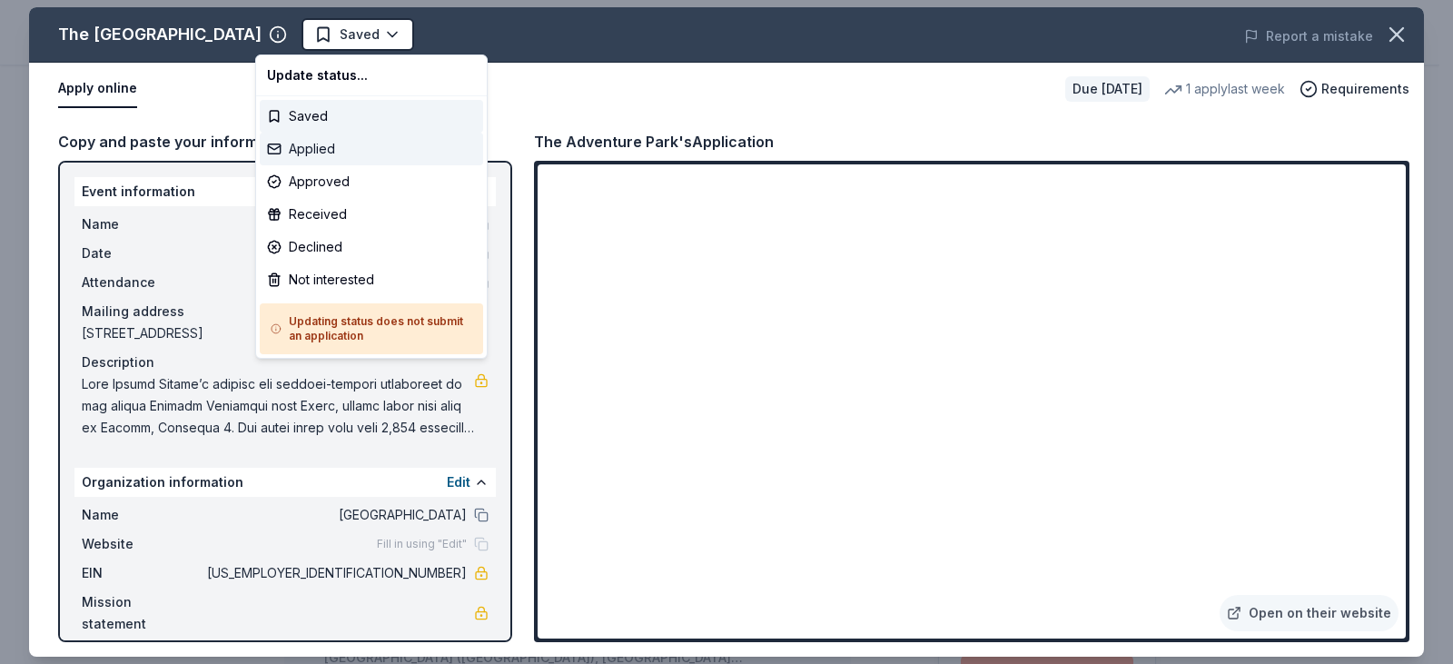
click at [310, 152] on div "Applied" at bounding box center [371, 149] width 223 height 33
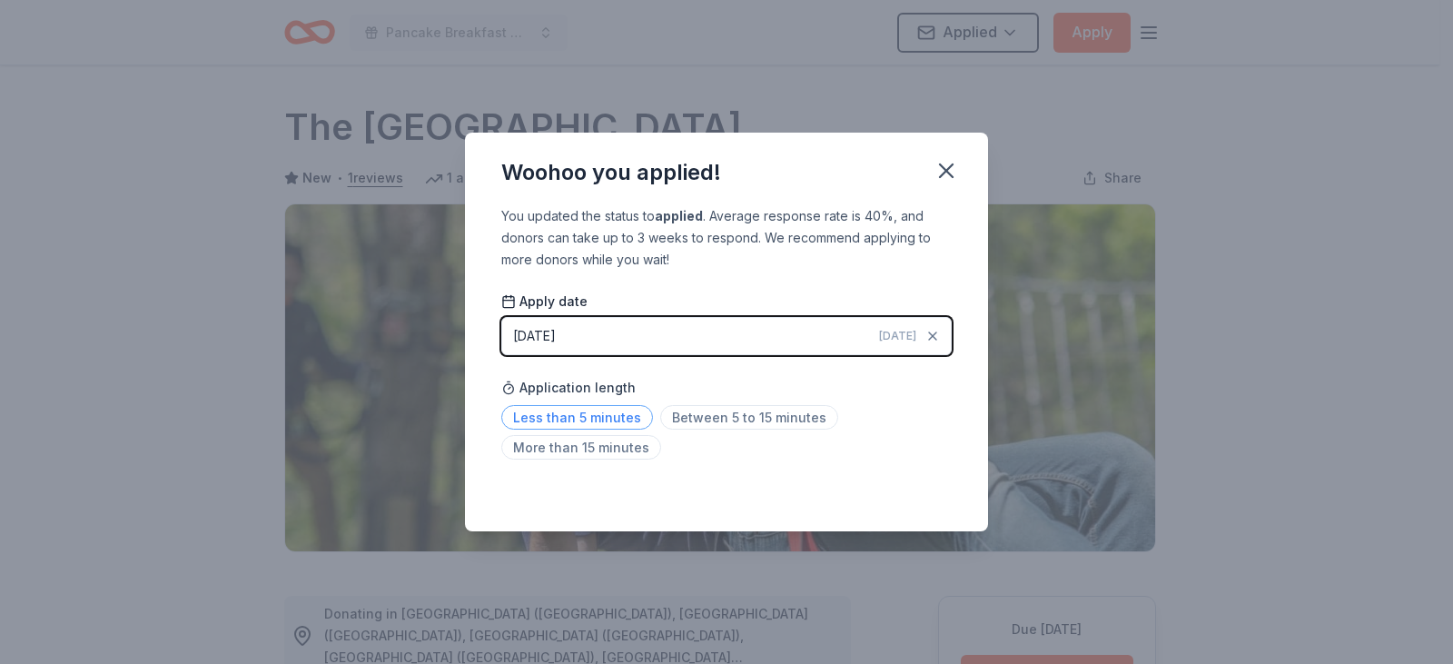
click at [590, 412] on span "Less than 5 minutes" at bounding box center [577, 417] width 152 height 25
click at [951, 174] on icon "button" at bounding box center [946, 170] width 13 height 13
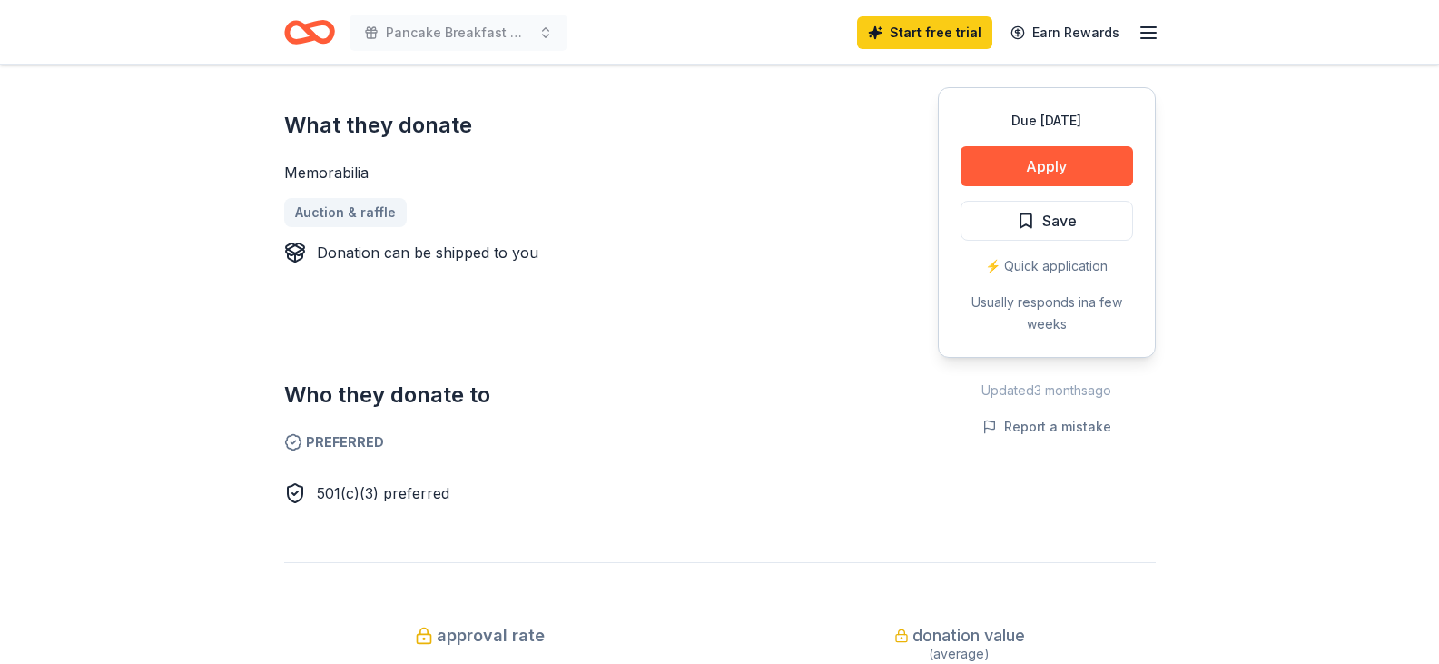
scroll to position [726, 0]
click at [1022, 152] on button "Apply" at bounding box center [1047, 166] width 173 height 40
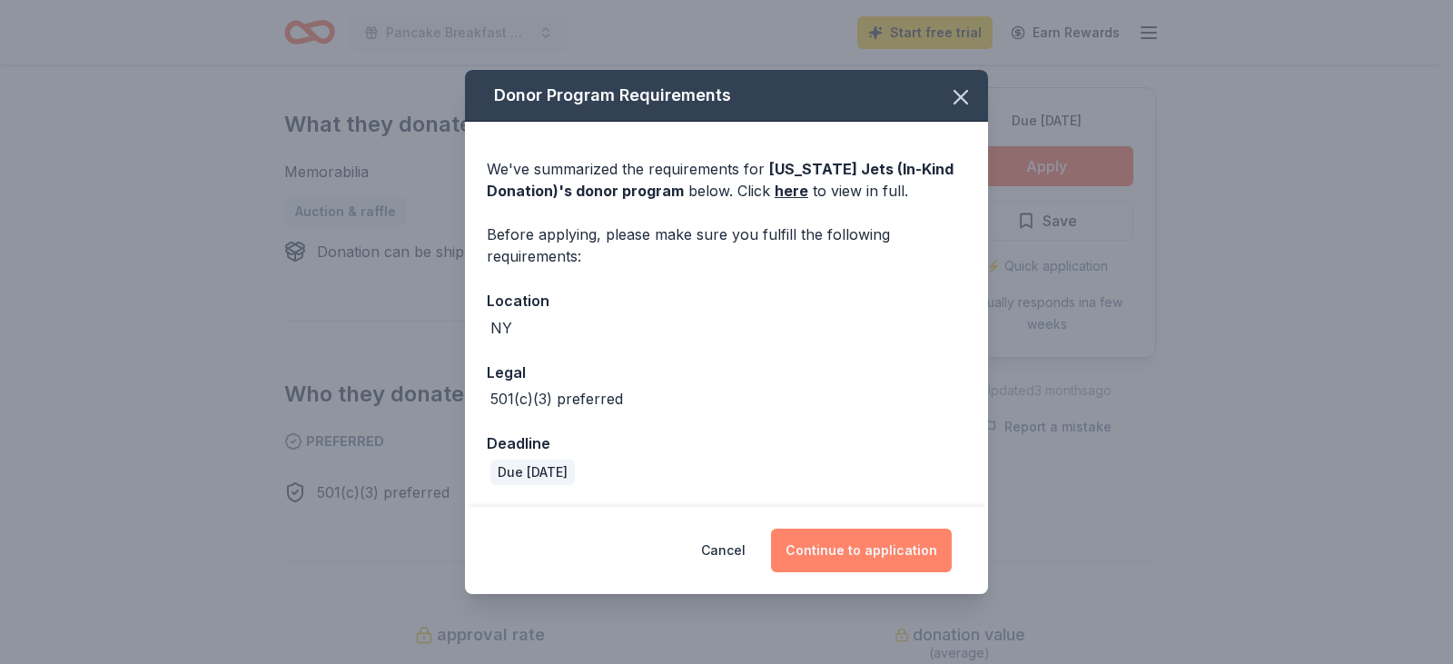
click at [833, 544] on button "Continue to application" at bounding box center [861, 550] width 181 height 44
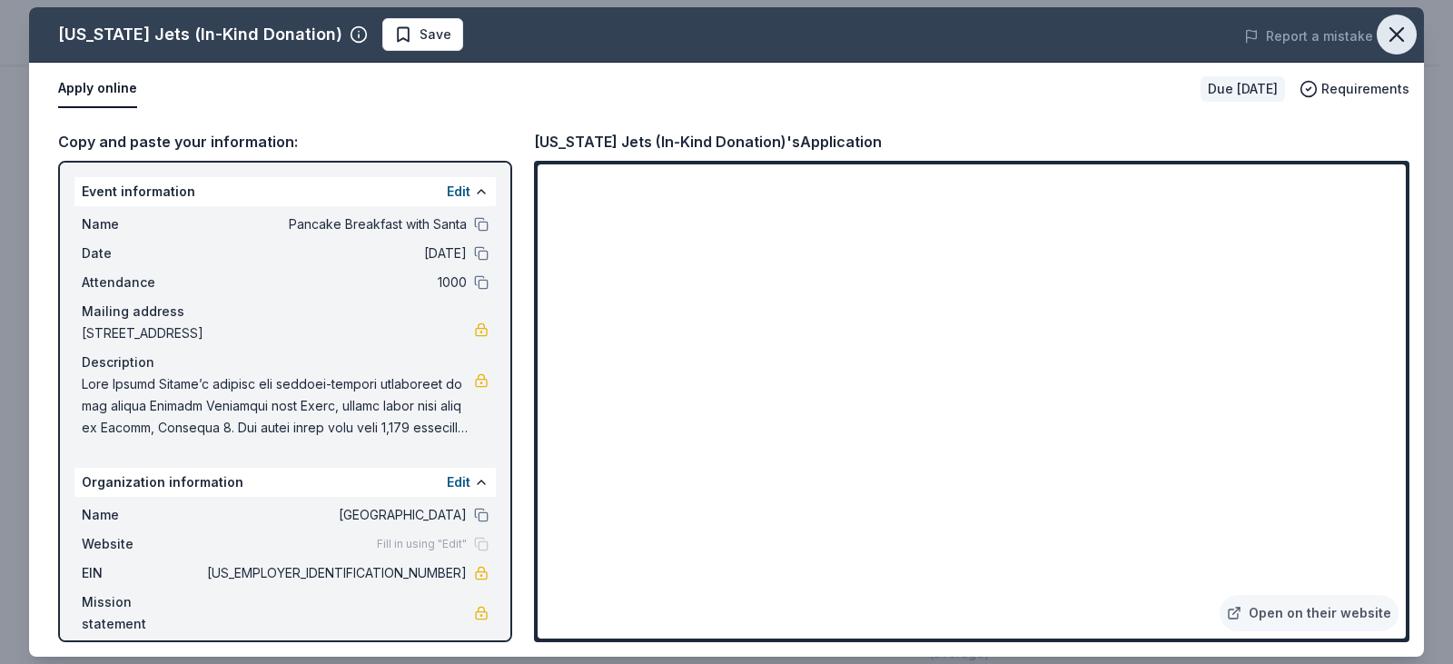
click at [1399, 32] on icon "button" at bounding box center [1396, 34] width 13 height 13
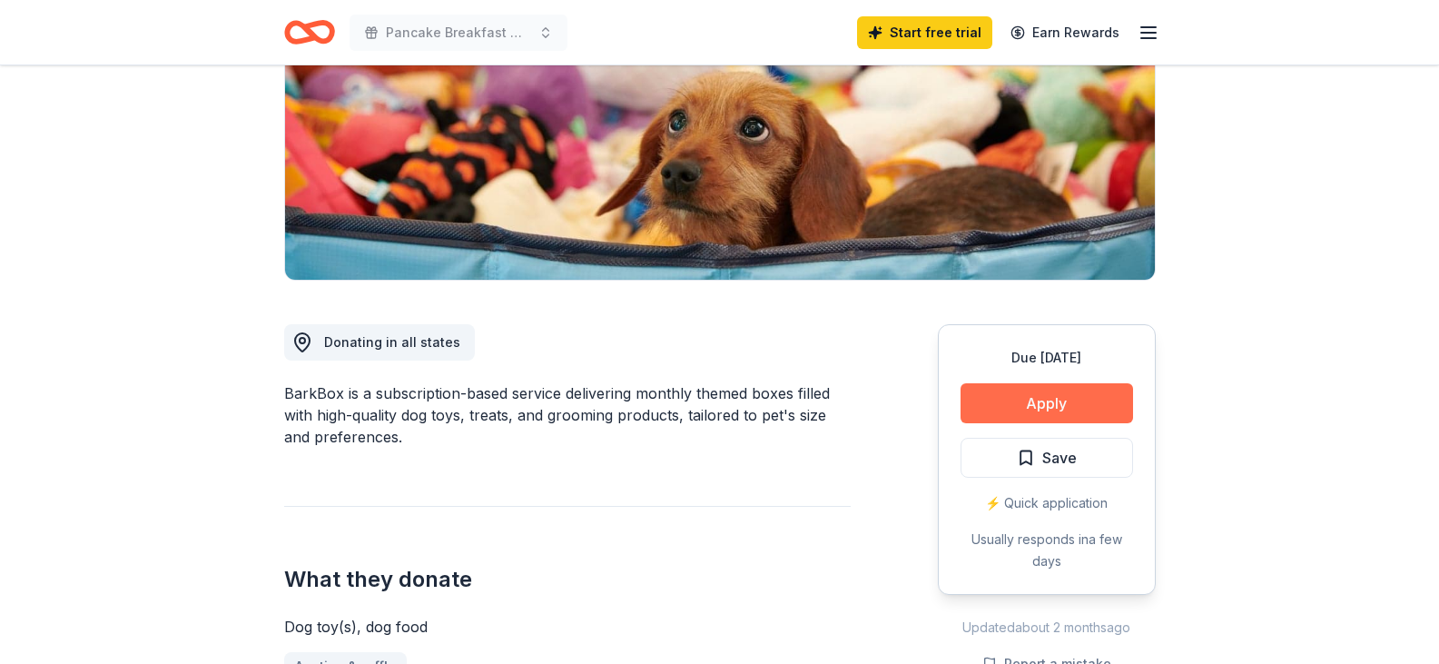
scroll to position [272, 0]
click at [1048, 414] on button "Apply" at bounding box center [1047, 402] width 173 height 40
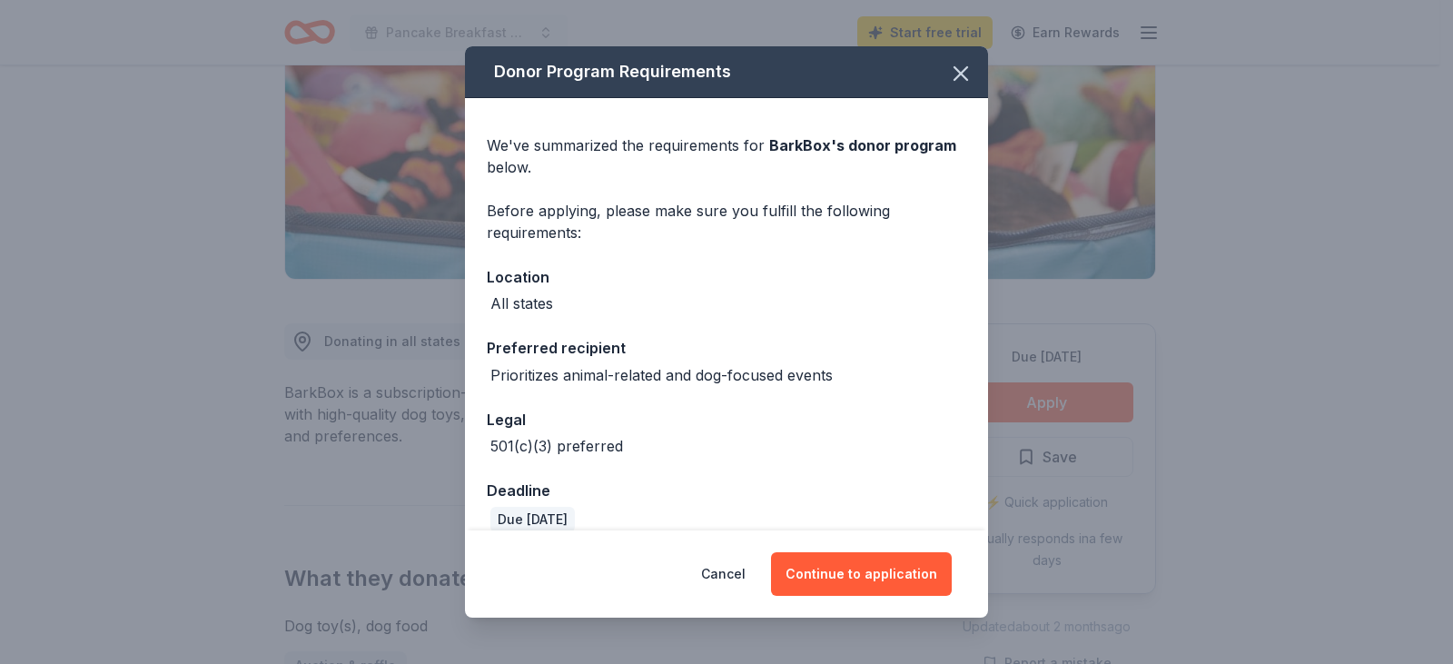
drag, startPoint x: 839, startPoint y: 564, endPoint x: 935, endPoint y: 155, distance: 419.7
click at [873, 300] on div "Donor Program Requirements We've summarized the requirements for BarkBox 's don…" at bounding box center [726, 331] width 523 height 571
click at [959, 67] on icon "button" at bounding box center [960, 73] width 25 height 25
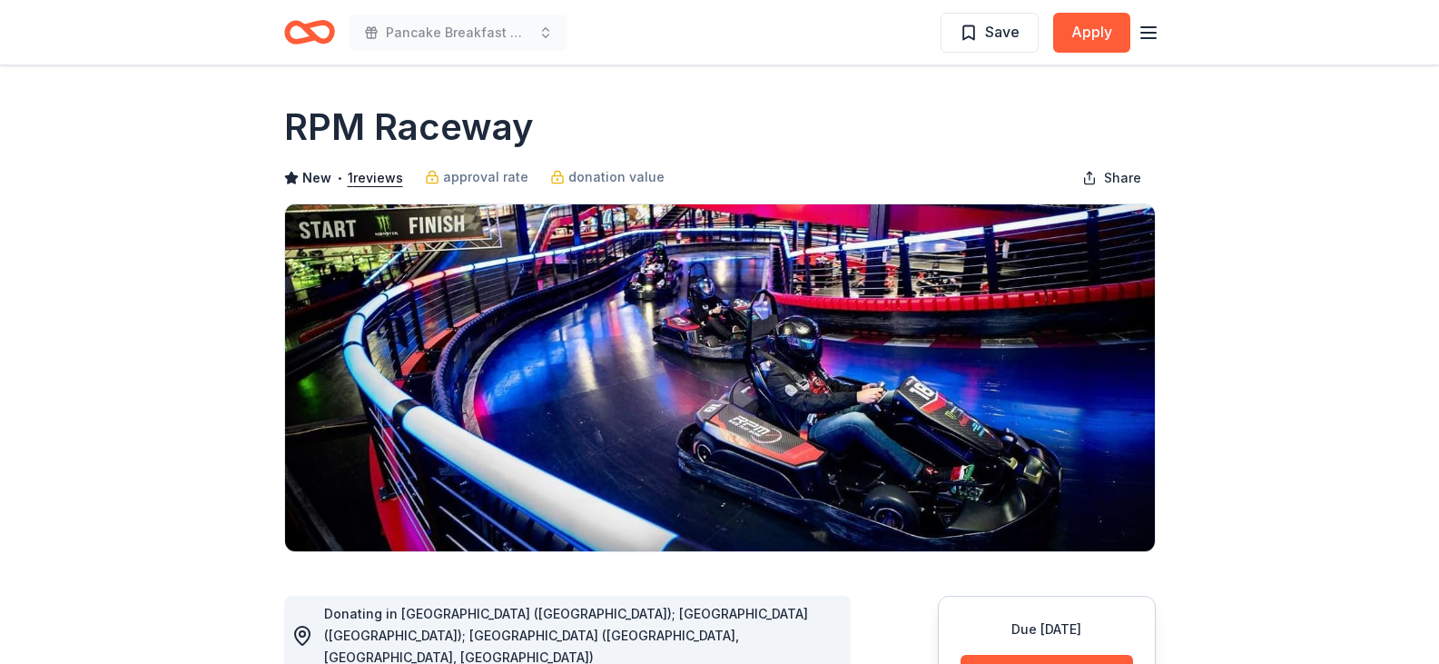
scroll to position [182, 0]
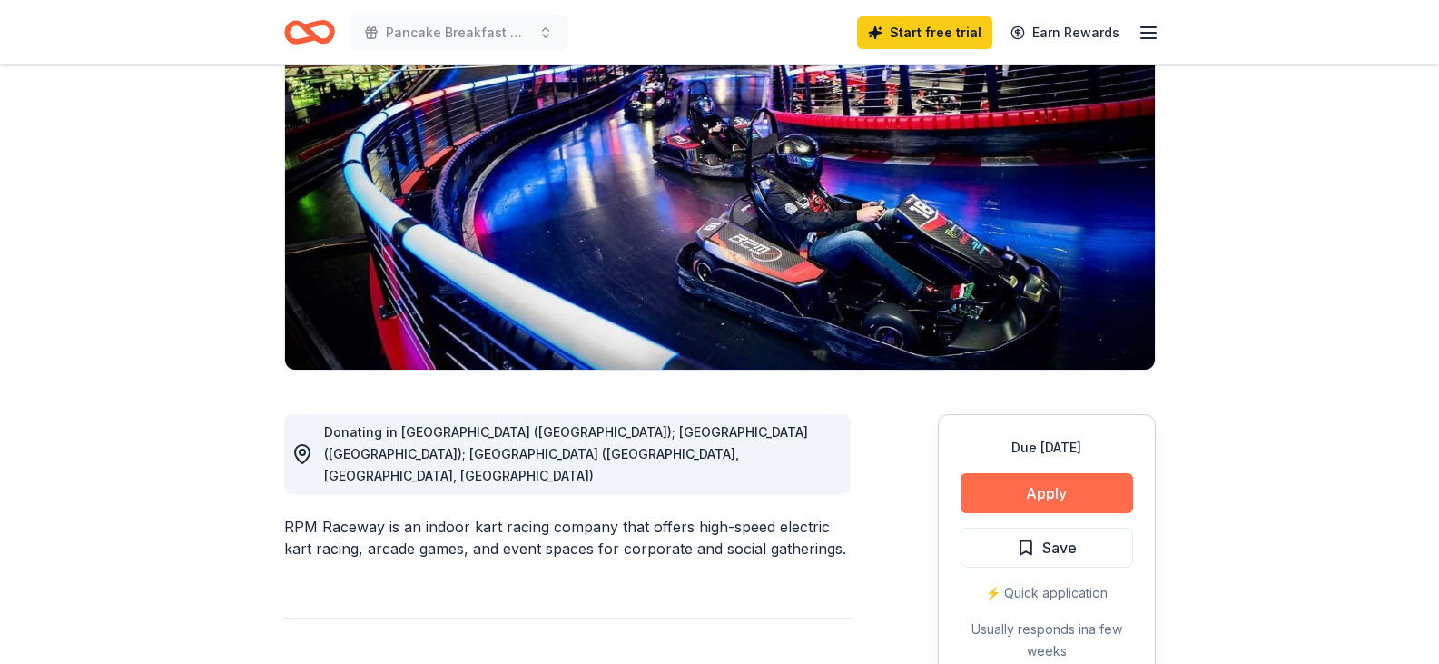
click at [1078, 499] on button "Apply" at bounding box center [1047, 493] width 173 height 40
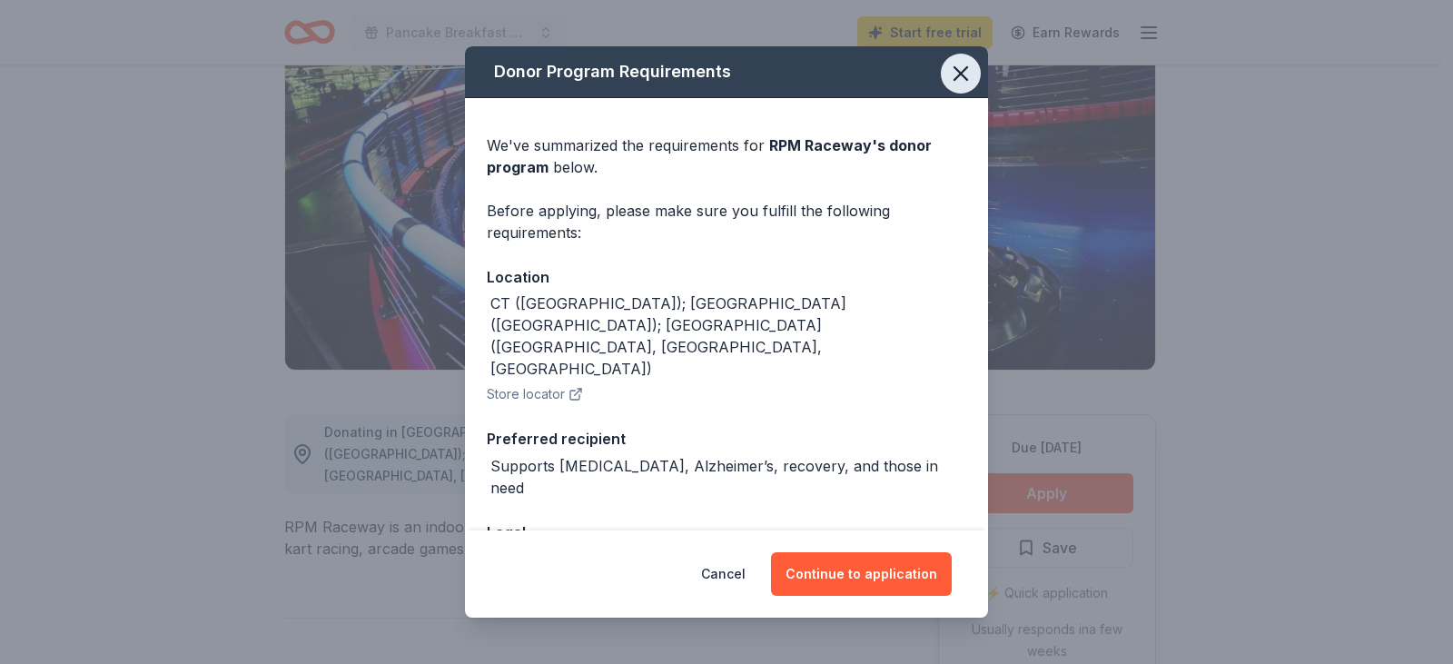
click at [954, 72] on icon "button" at bounding box center [960, 73] width 13 height 13
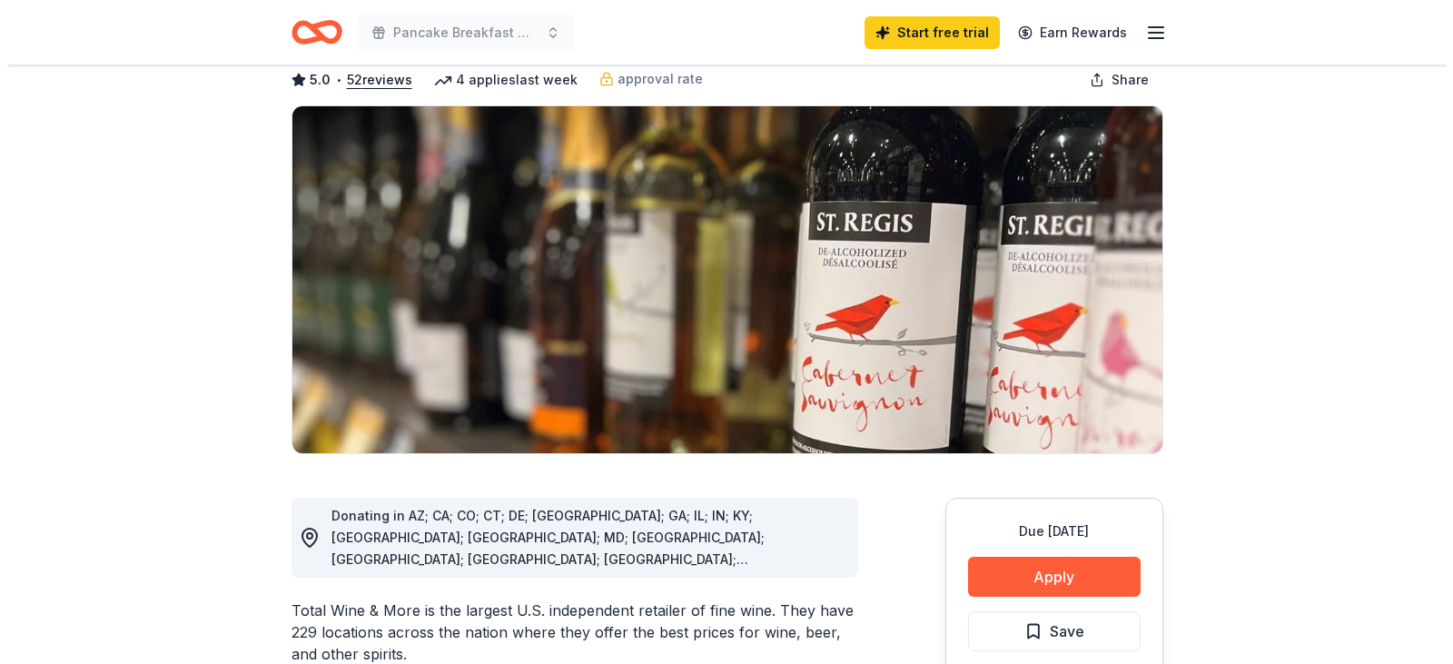
scroll to position [363, 0]
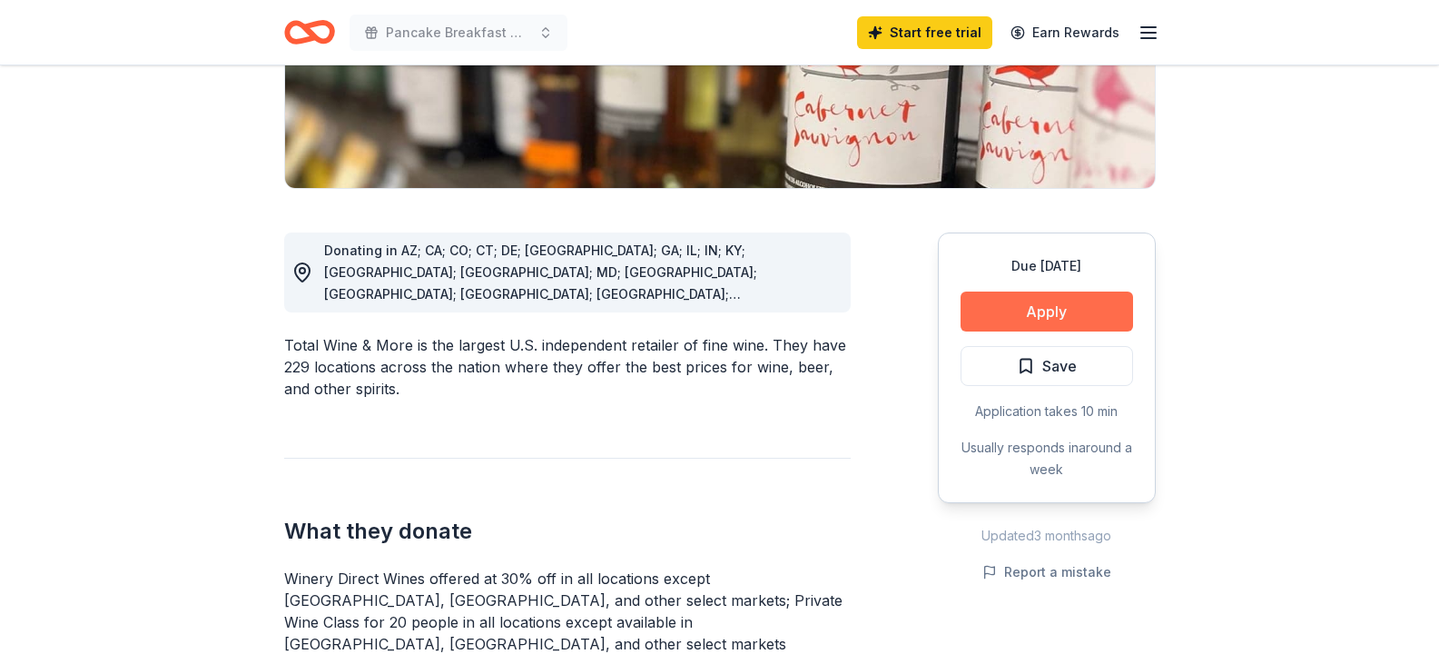
click at [1036, 312] on button "Apply" at bounding box center [1047, 311] width 173 height 40
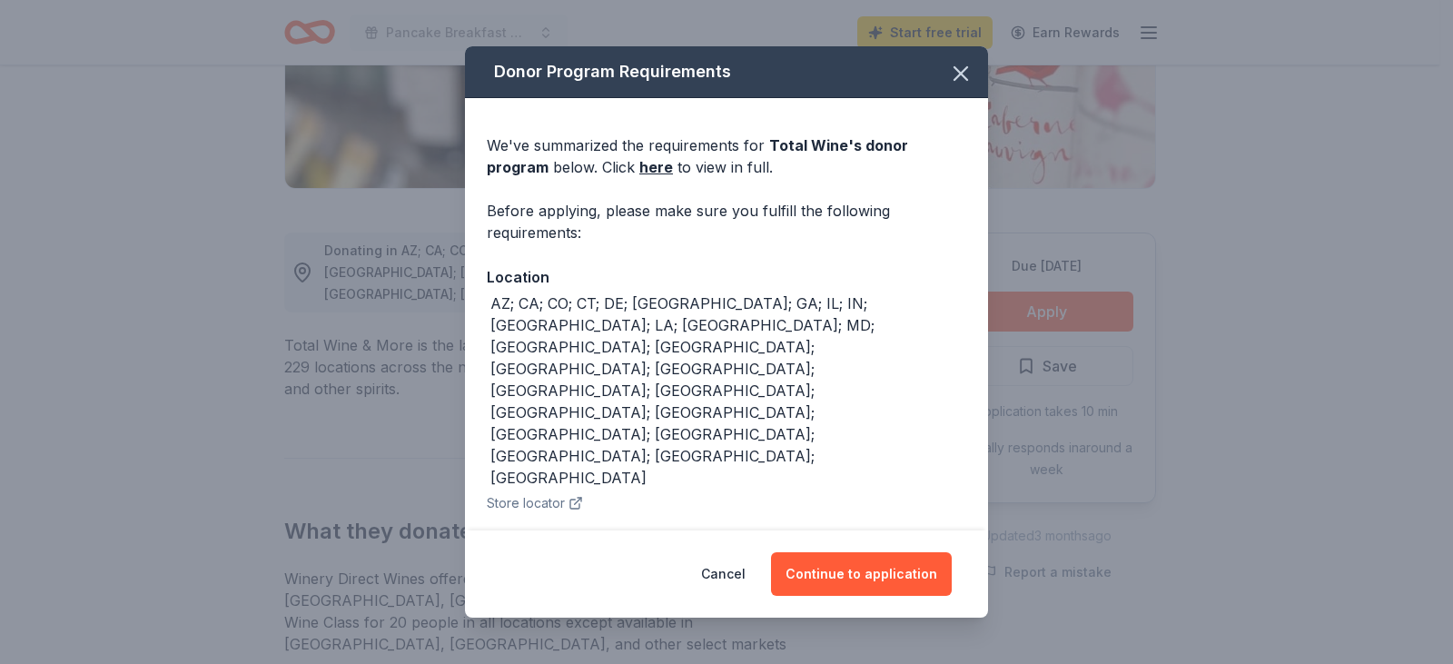
drag, startPoint x: 923, startPoint y: 564, endPoint x: 896, endPoint y: 600, distance: 45.4
drag, startPoint x: 896, startPoint y: 600, endPoint x: 838, endPoint y: 572, distance: 64.6
click at [838, 572] on button "Continue to application" at bounding box center [861, 574] width 181 height 44
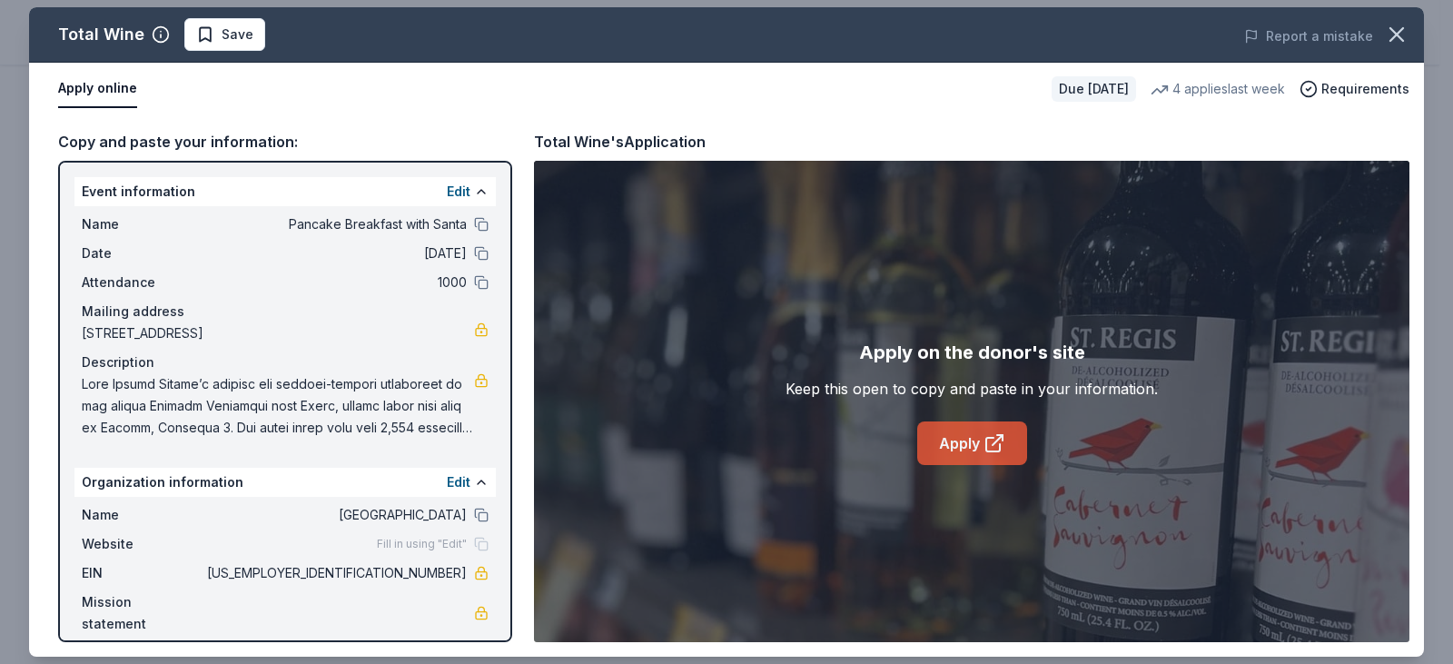
click at [962, 446] on link "Apply" at bounding box center [972, 443] width 110 height 44
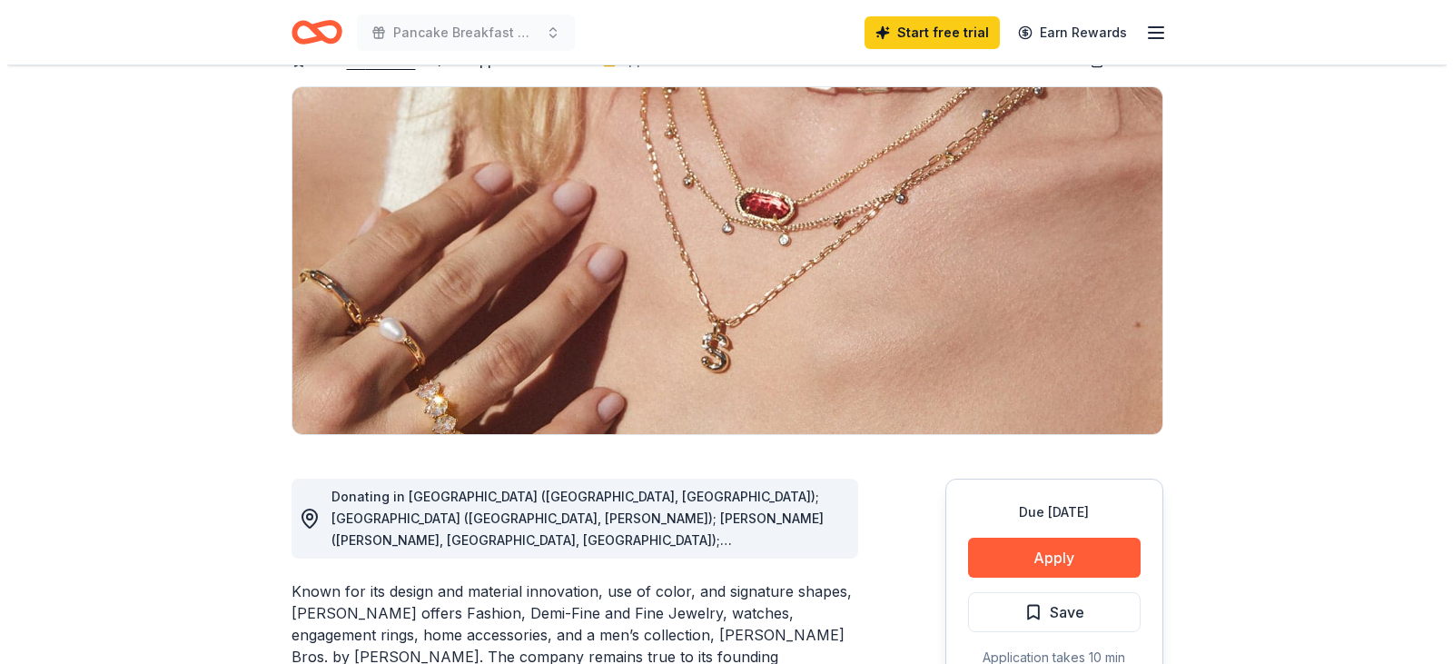
scroll to position [454, 0]
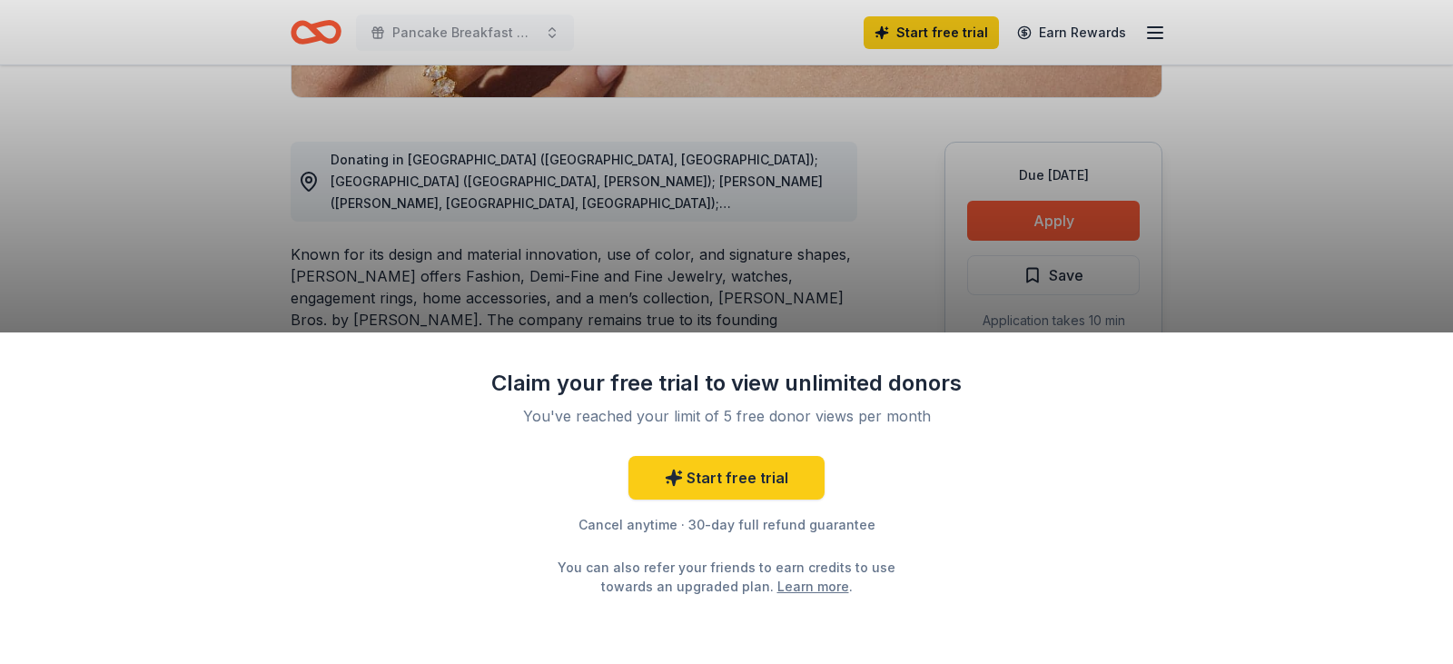
click at [1326, 283] on div "Claim your free trial to view unlimited donors You've reached your limit of 5 f…" at bounding box center [726, 332] width 1453 height 664
